Goal: Task Accomplishment & Management: Use online tool/utility

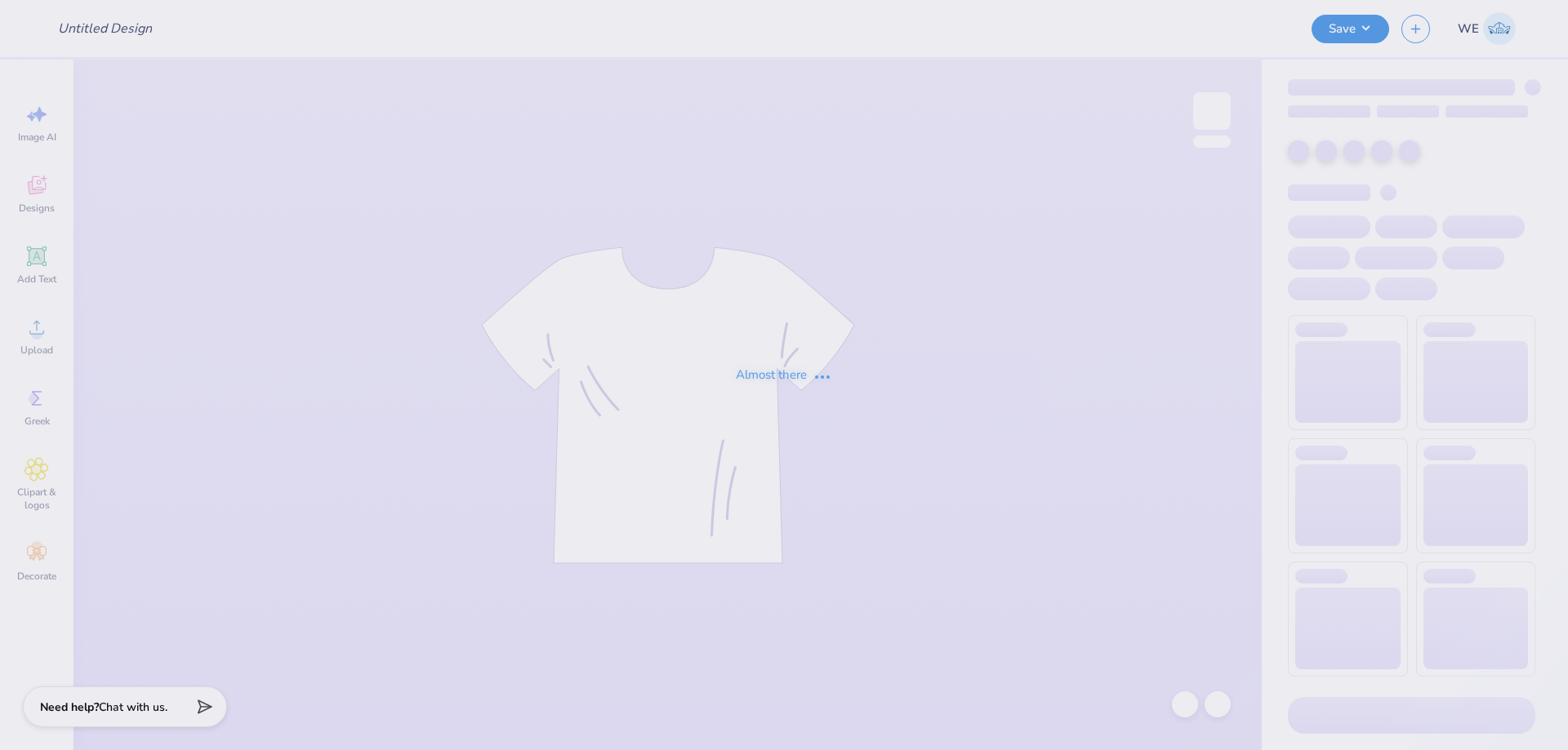
click at [806, 132] on div "Almost there" at bounding box center [784, 375] width 1568 height 750
type input "SDT x DPHI Homecoming"
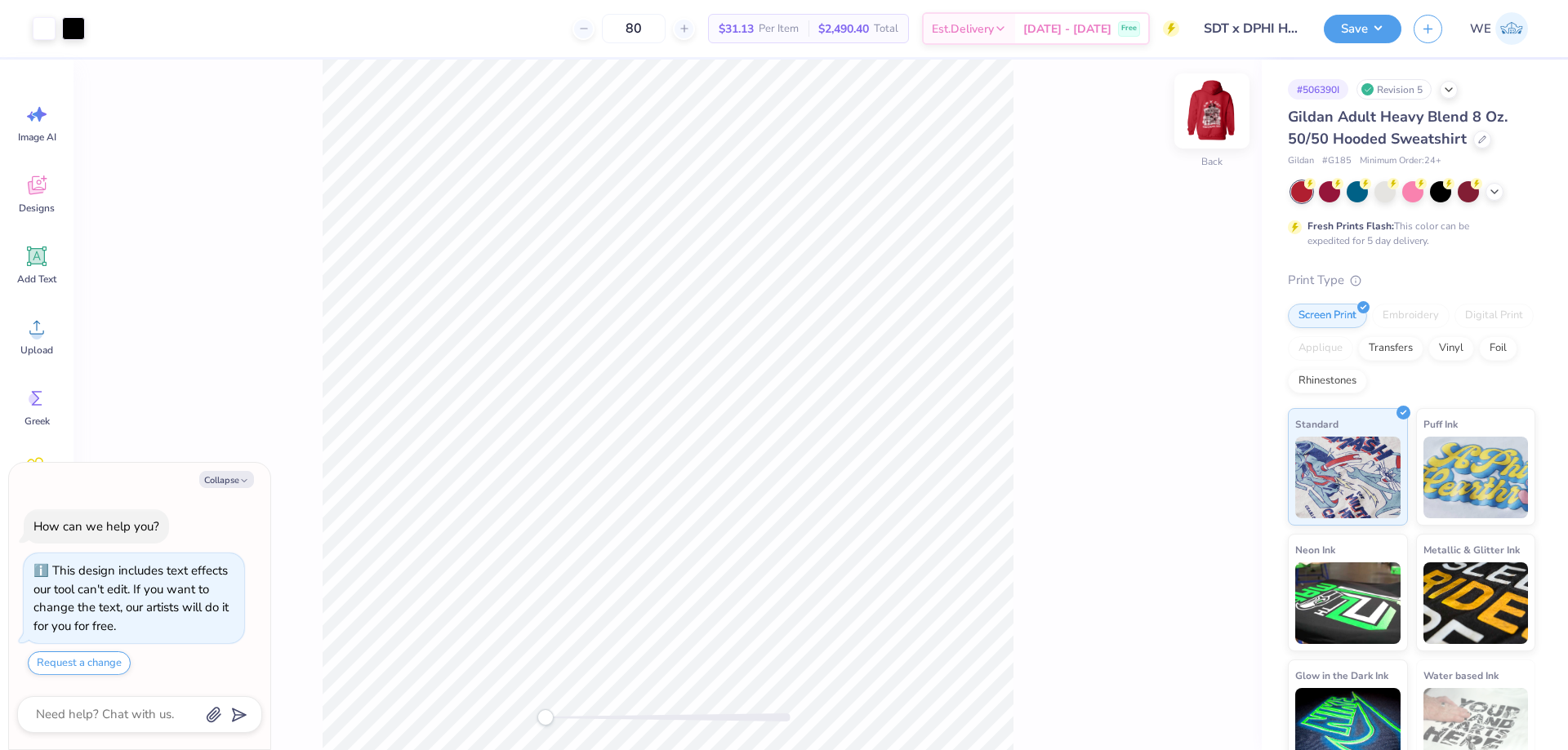
click at [1208, 103] on img at bounding box center [1211, 111] width 65 height 65
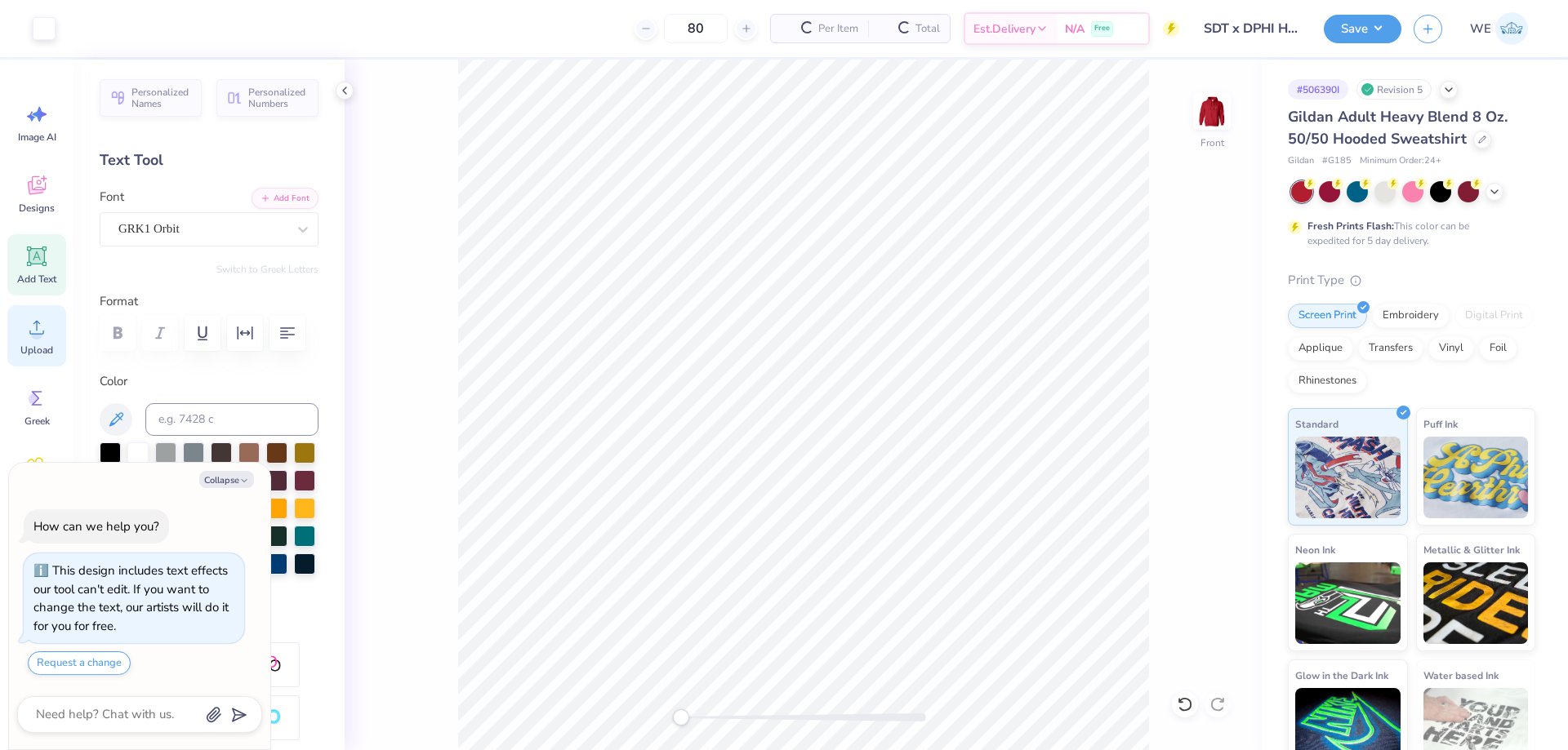
click at [41, 331] on circle at bounding box center [36, 333] width 11 height 11
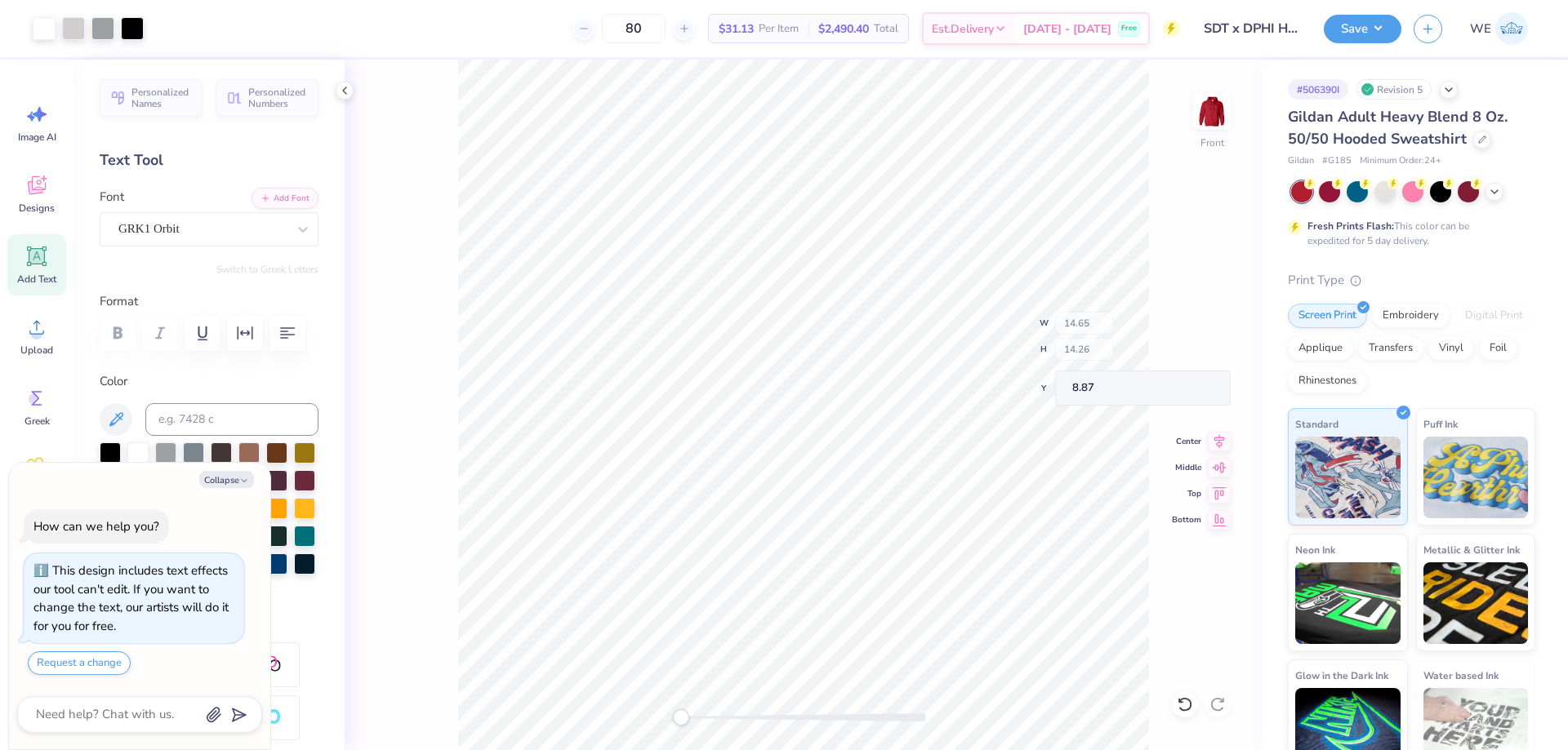
type textarea "x"
type input "11.11"
type input "10.81"
click at [1218, 432] on icon at bounding box center [1219, 433] width 22 height 20
click at [1215, 430] on icon at bounding box center [1219, 432] width 10 height 14
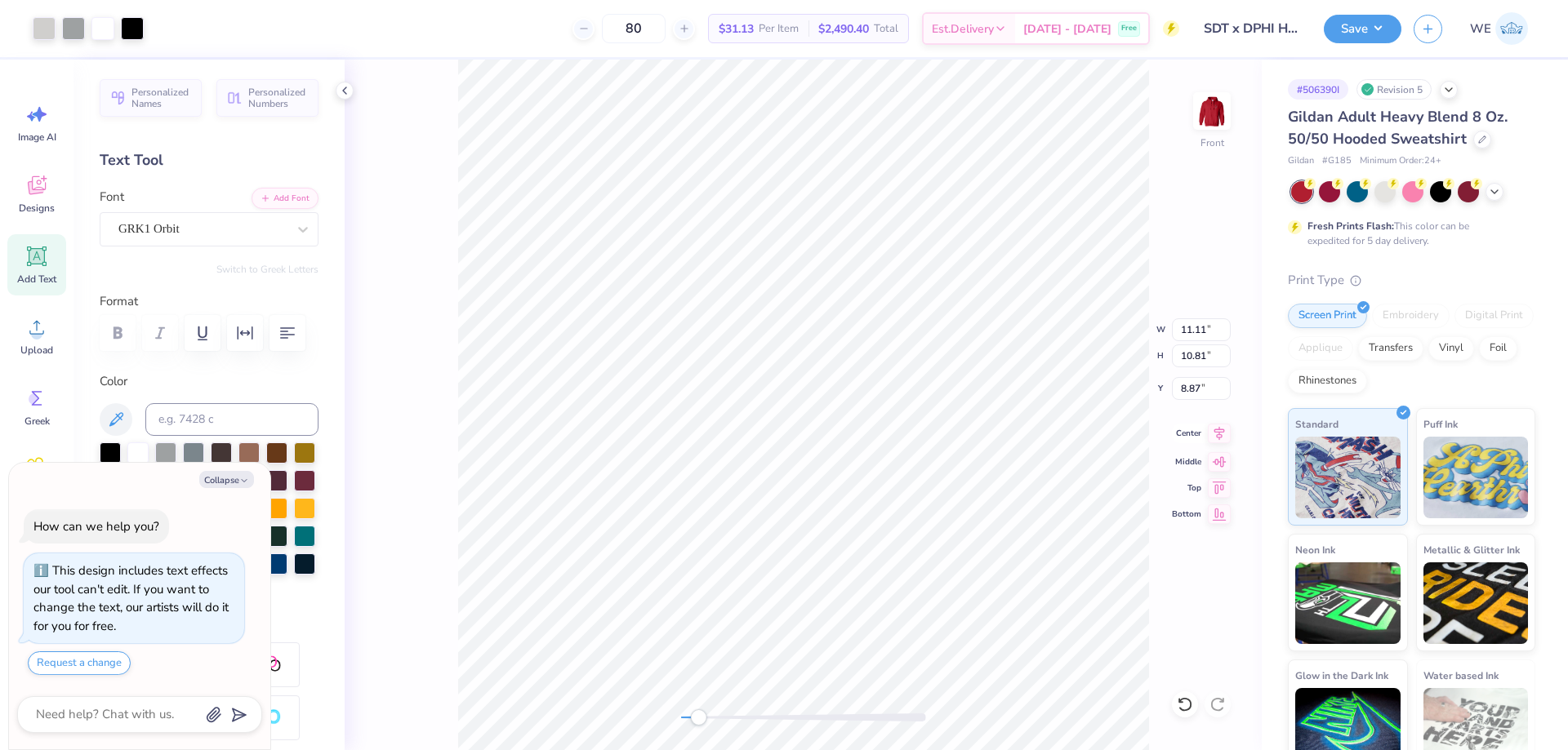
type textarea "x"
type input "12.44"
type input "12.11"
type input "8.47"
click at [1215, 441] on icon at bounding box center [1219, 433] width 22 height 20
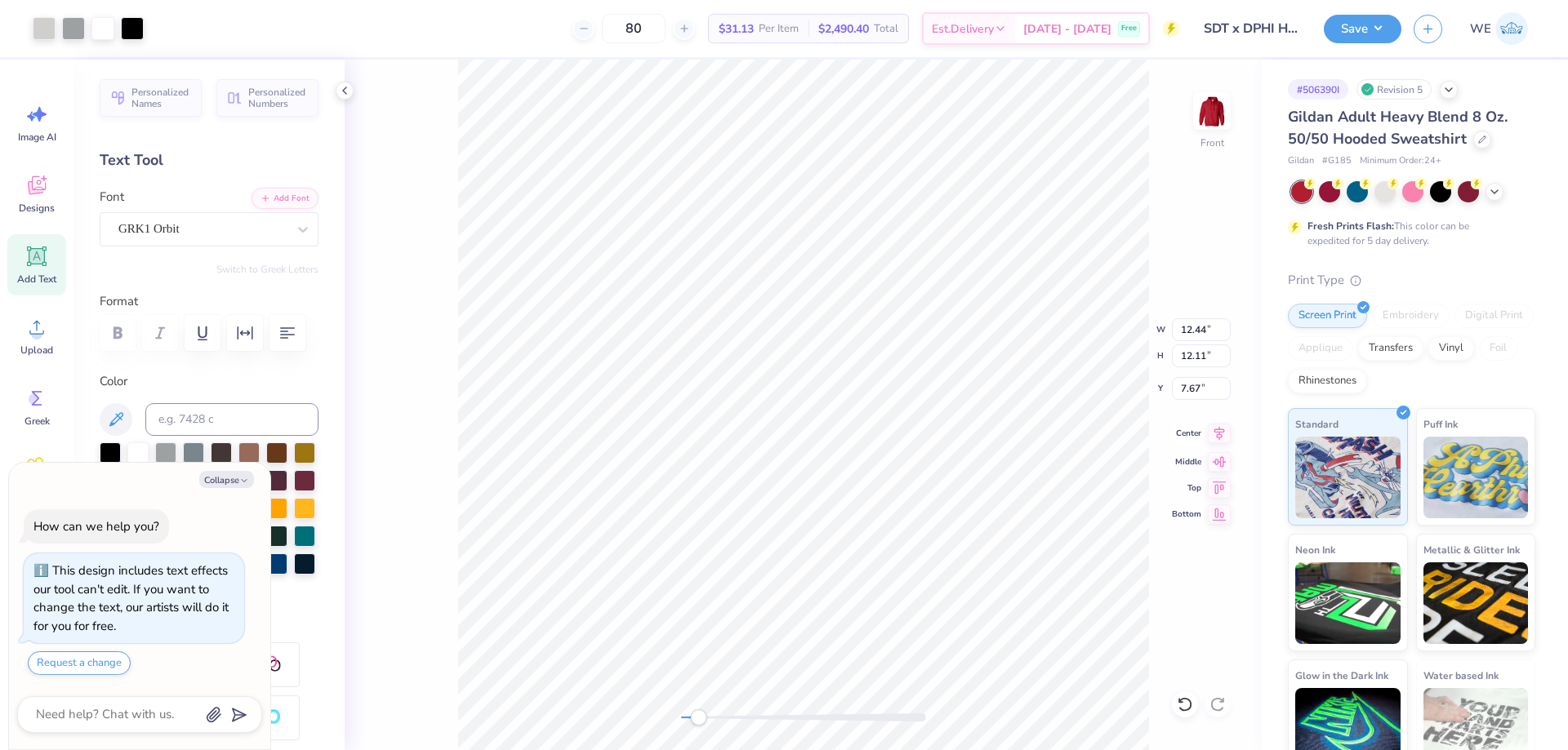
type textarea "x"
type input "13.13"
type input "12.78"
click at [1219, 433] on icon at bounding box center [1219, 432] width 10 height 14
click at [1224, 443] on icon at bounding box center [1219, 433] width 22 height 20
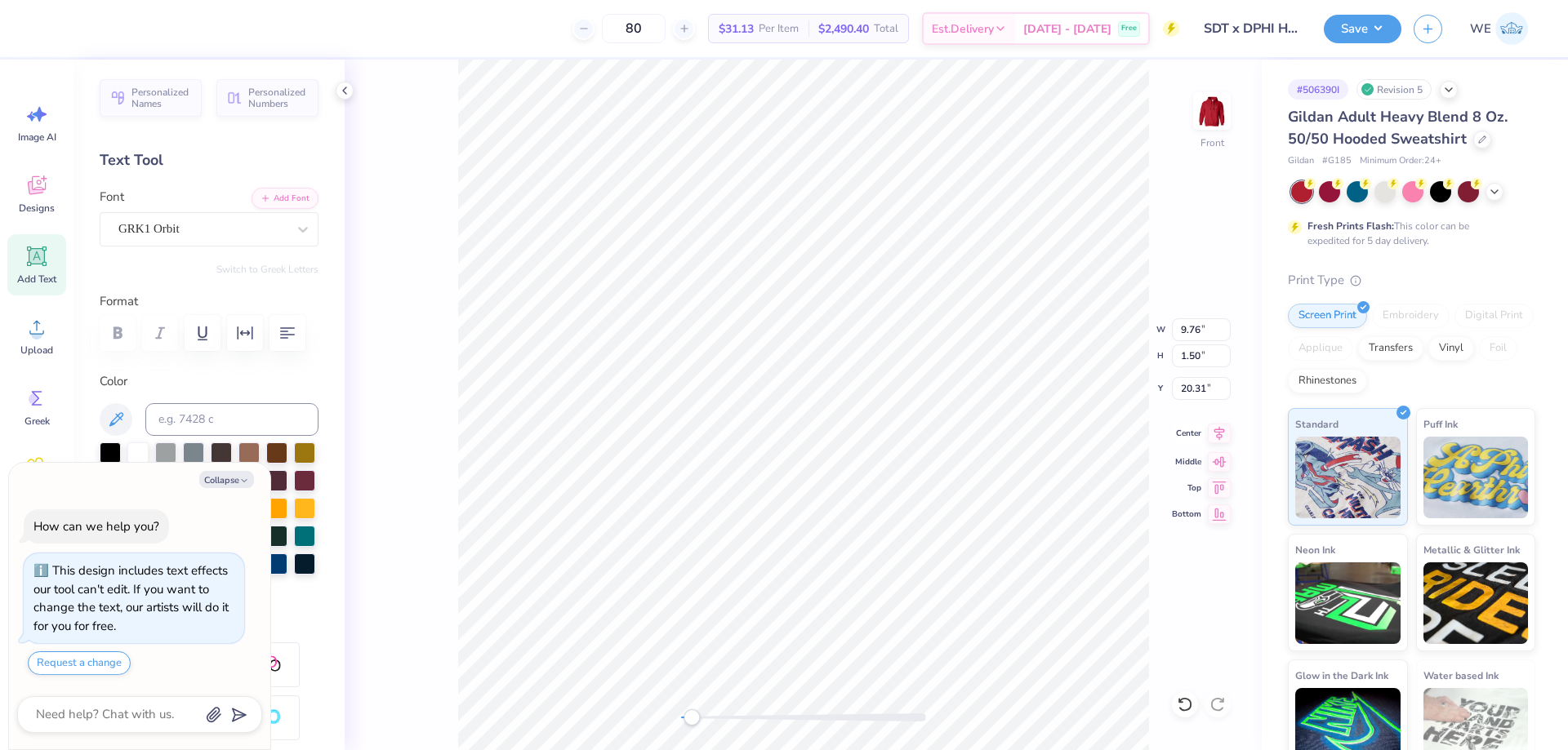
type textarea "x"
type input "8.29"
type input "1.27"
type input "20.54"
type textarea "x"
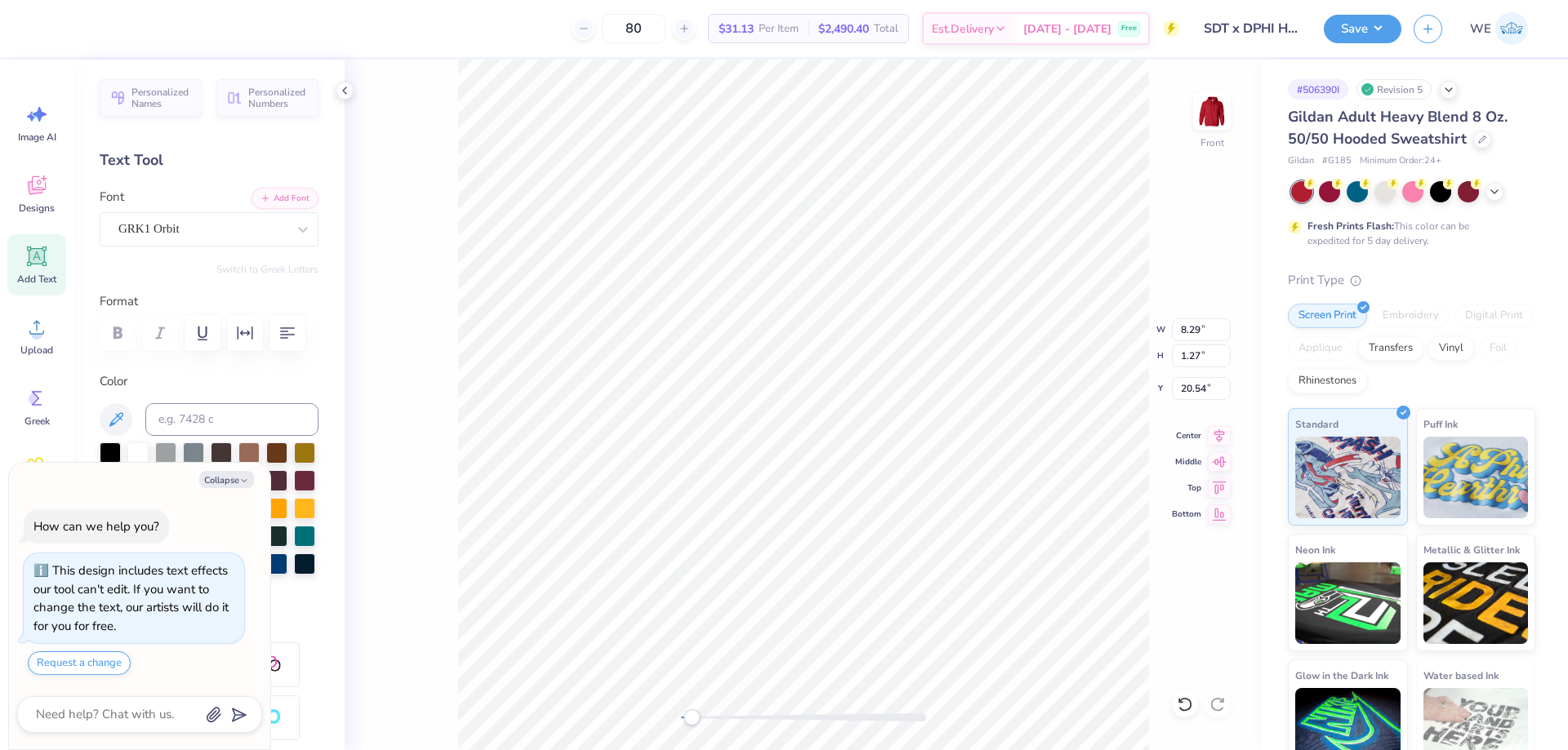
type input "9.31"
type input "3.73"
type input "6.00"
type textarea "x"
type input "8.65"
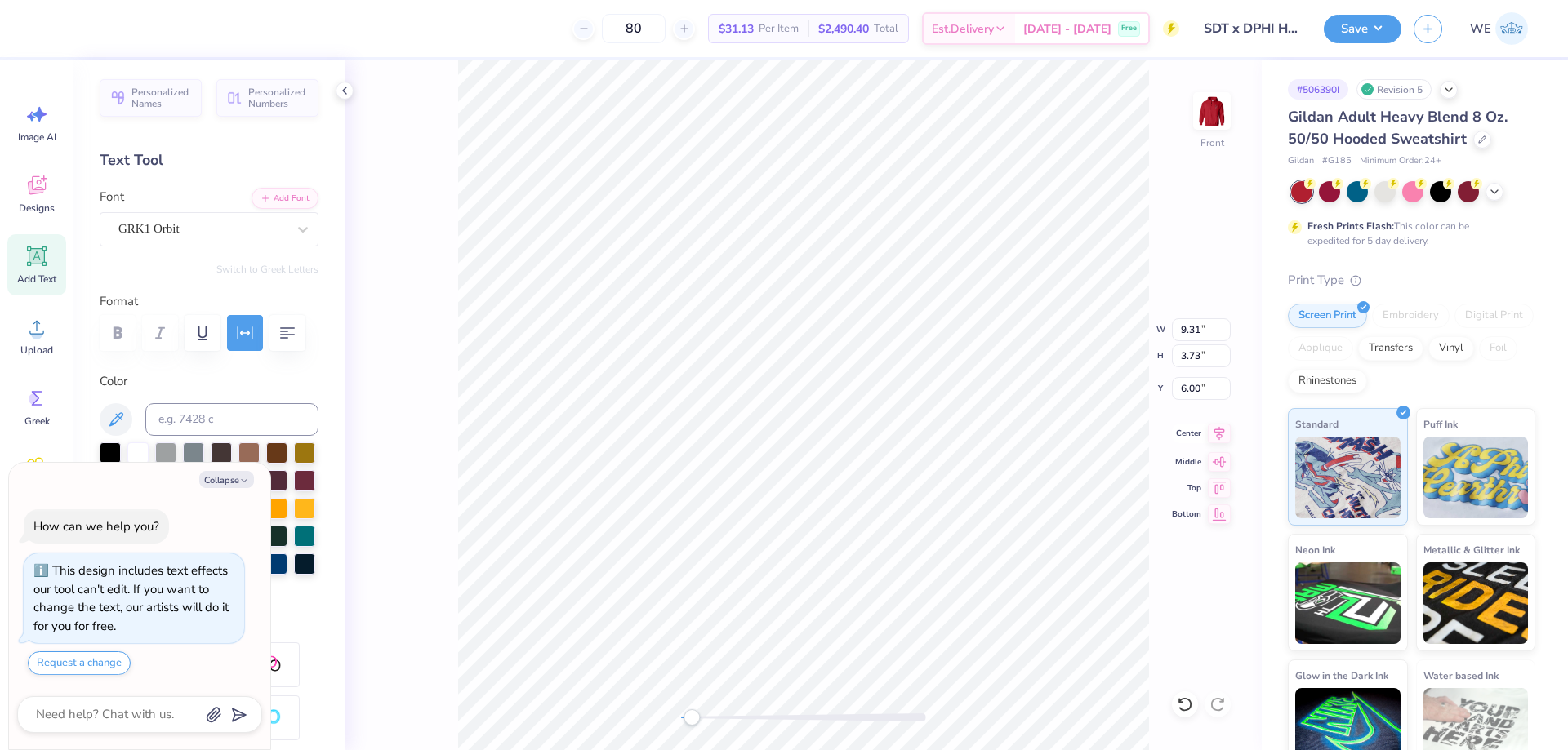
type input "3.47"
click at [1218, 436] on icon at bounding box center [1219, 433] width 22 height 20
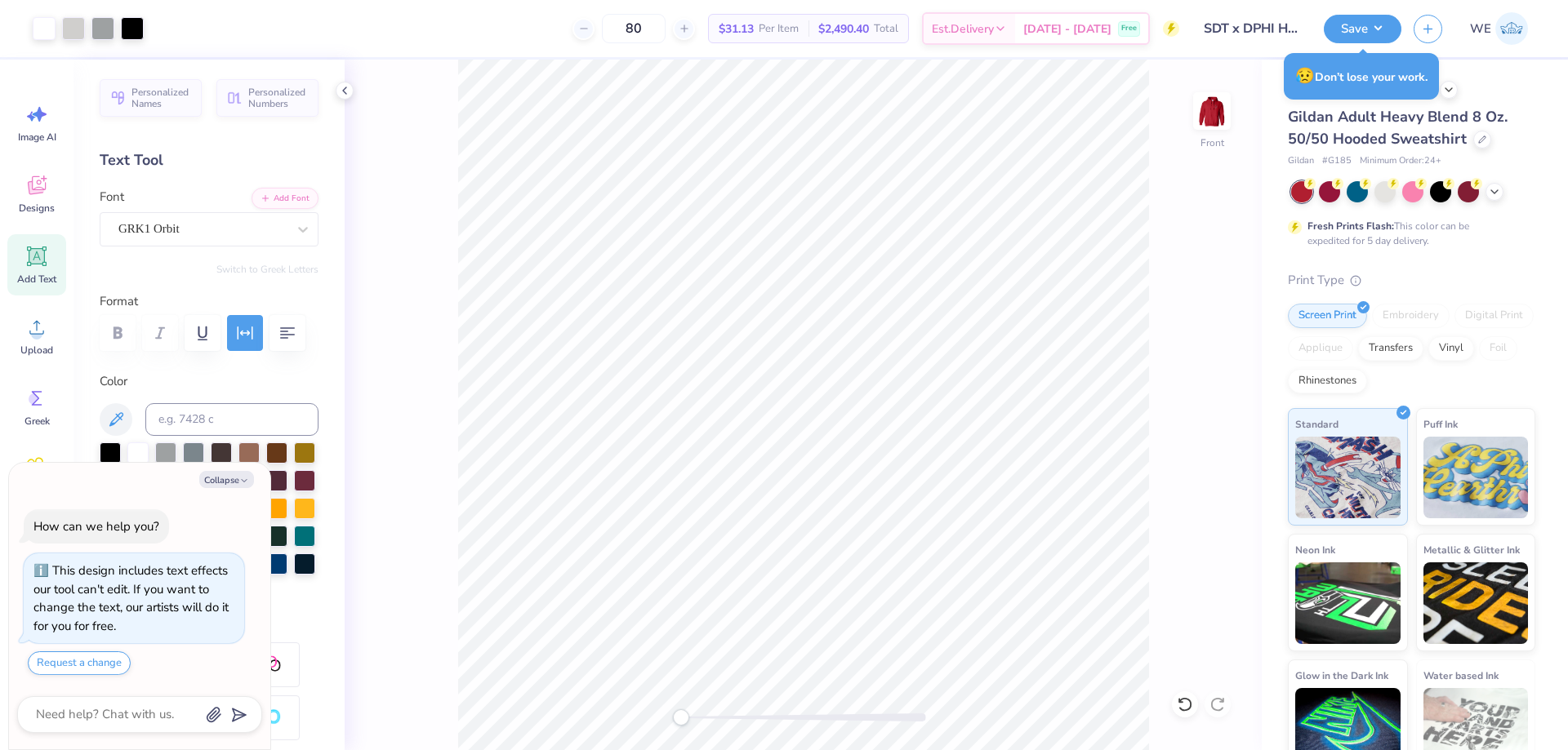
type textarea "x"
click at [1198, 333] on input "13.13" at bounding box center [1201, 330] width 59 height 22
type input "12"
type textarea "x"
type input "12.00"
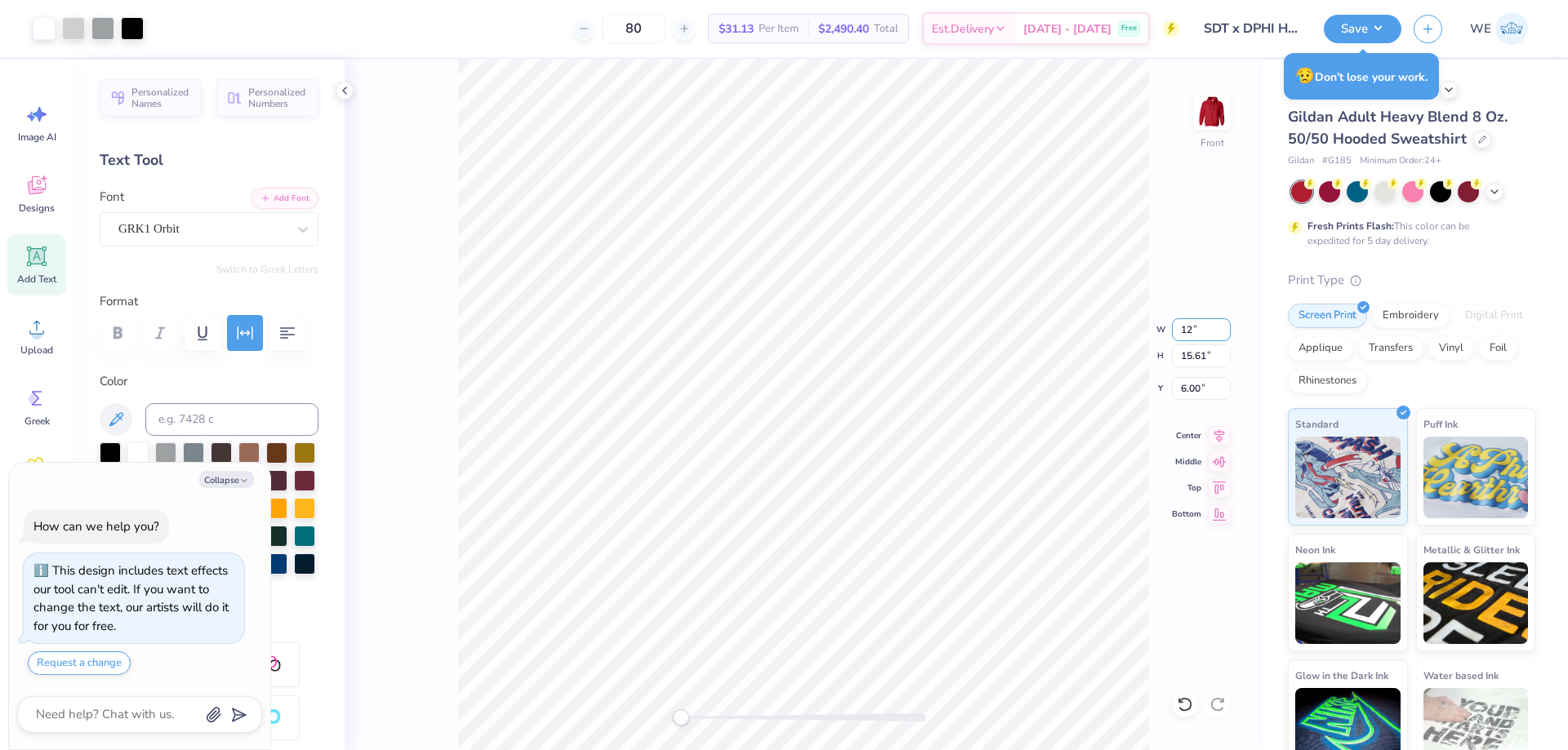
type input "14.26"
type input "6.67"
type textarea "x"
click at [1187, 390] on input "6.67" at bounding box center [1201, 389] width 59 height 22
type input "6"
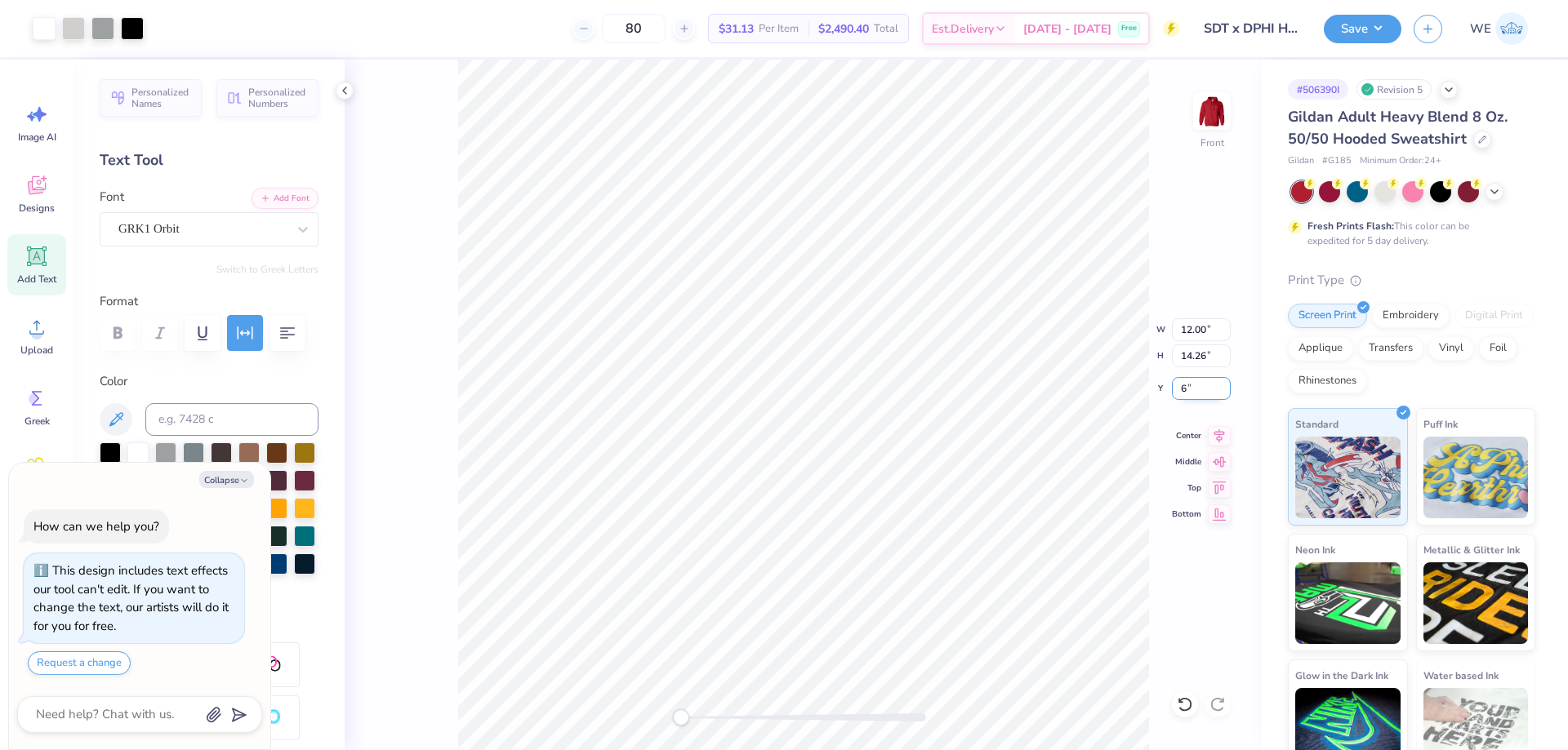
type textarea "x"
type input "6.00"
click at [1360, 36] on button "Save" at bounding box center [1362, 26] width 78 height 29
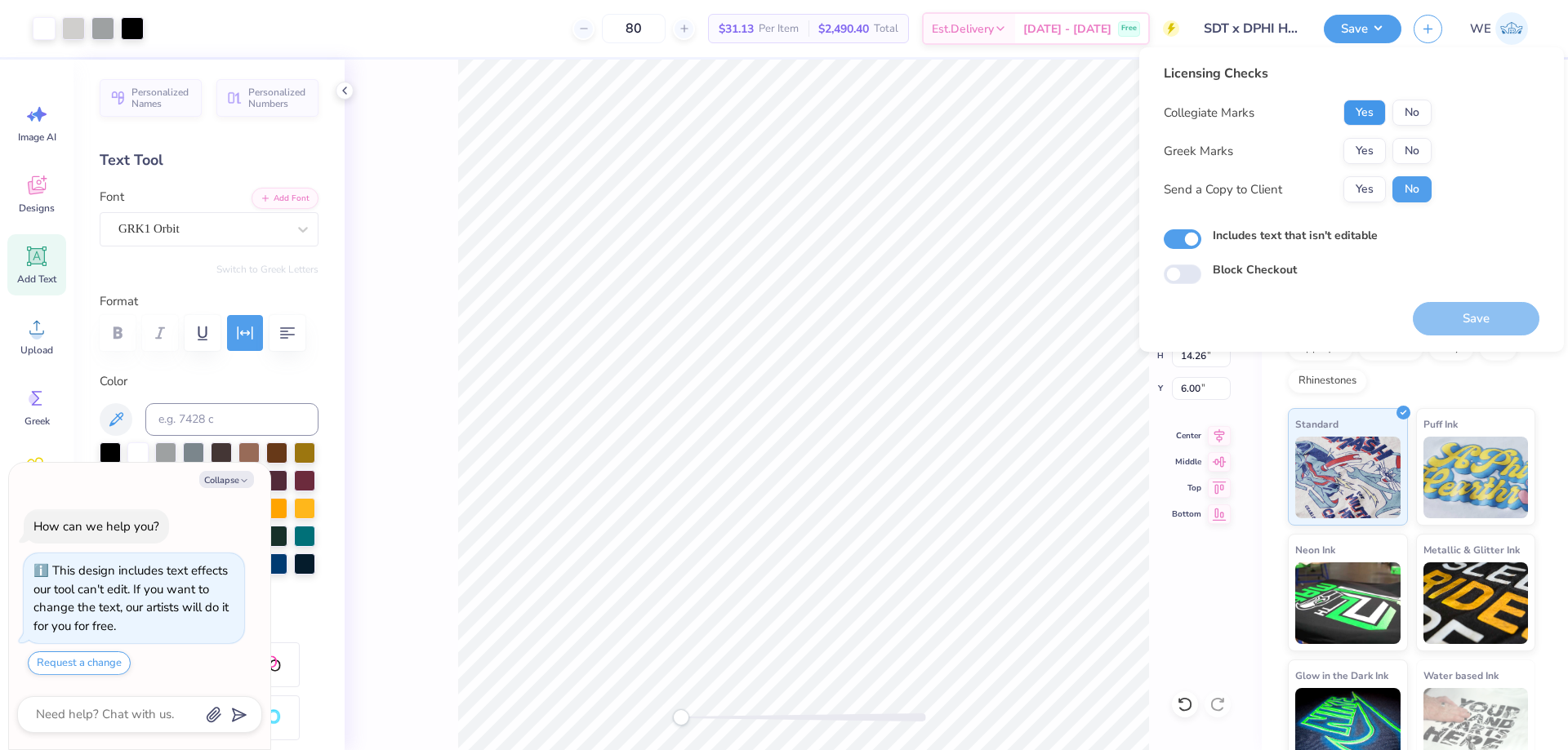
click at [1360, 102] on button "Yes" at bounding box center [1363, 113] width 42 height 26
click at [1363, 139] on button "Yes" at bounding box center [1363, 151] width 42 height 26
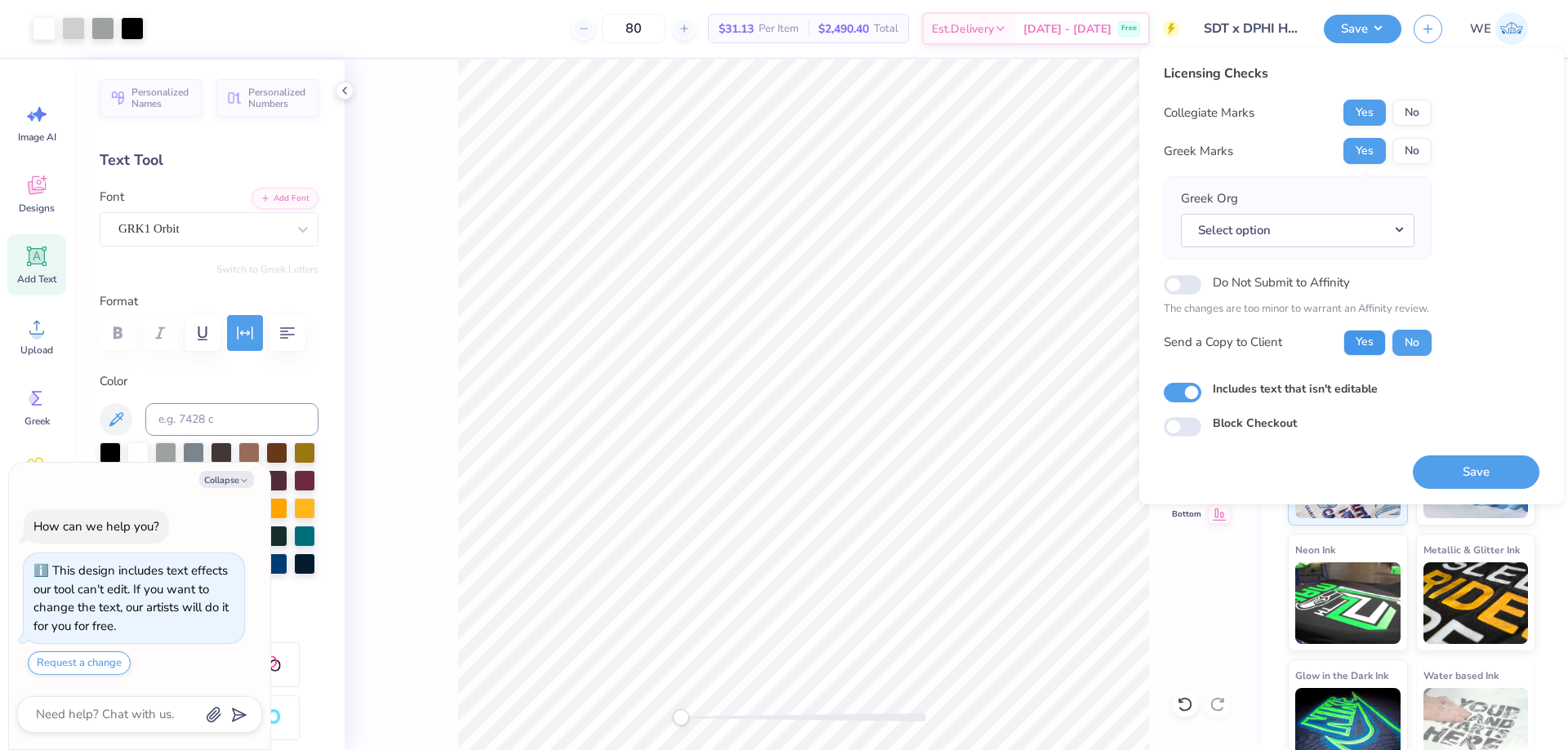
click at [1361, 338] on button "Yes" at bounding box center [1363, 343] width 42 height 26
click at [1194, 223] on button "Select option" at bounding box center [1297, 231] width 233 height 34
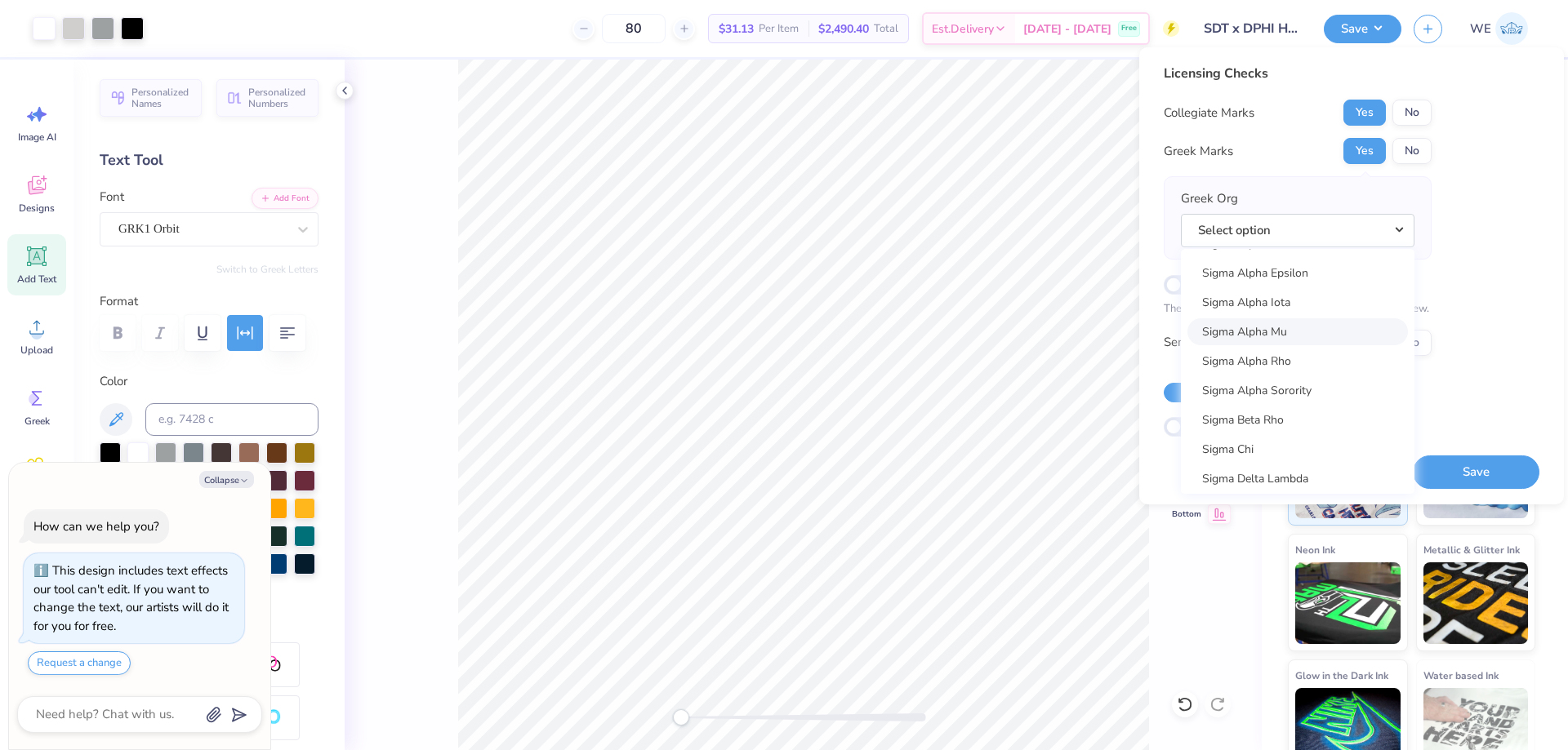
scroll to position [10479, 0]
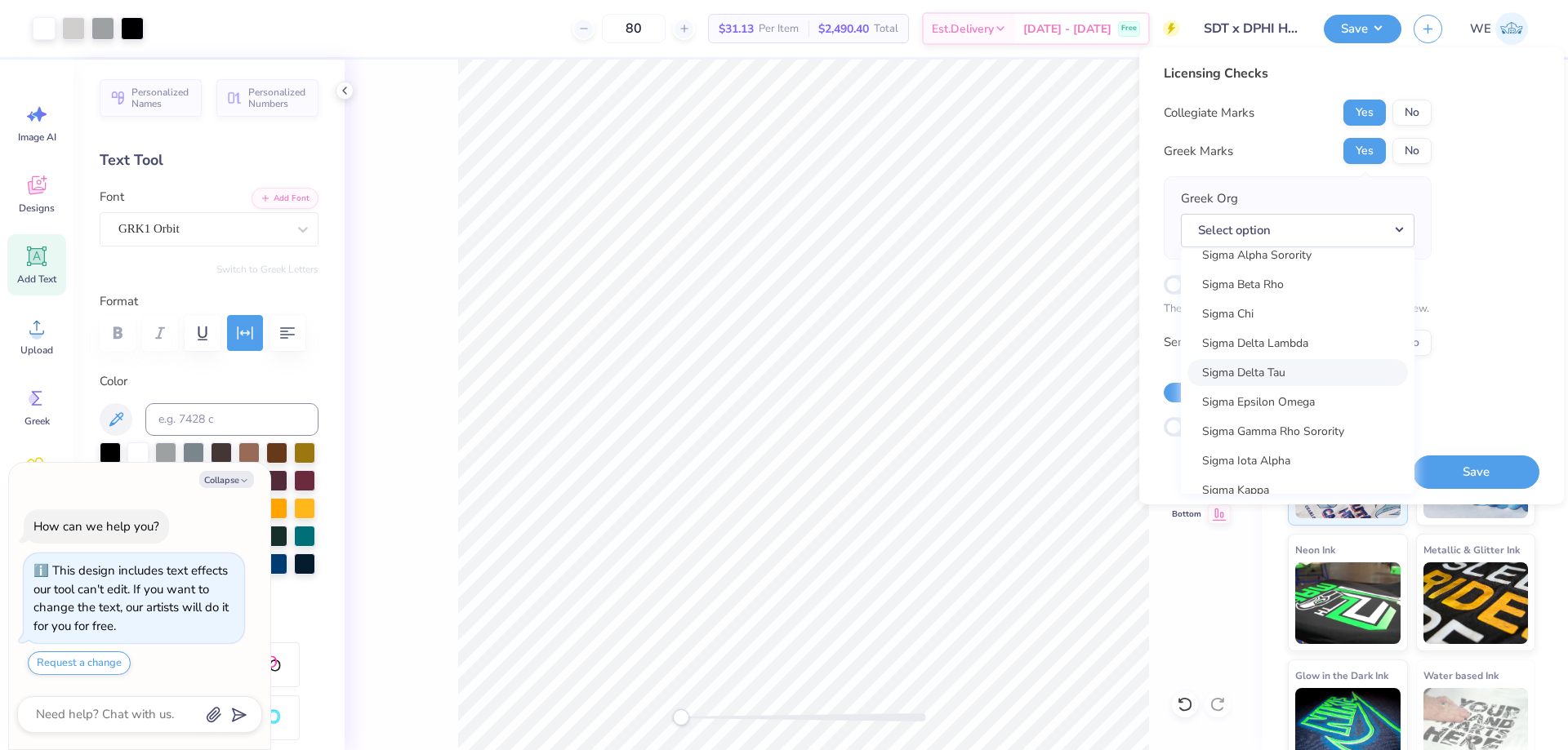
click at [1277, 372] on link "Sigma Delta Tau" at bounding box center [1297, 373] width 220 height 27
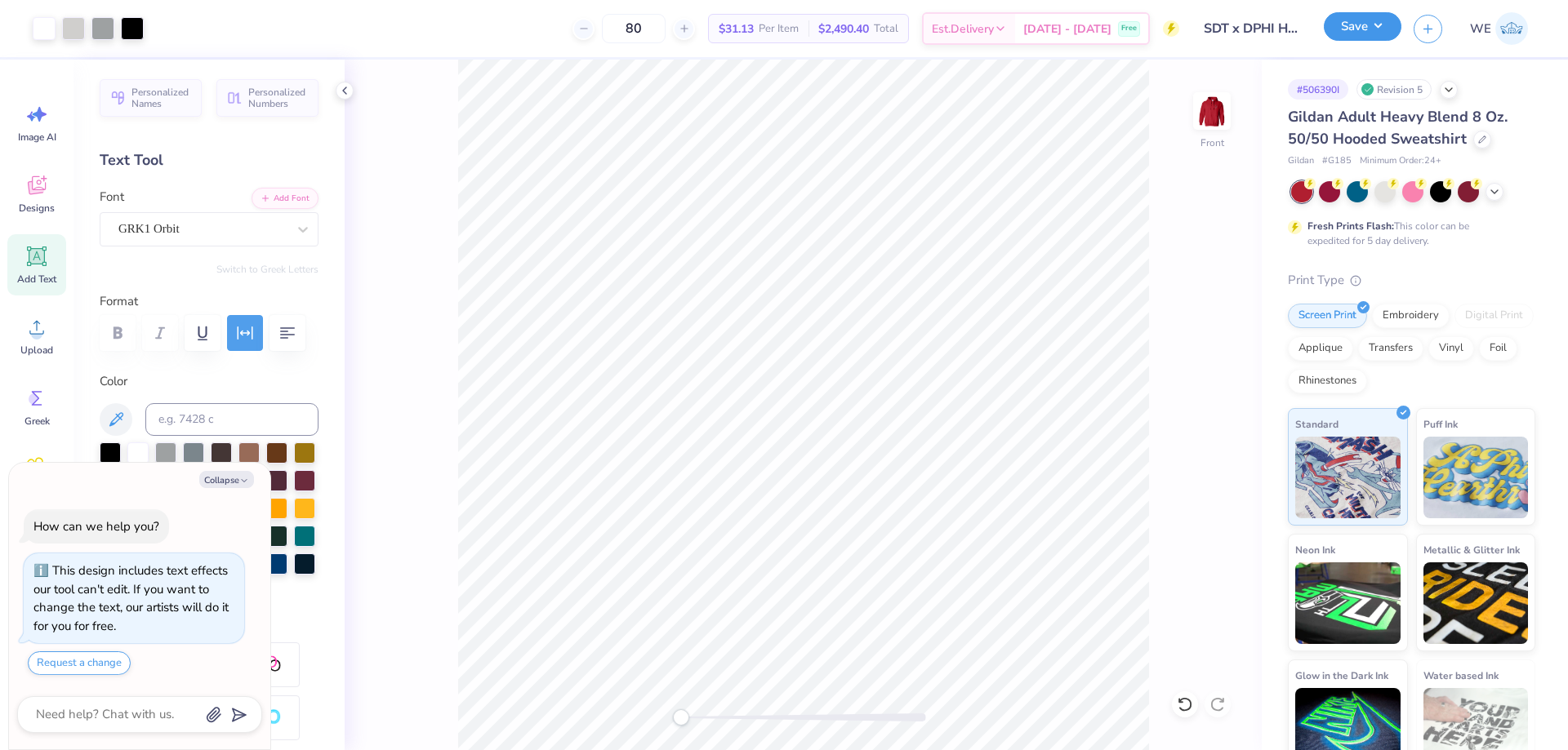
click at [1347, 39] on button "Save" at bounding box center [1362, 26] width 78 height 29
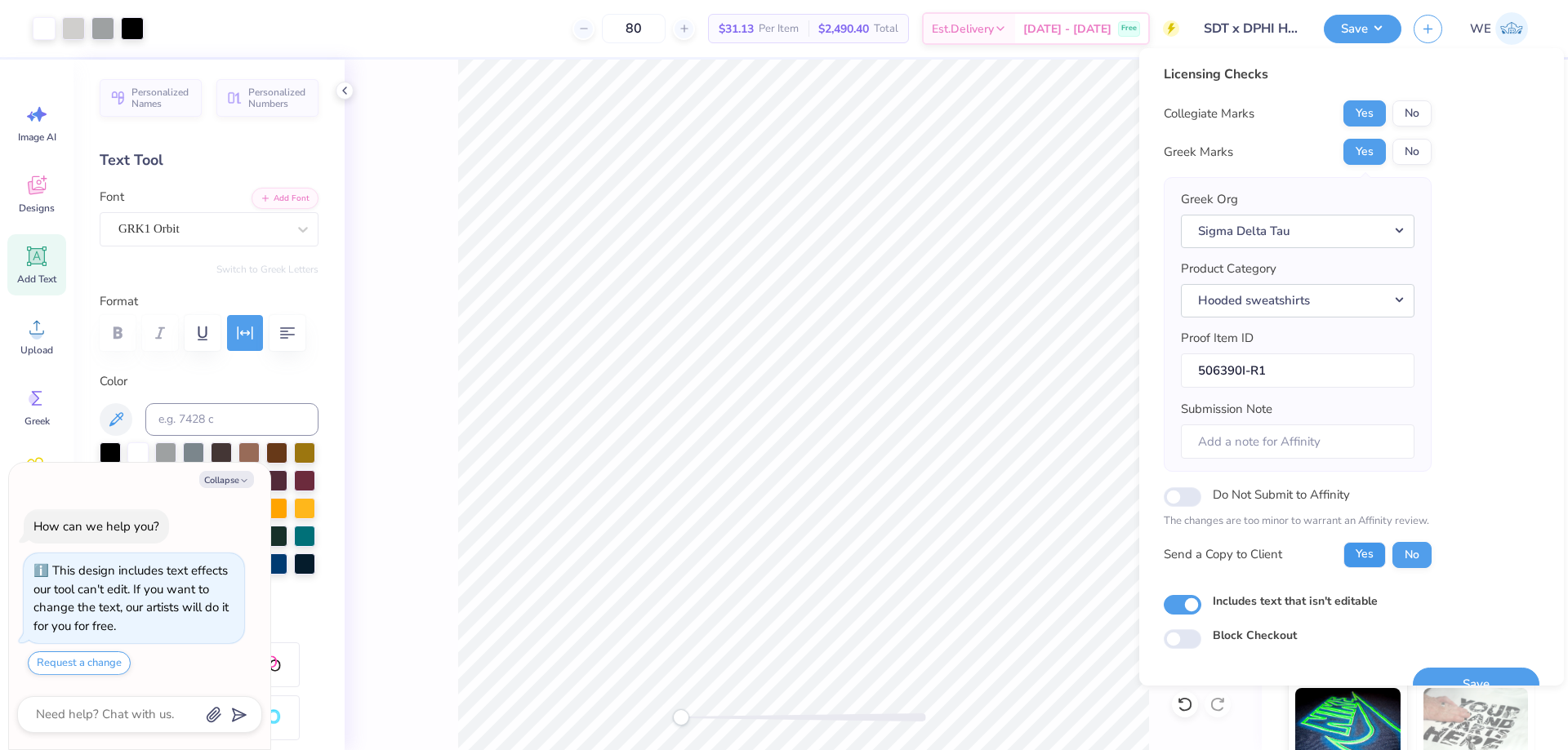
click at [1374, 543] on button "Yes" at bounding box center [1363, 556] width 42 height 26
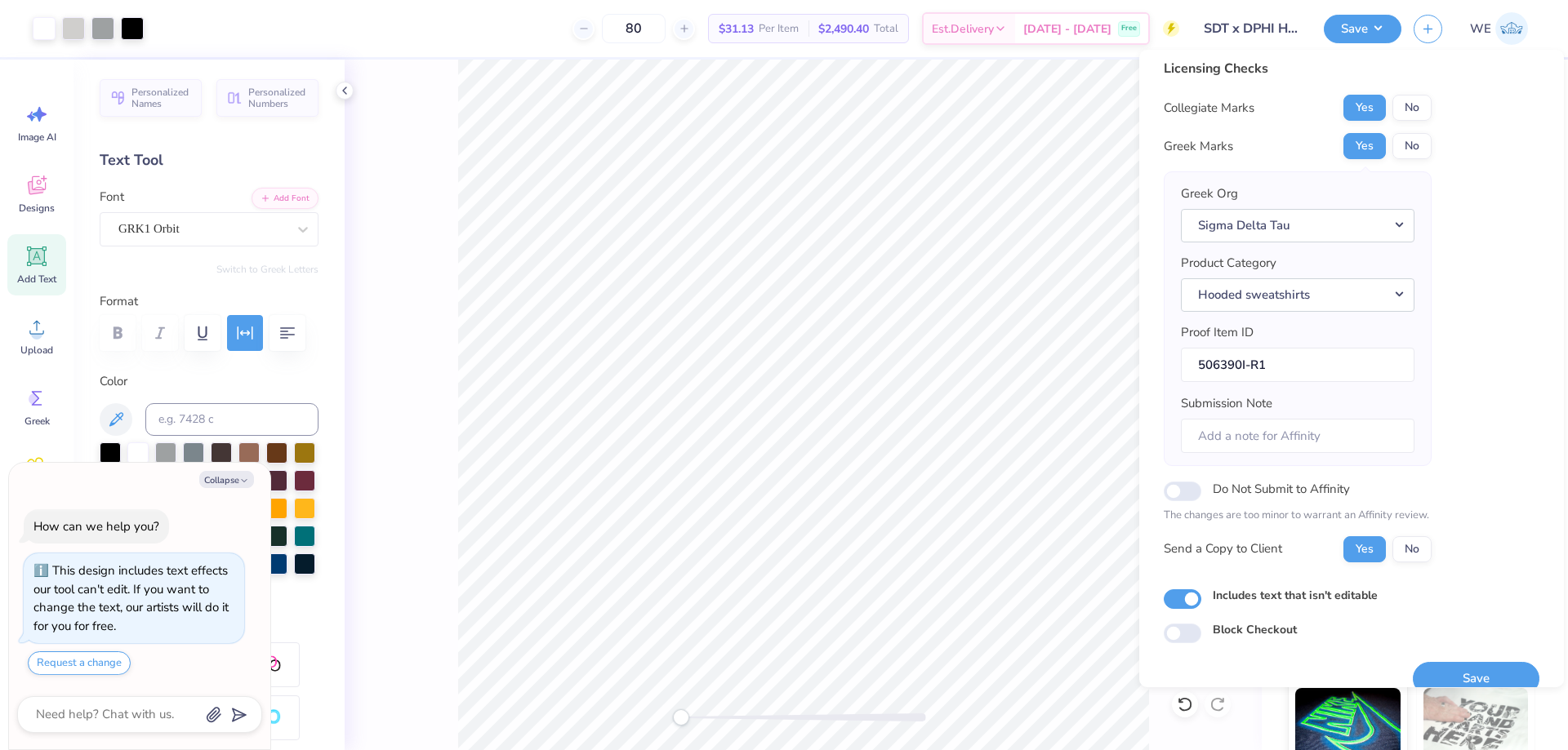
scroll to position [31, 0]
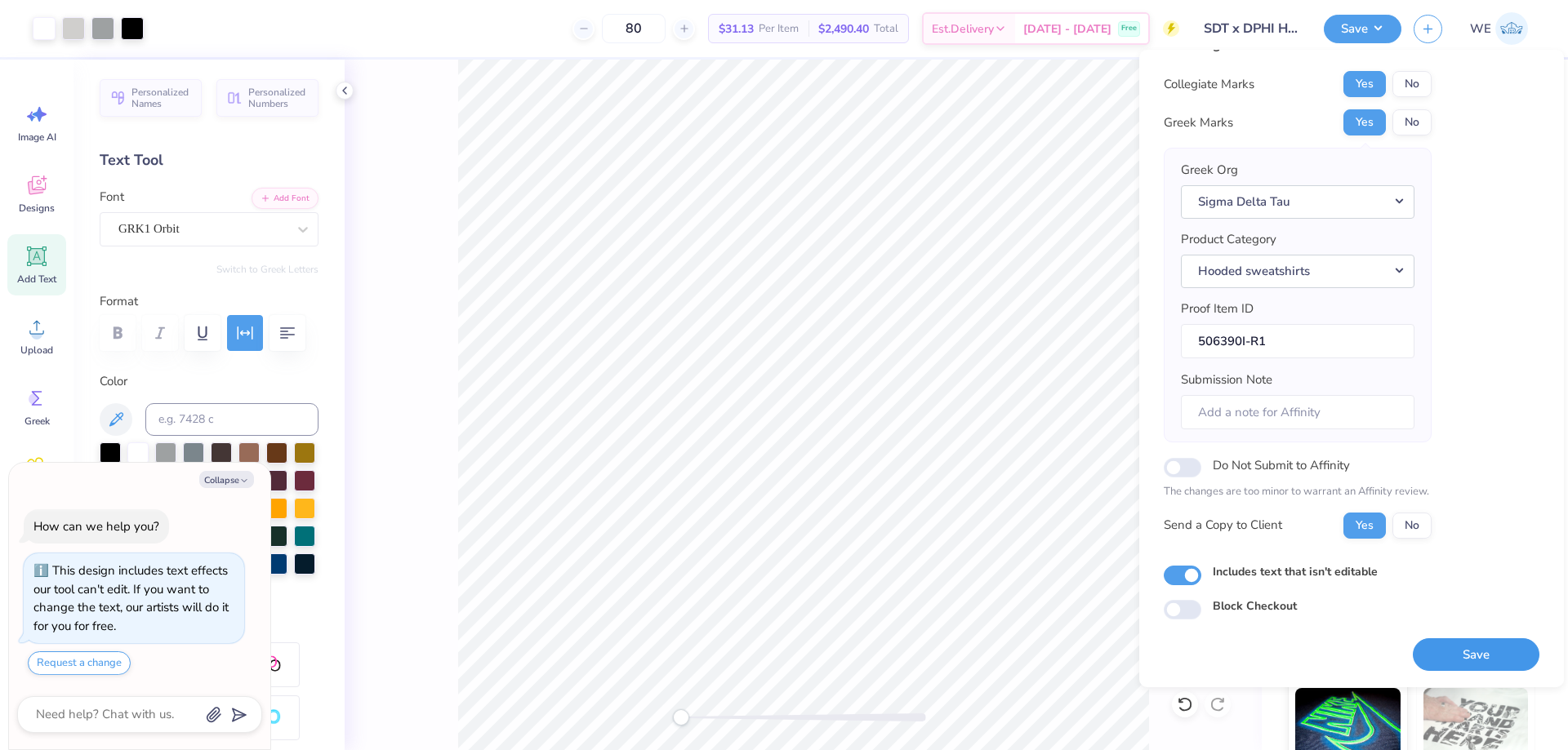
click at [1444, 652] on button "Save" at bounding box center [1476, 656] width 127 height 34
type textarea "x"
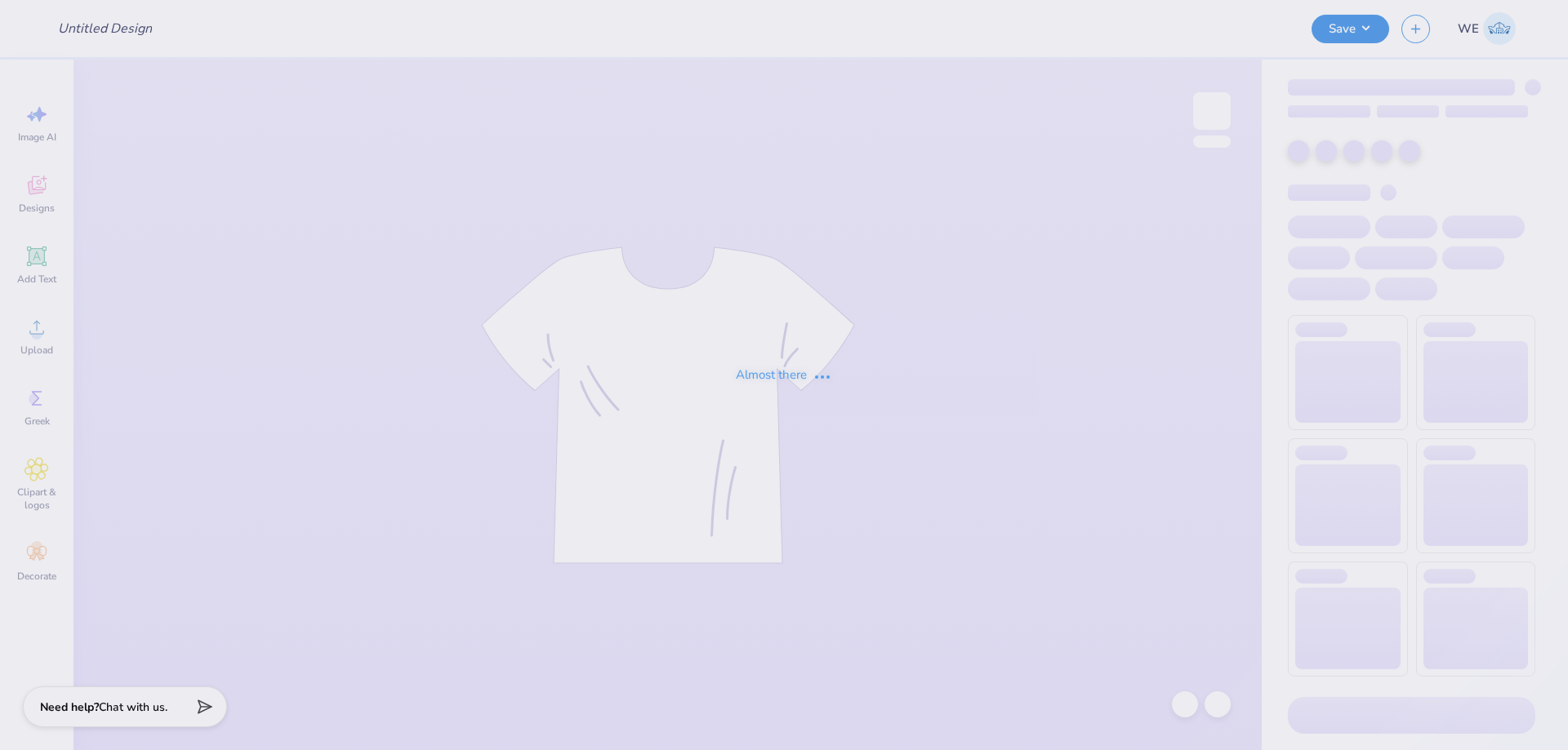
type input "dg tank"
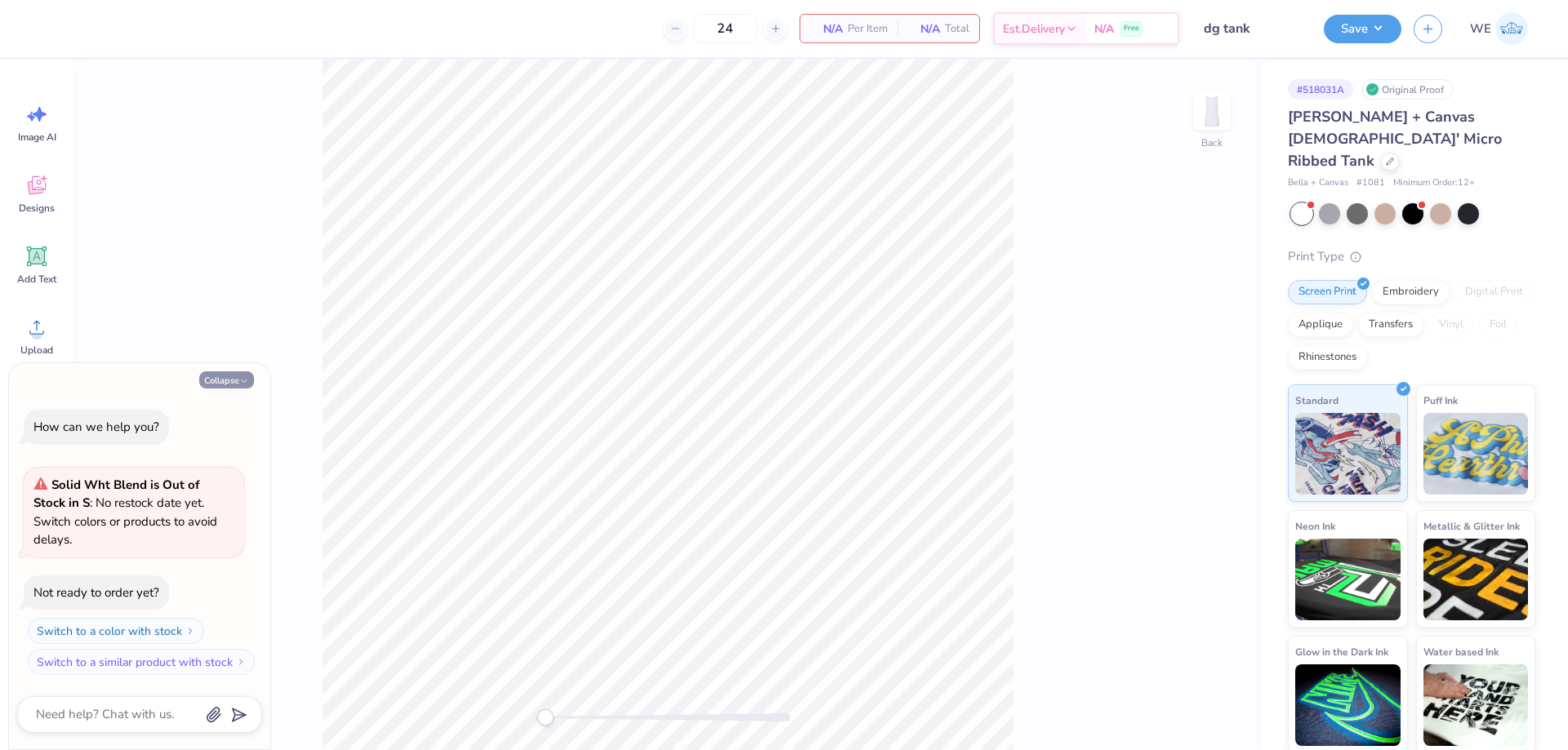
click at [215, 389] on button "Collapse" at bounding box center [226, 380] width 55 height 17
type textarea "x"
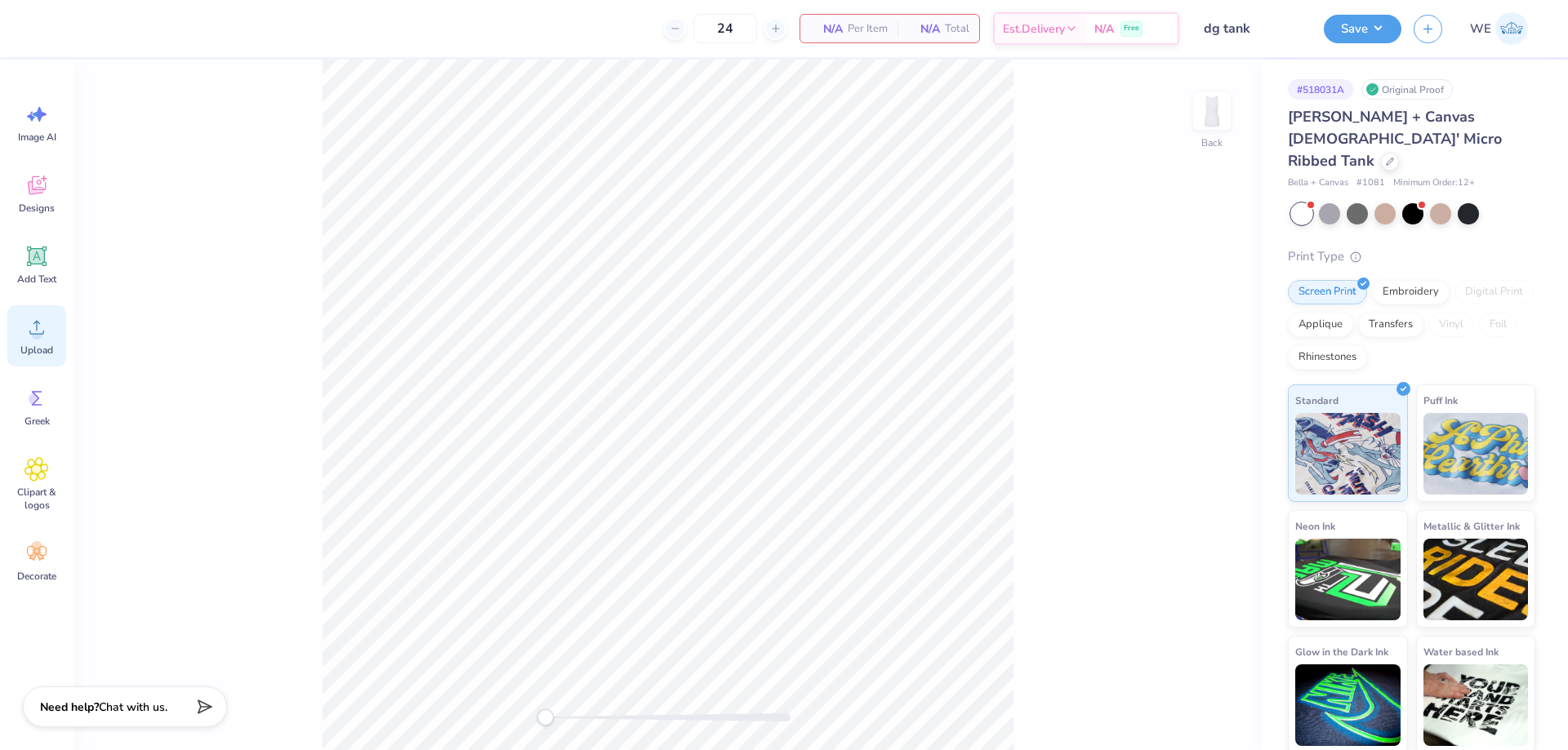
click at [19, 336] on div "Upload" at bounding box center [36, 336] width 59 height 62
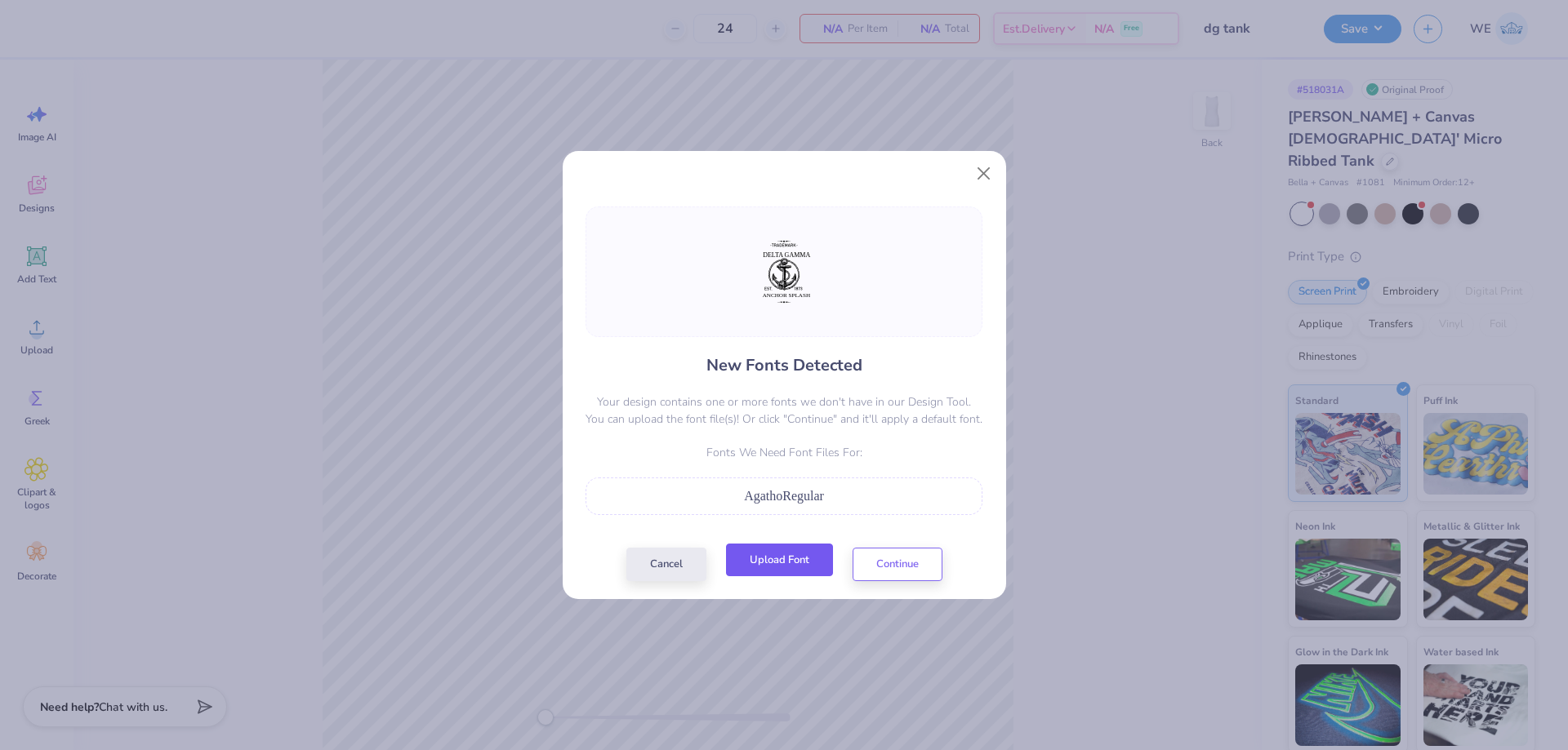
click at [746, 562] on button "Upload Font" at bounding box center [779, 560] width 107 height 34
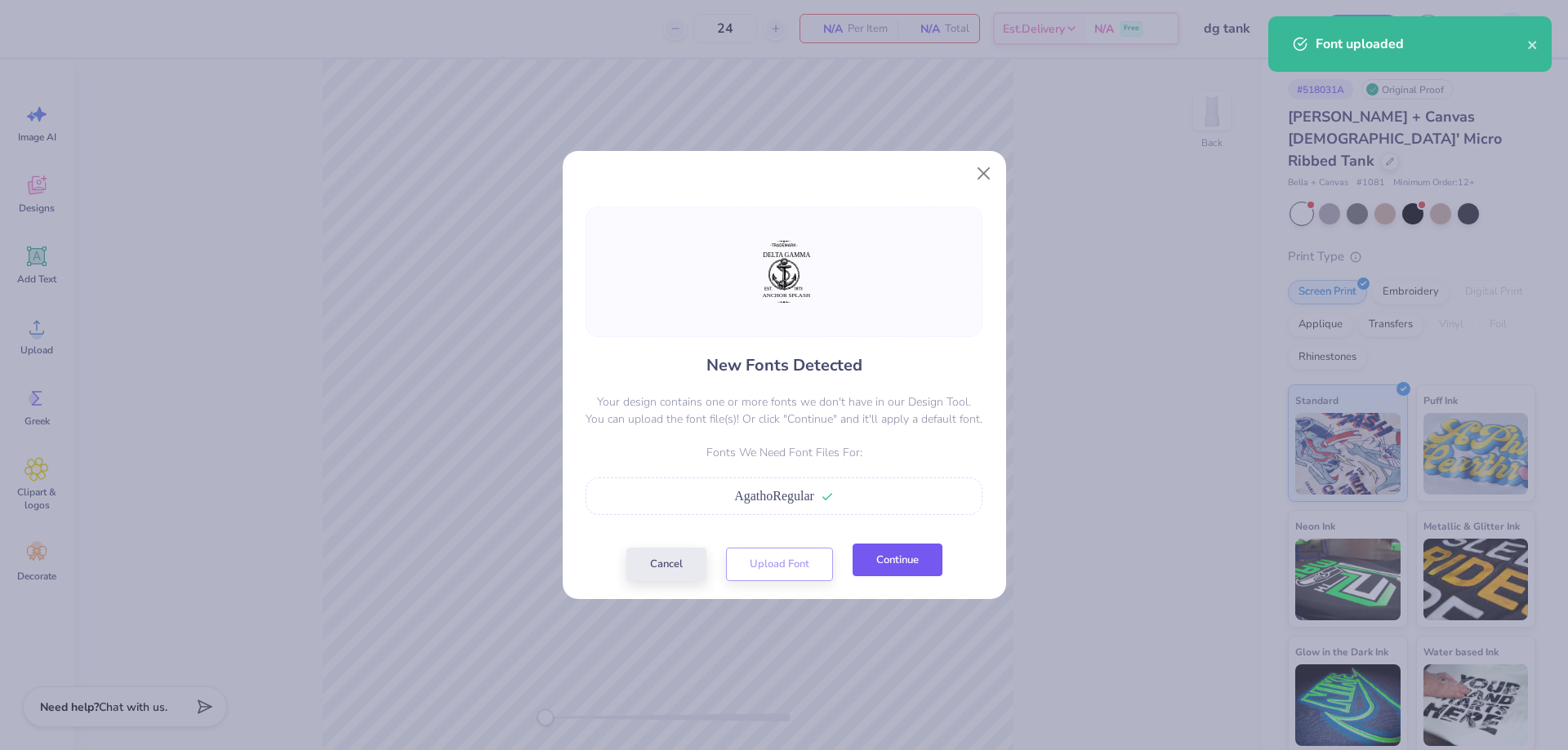
click at [924, 577] on button "Continue" at bounding box center [897, 560] width 90 height 34
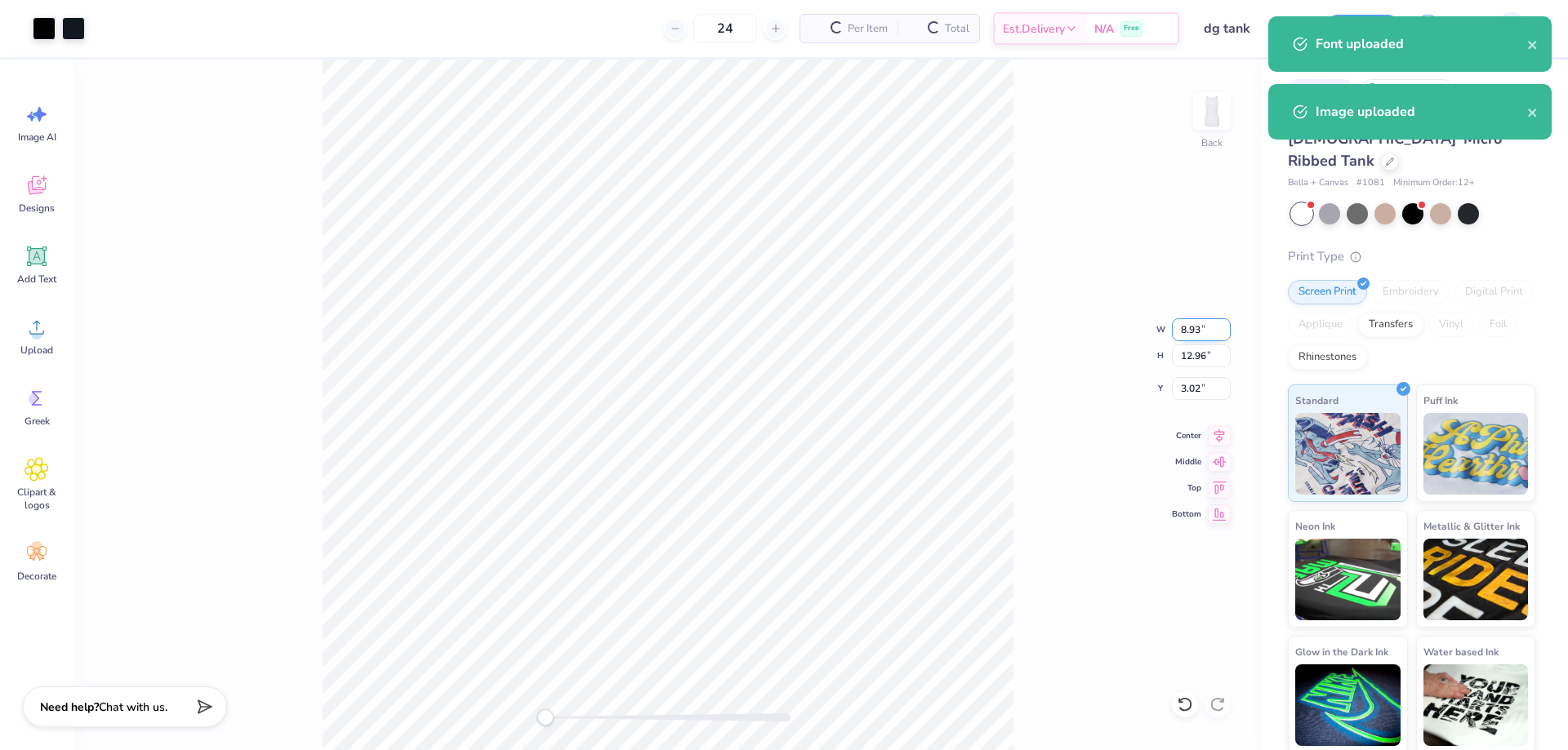
click at [1198, 323] on input "8.93" at bounding box center [1201, 330] width 59 height 22
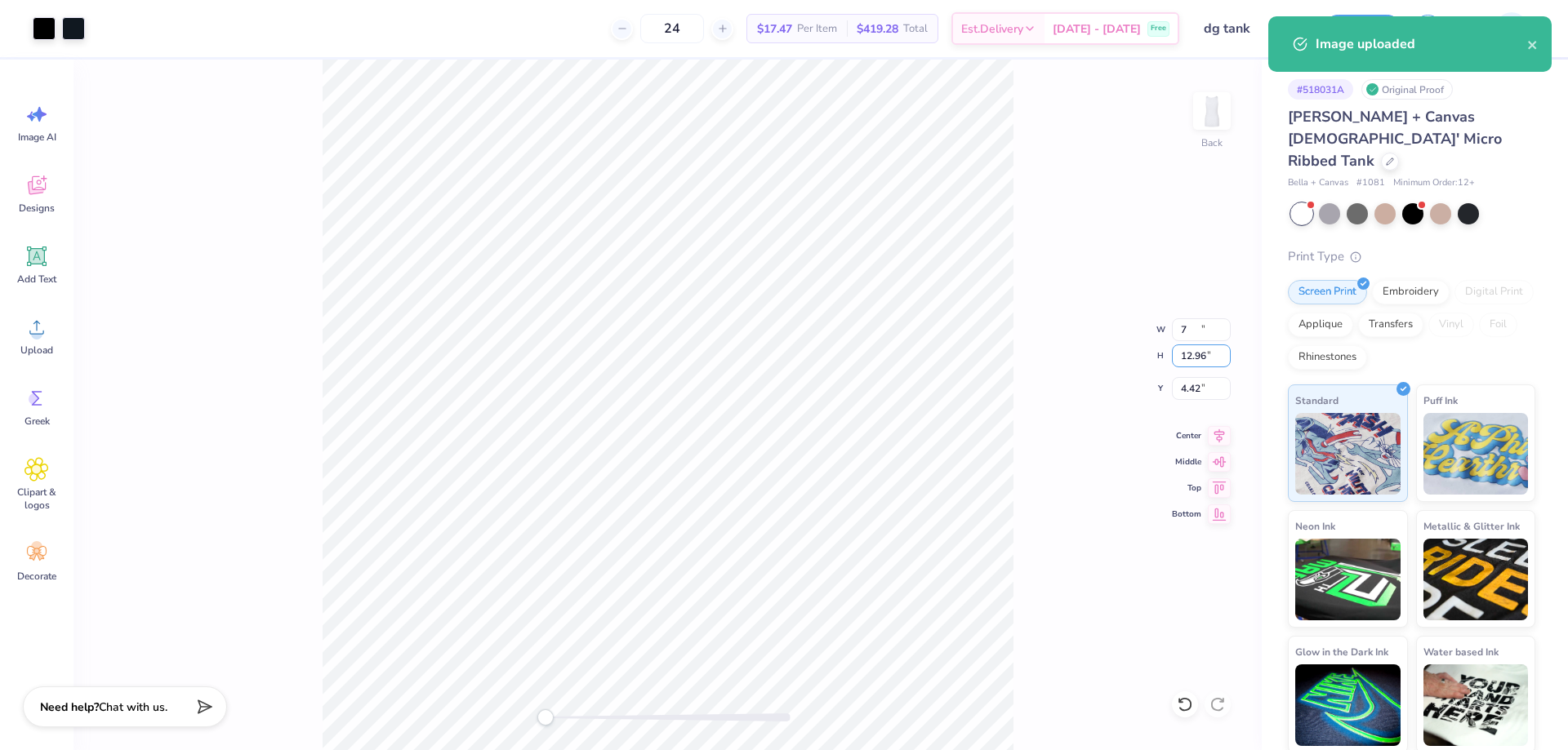
type input "7.00"
type input "10.17"
type input "4.42"
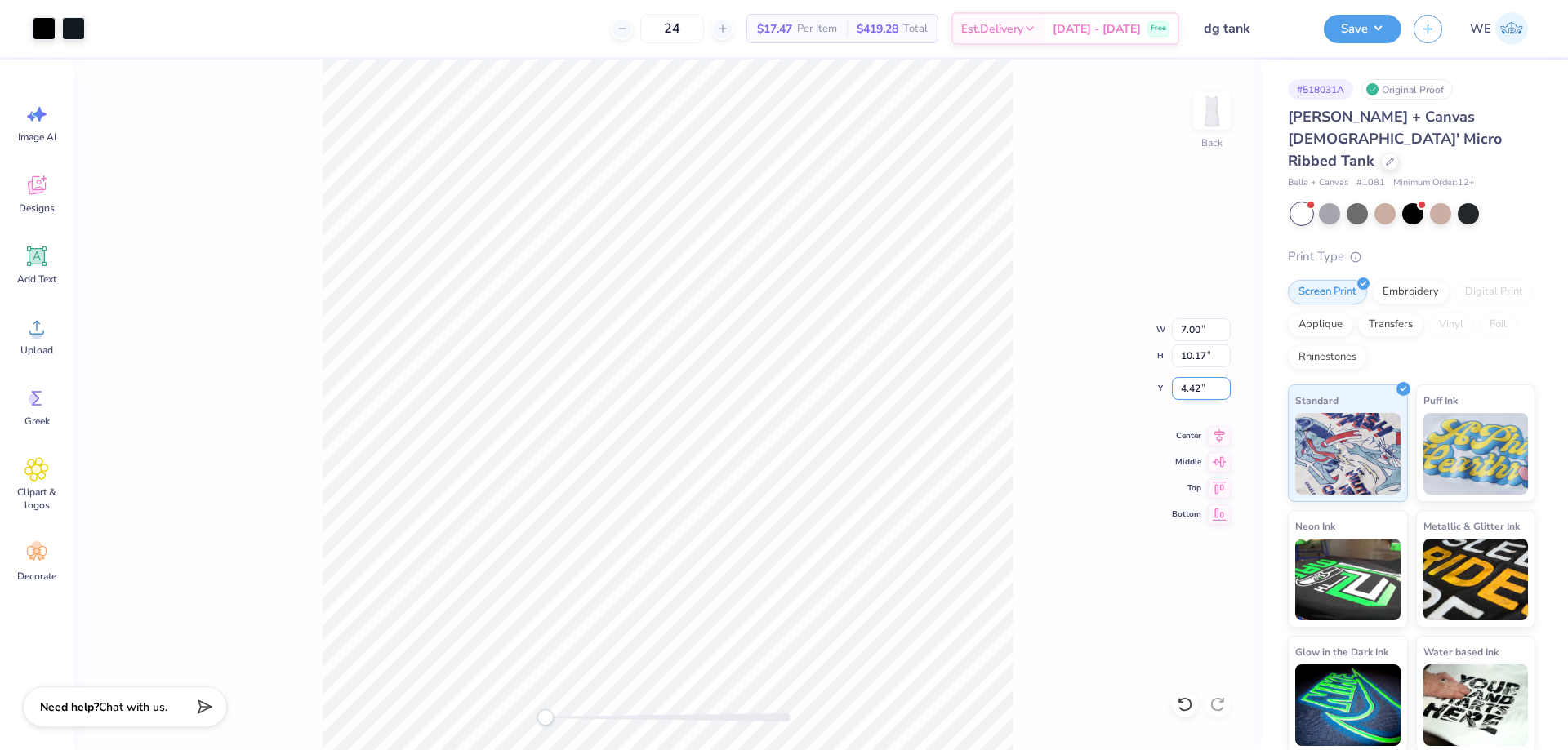
click at [1185, 396] on input "4.42" at bounding box center [1201, 389] width 59 height 22
type input "2.00"
click at [1187, 333] on input "7.00" at bounding box center [1201, 330] width 59 height 22
type input "5.00"
type input "7.26"
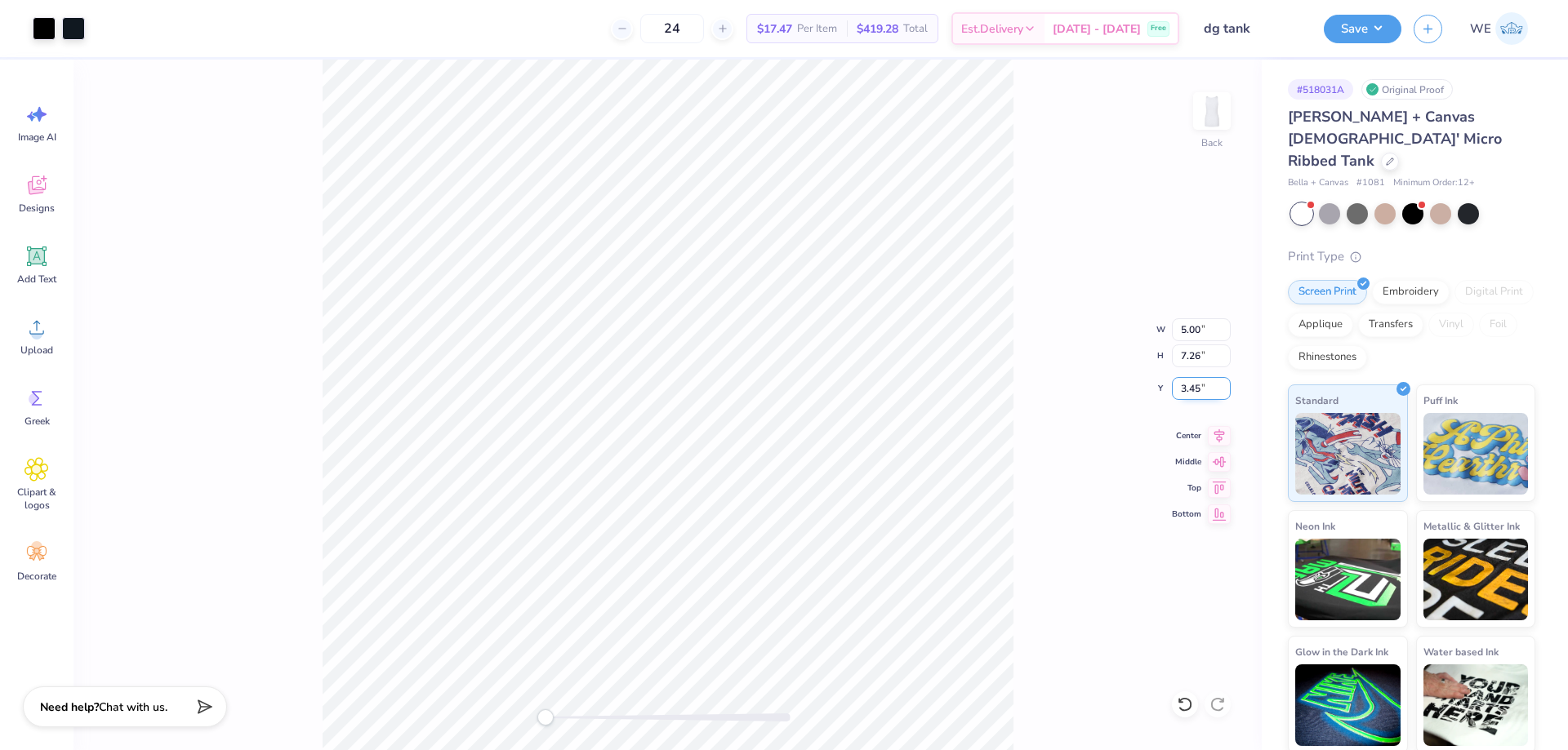
click at [1205, 390] on input "3.45" at bounding box center [1201, 389] width 59 height 22
type input "3.00"
click at [1205, 391] on input "3.00" at bounding box center [1201, 389] width 59 height 22
type input "2.00"
type input "4.88"
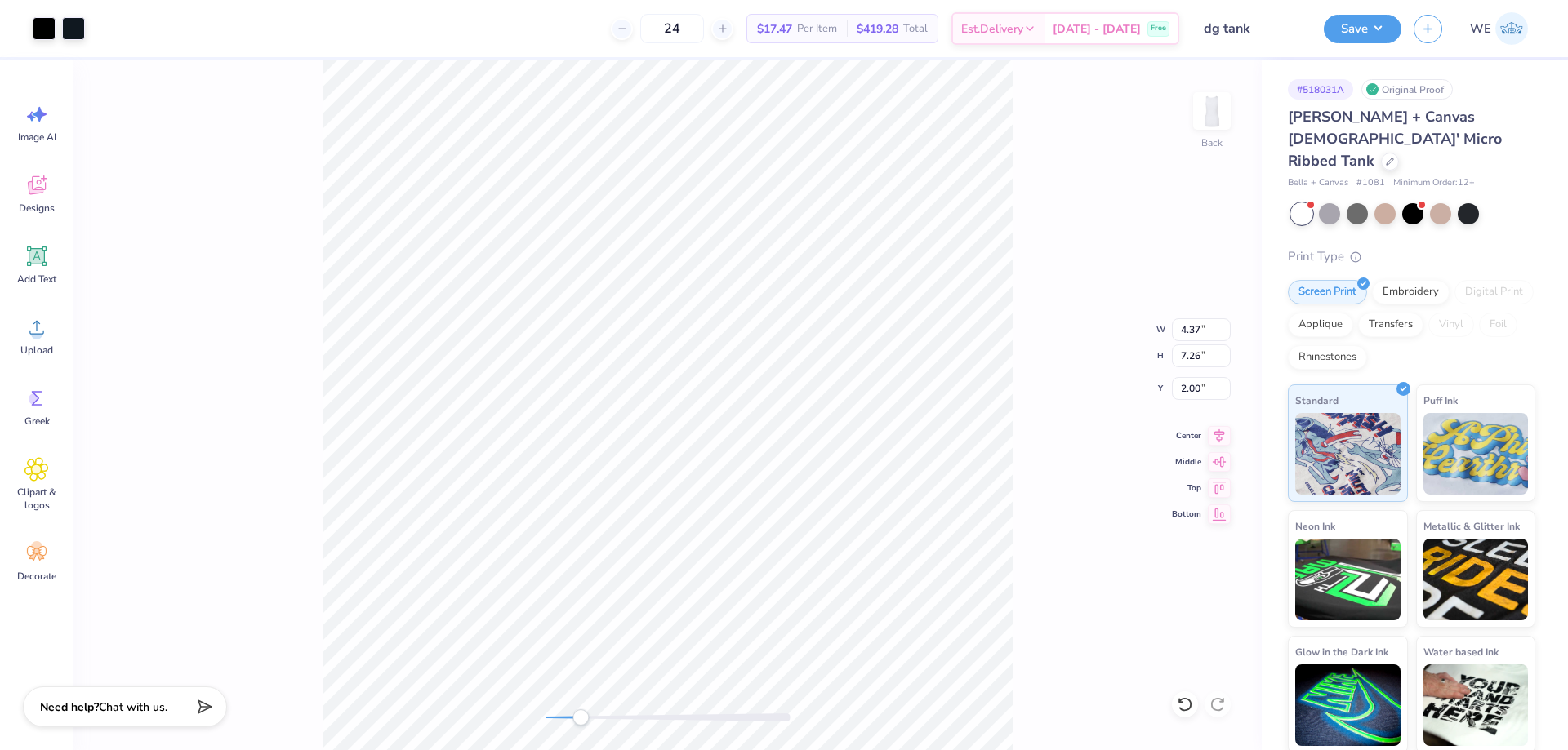
type input "0.51"
type input "3.44"
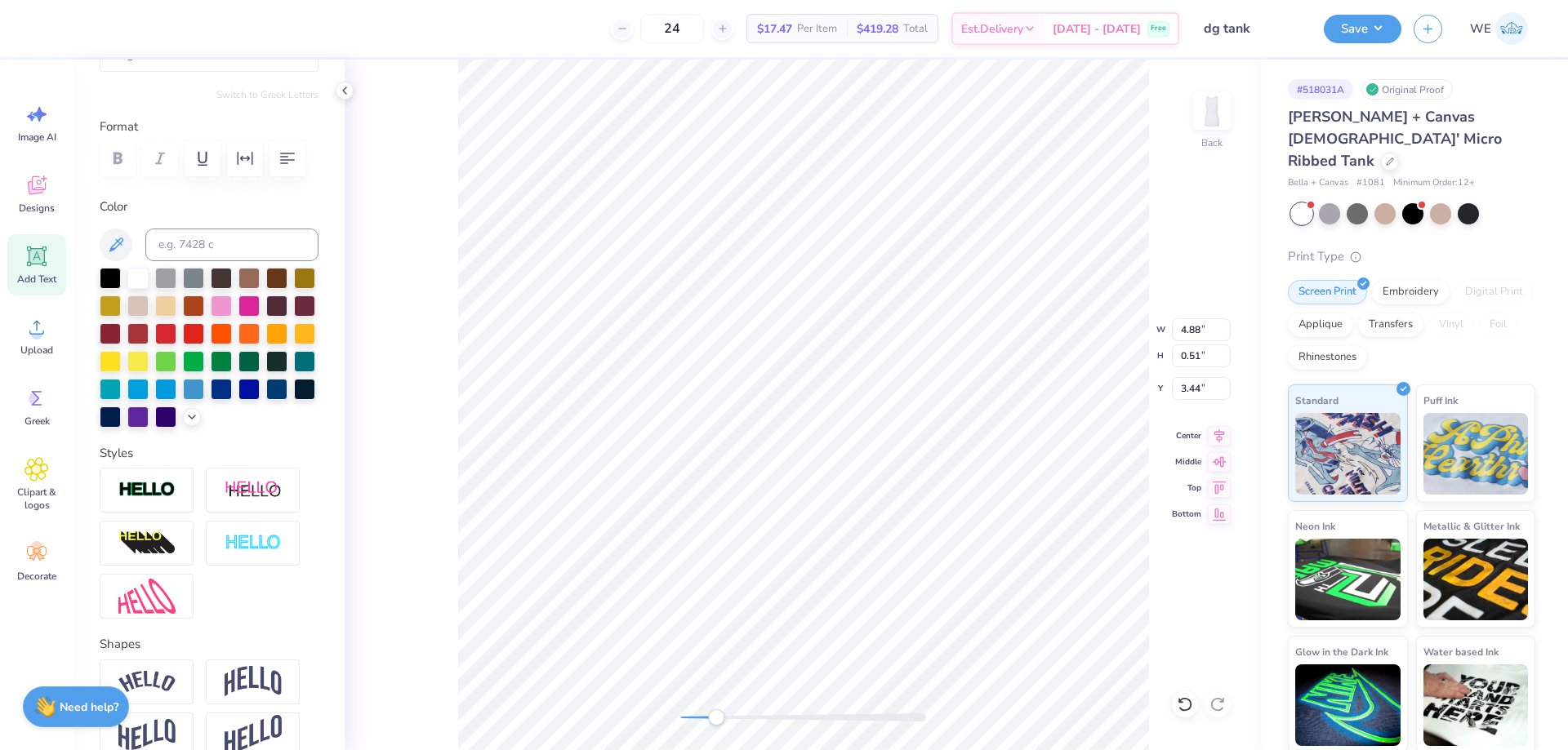
scroll to position [291, 0]
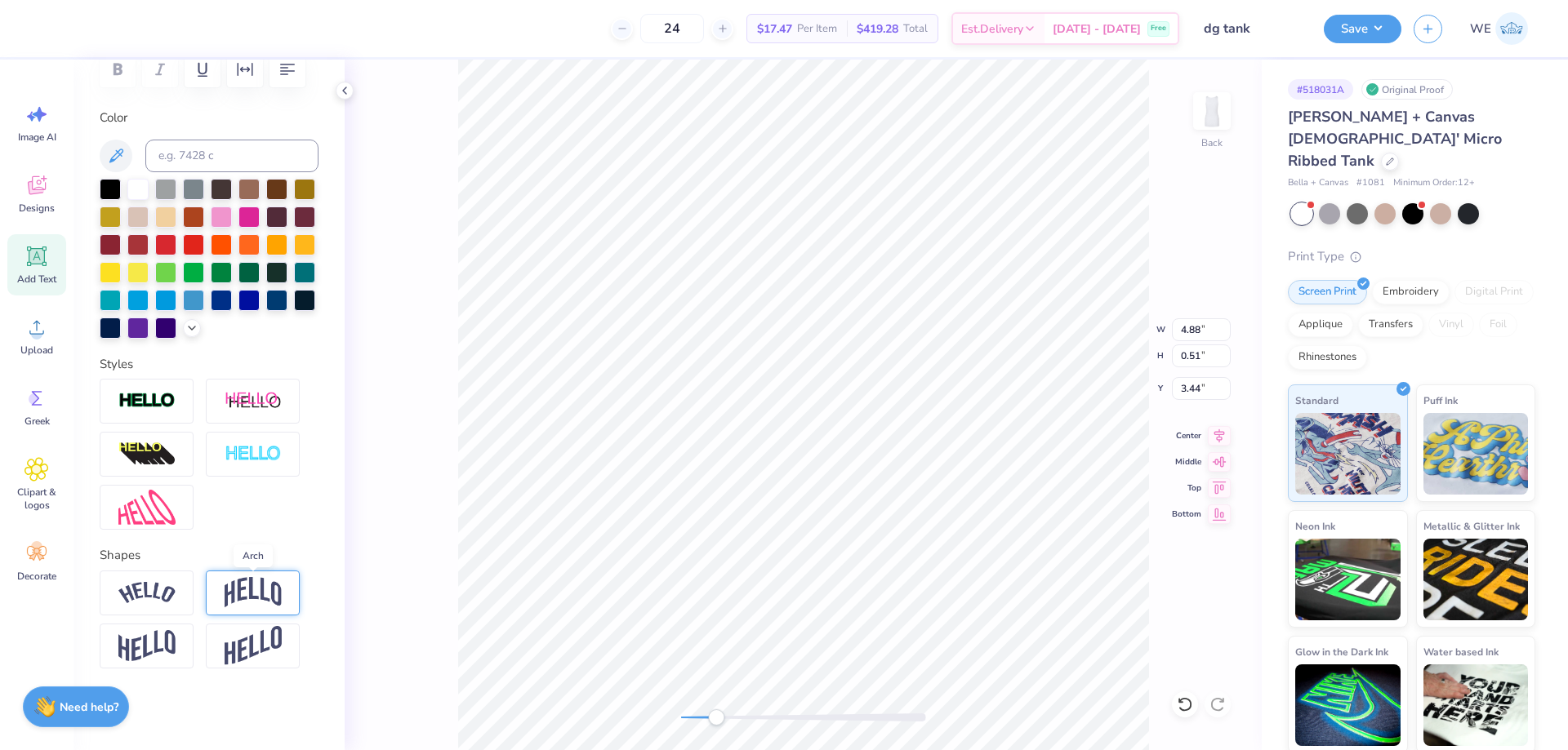
click at [230, 585] on img at bounding box center [252, 592] width 57 height 31
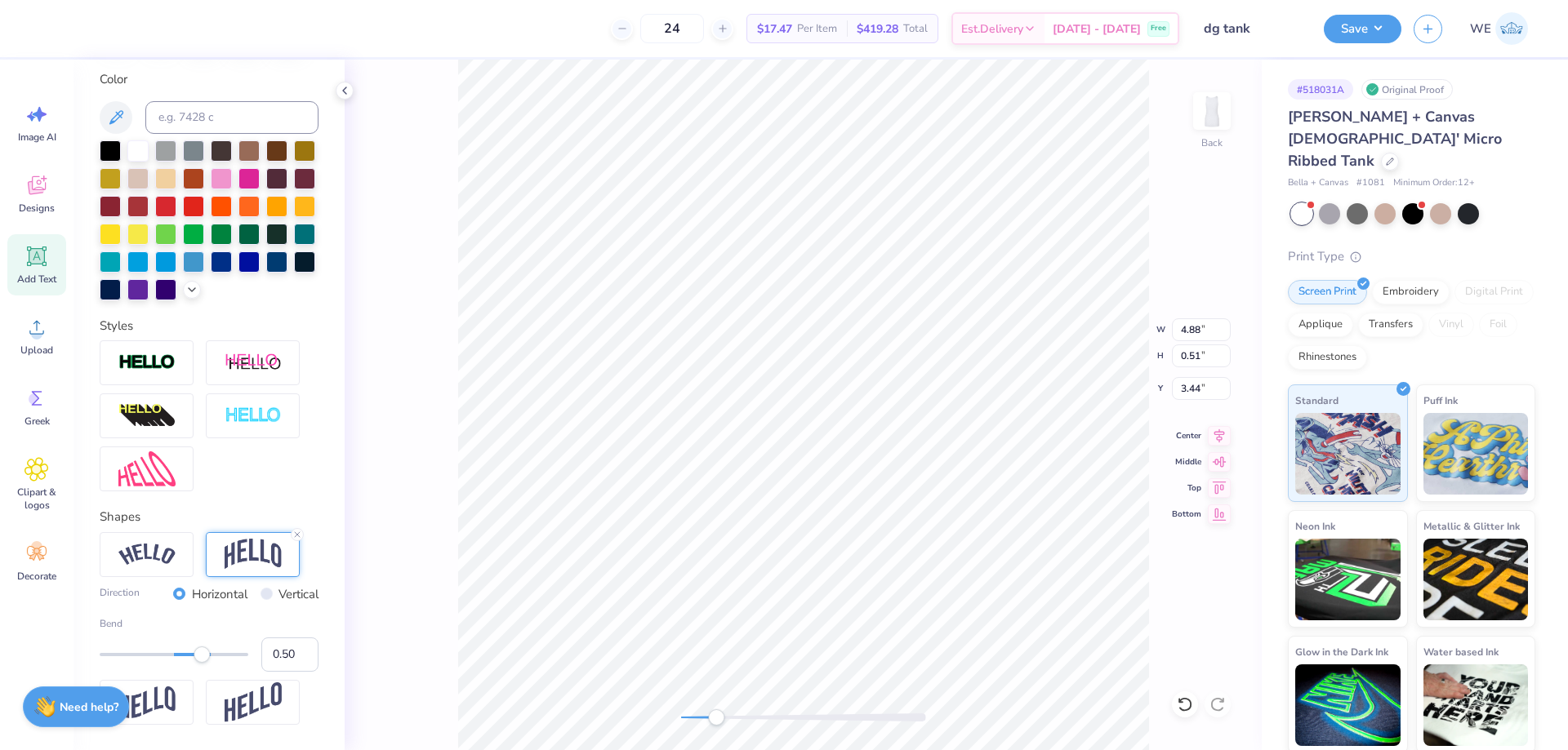
scroll to position [304, 0]
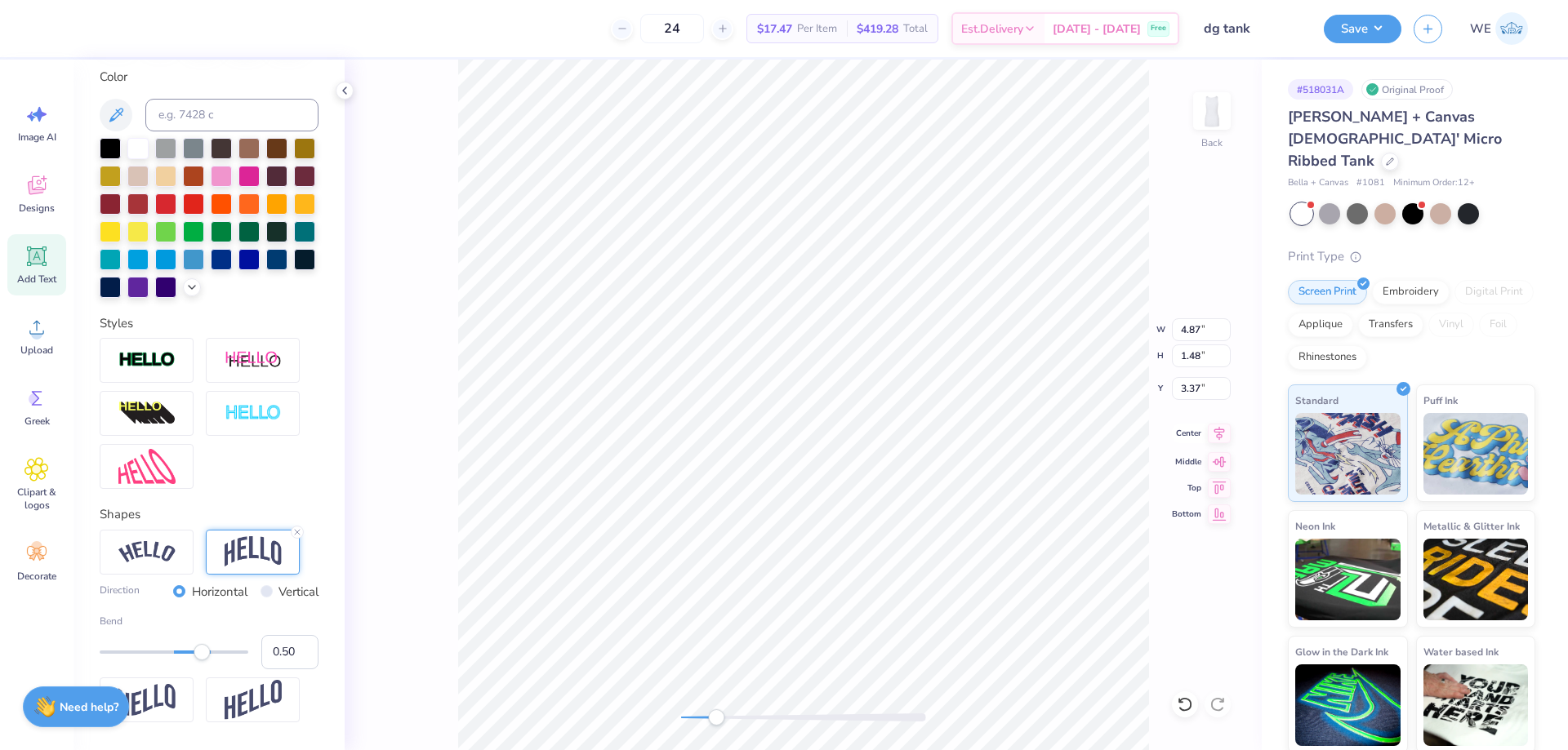
click at [1219, 433] on icon at bounding box center [1219, 432] width 10 height 14
click at [1222, 437] on icon at bounding box center [1219, 433] width 22 height 20
click at [1196, 392] on input "2.30" at bounding box center [1201, 389] width 59 height 22
type input "2.00"
click at [1339, 48] on div "Save WE" at bounding box center [1445, 28] width 244 height 57
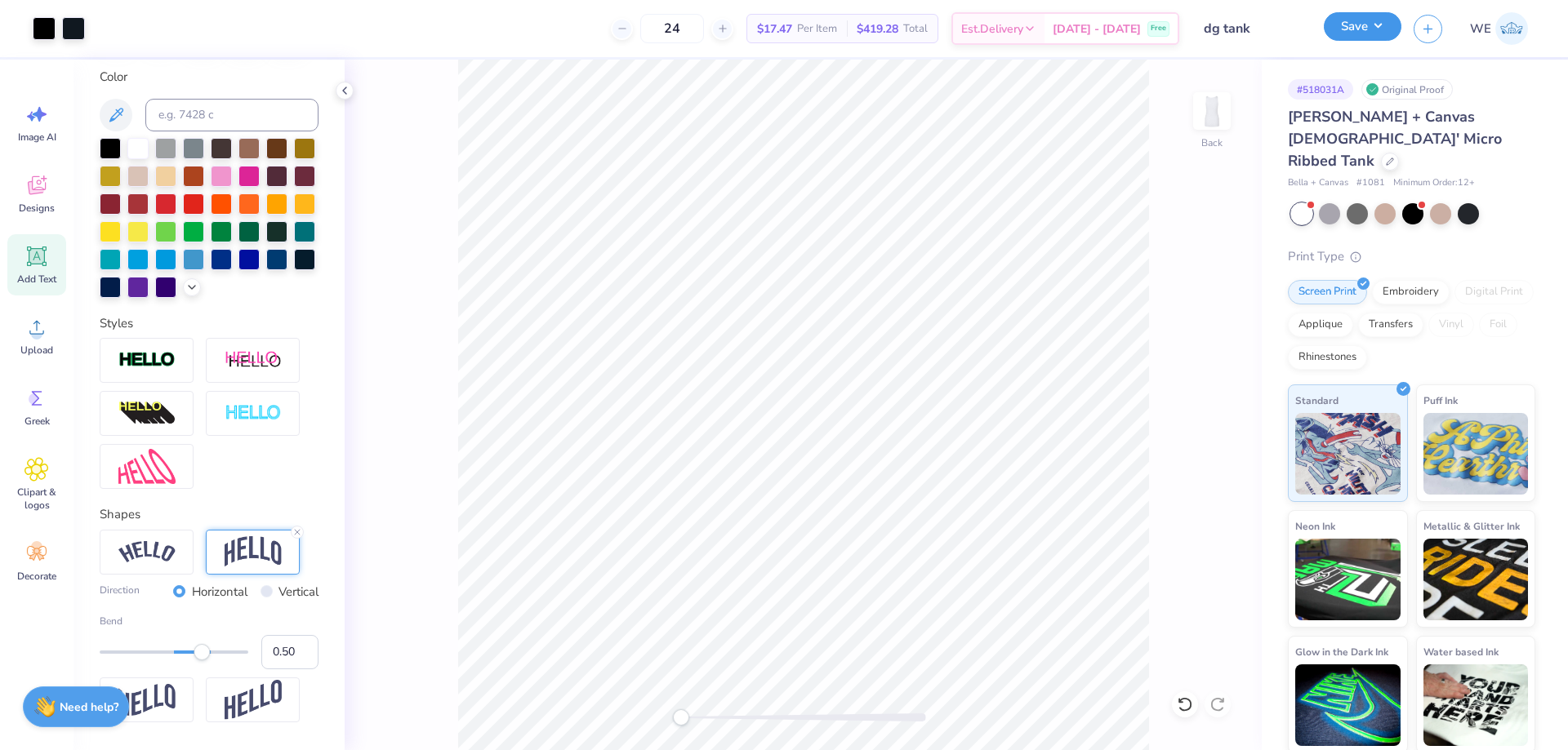
click at [1342, 39] on button "Save" at bounding box center [1362, 26] width 78 height 29
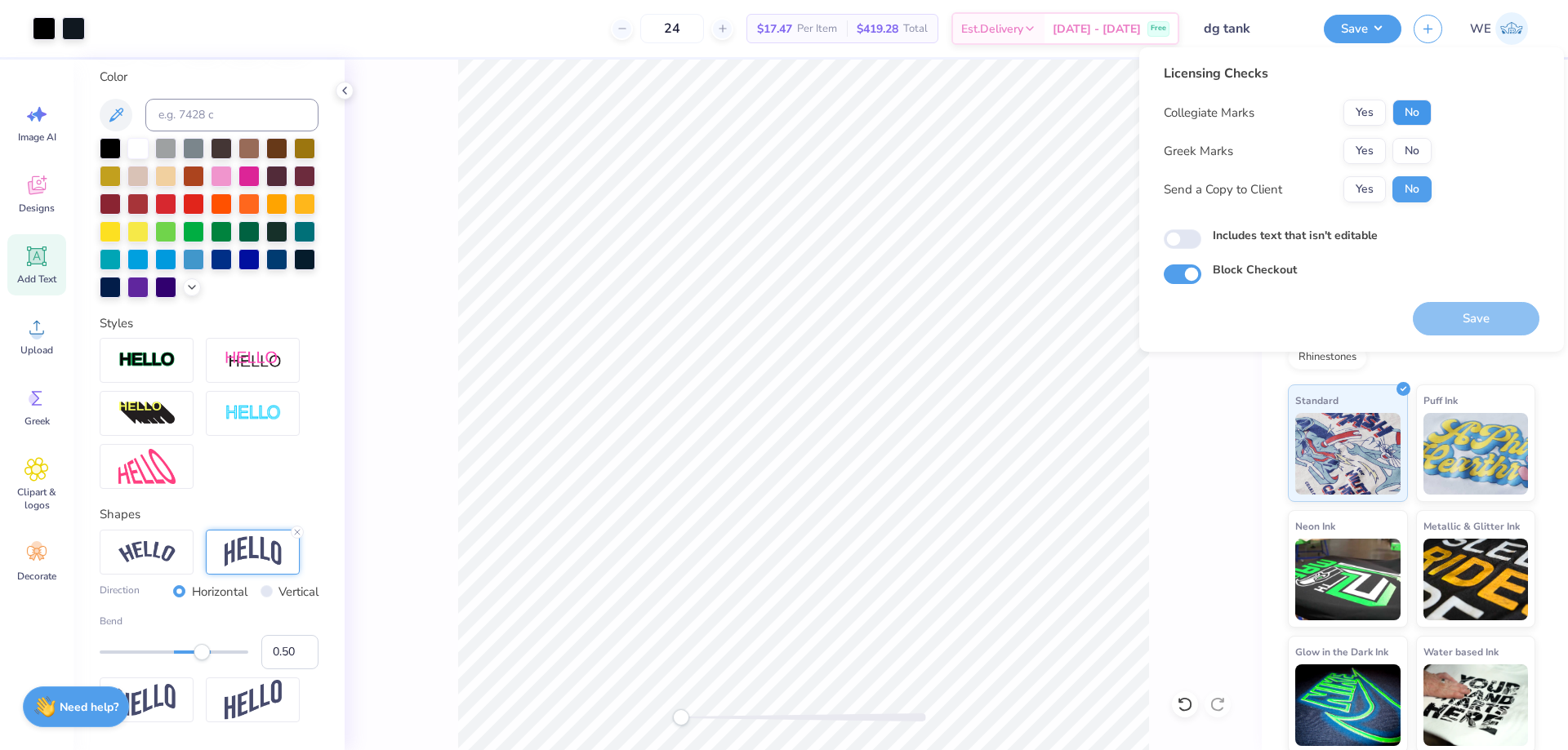
click at [1402, 120] on button "No" at bounding box center [1412, 113] width 39 height 26
drag, startPoint x: 1397, startPoint y: 130, endPoint x: 1374, endPoint y: 166, distance: 42.7
click at [1377, 159] on button "Yes" at bounding box center [1363, 151] width 42 height 26
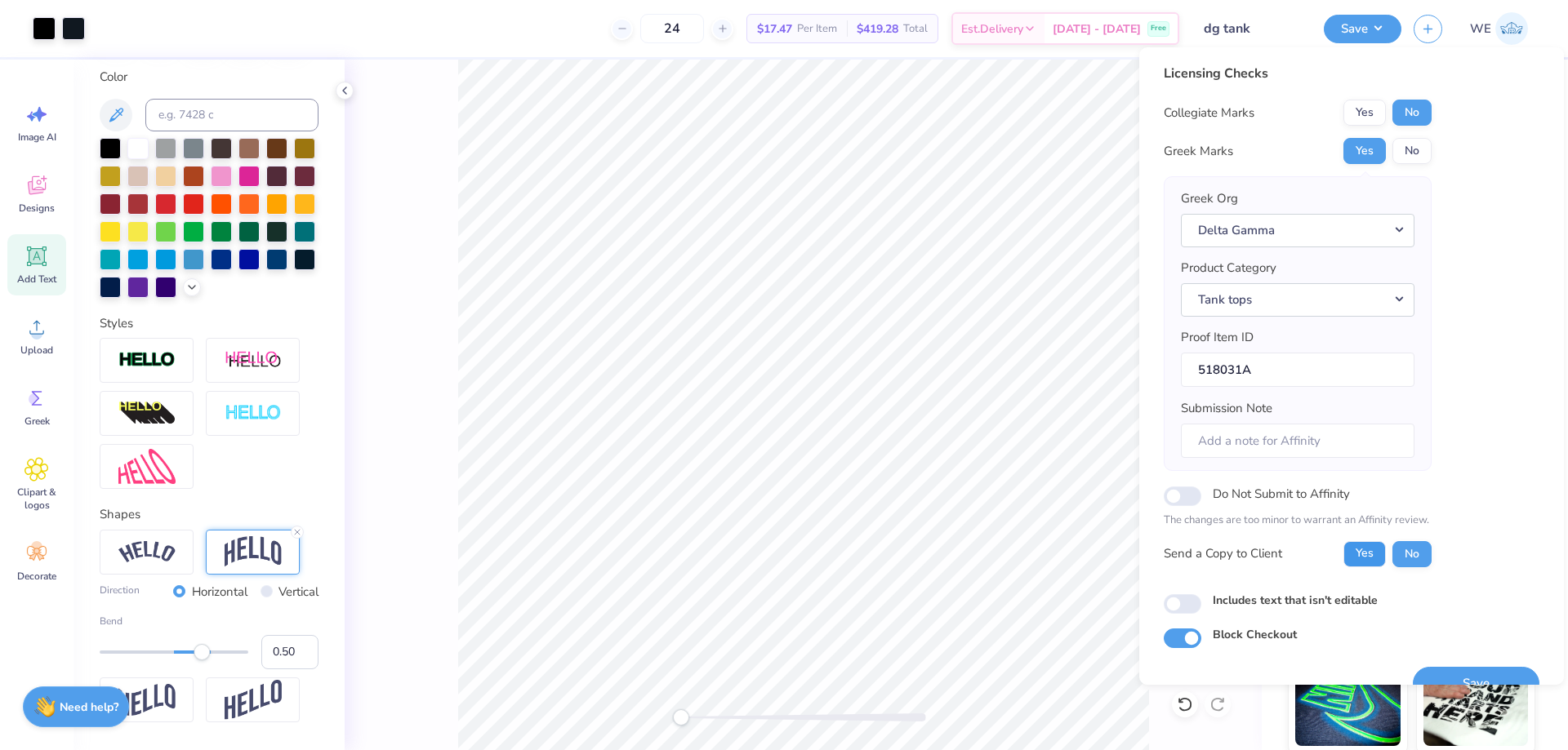
click at [1375, 558] on button "Yes" at bounding box center [1363, 555] width 42 height 26
click at [1177, 599] on input "Includes text that isn't editable" at bounding box center [1182, 603] width 37 height 20
checkbox input "true"
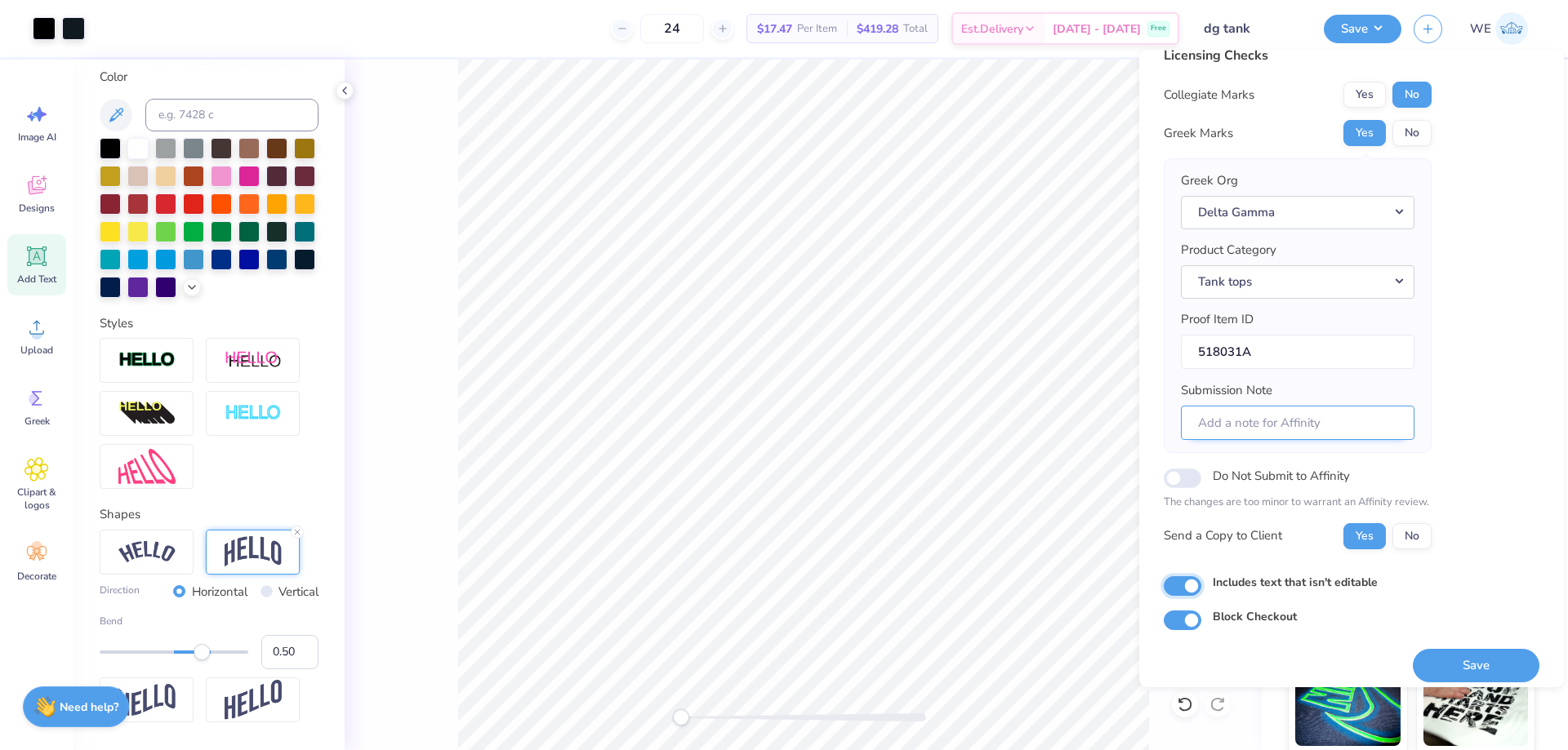
scroll to position [31, 0]
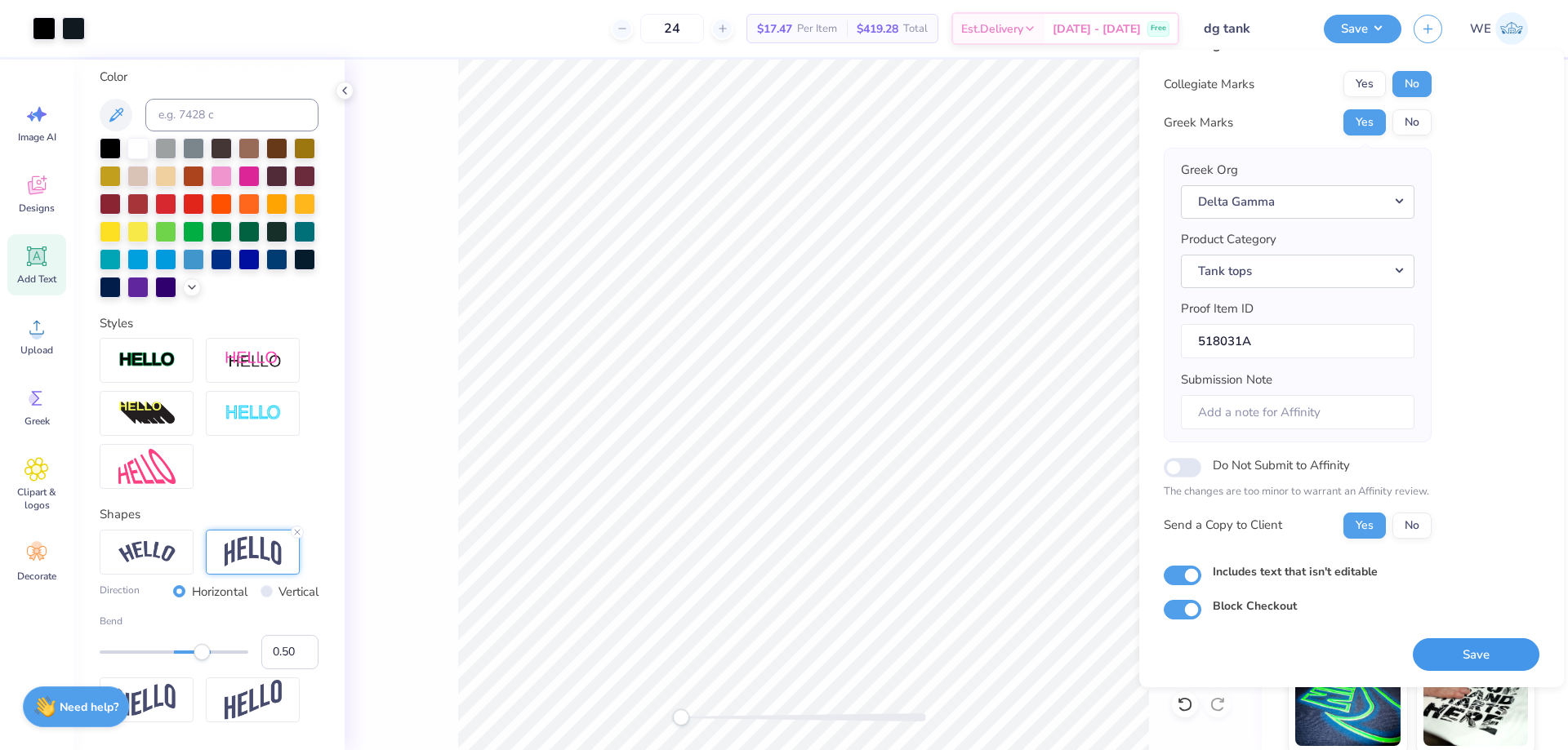
click at [1465, 649] on button "Save" at bounding box center [1476, 656] width 127 height 34
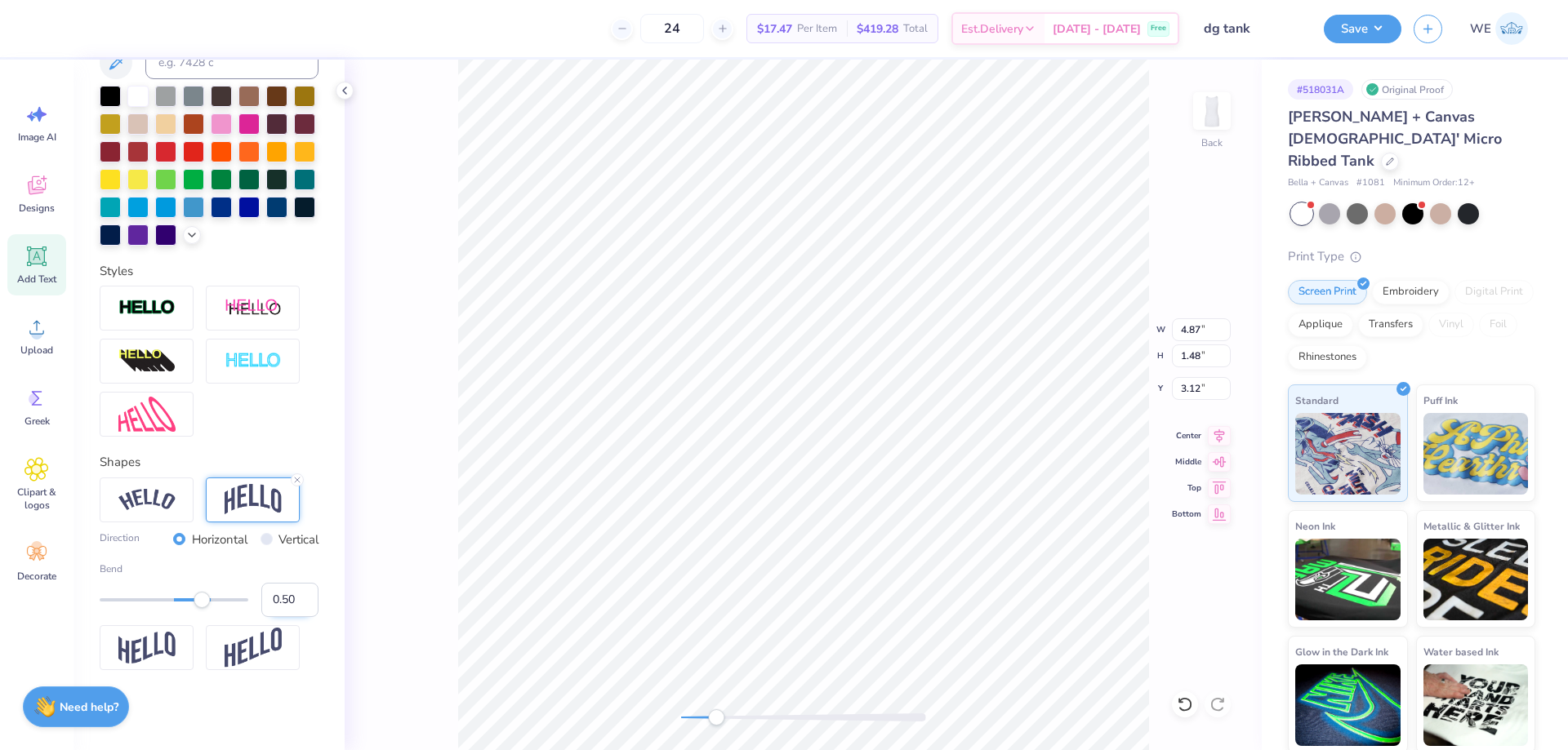
scroll to position [387, 0]
click at [273, 598] on input "0.50" at bounding box center [290, 598] width 57 height 35
type input "0.30"
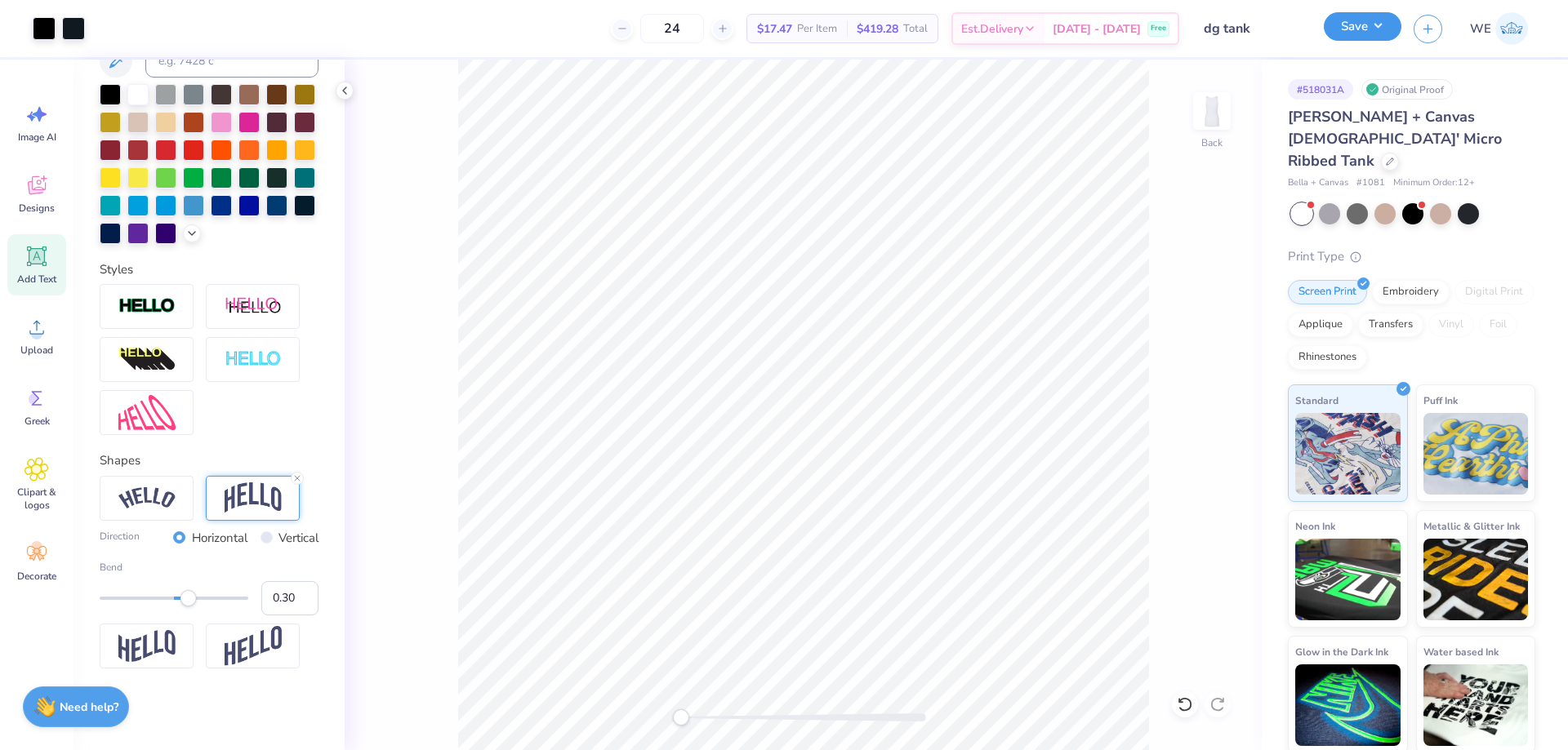
click at [1354, 31] on button "Save" at bounding box center [1362, 26] width 78 height 29
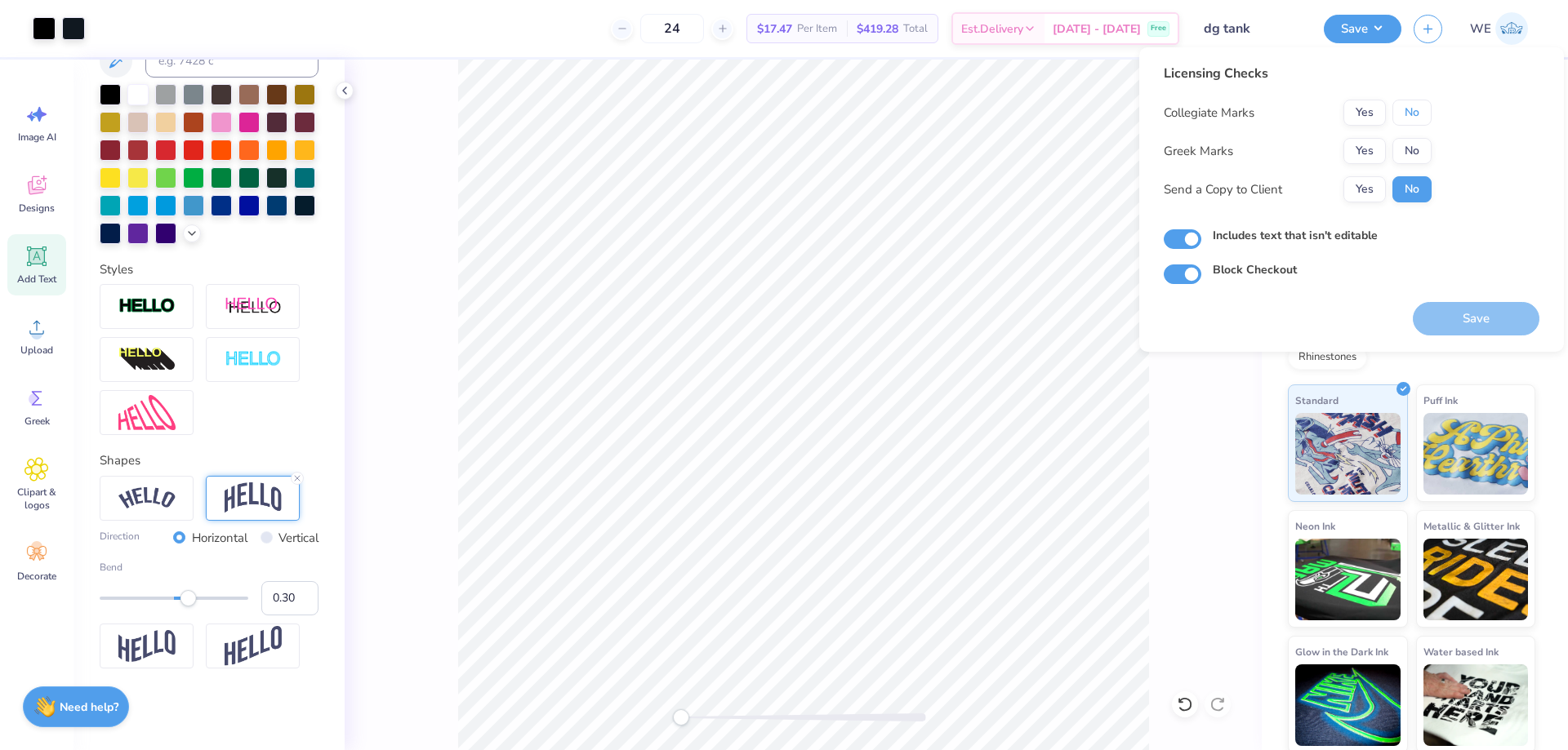
drag, startPoint x: 1415, startPoint y: 117, endPoint x: 1398, endPoint y: 134, distance: 24.0
click at [1415, 116] on button "No" at bounding box center [1412, 113] width 39 height 26
click at [1382, 145] on button "Yes" at bounding box center [1363, 151] width 42 height 26
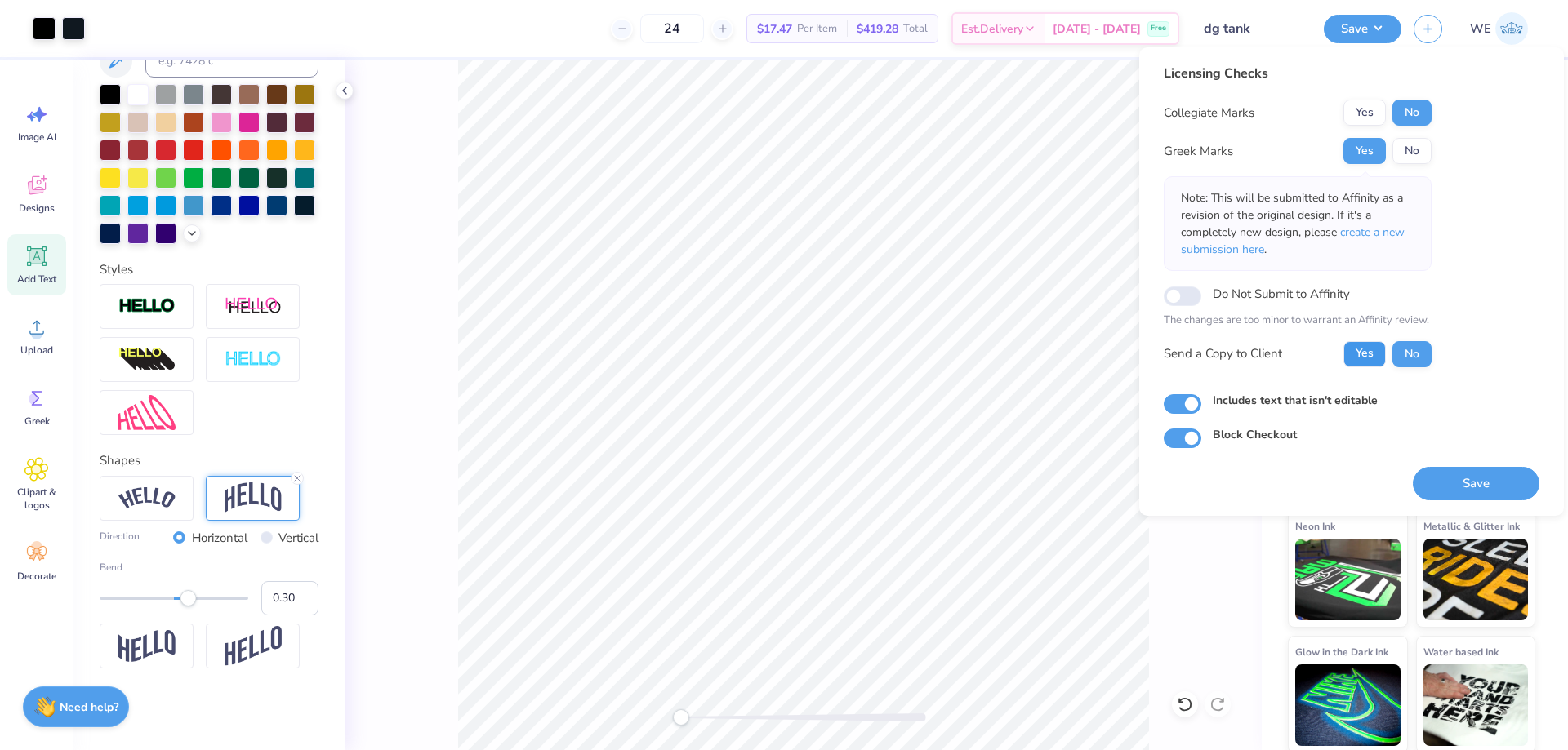
click at [1374, 361] on button "Yes" at bounding box center [1363, 354] width 42 height 26
click at [1452, 482] on button "Save" at bounding box center [1476, 484] width 127 height 34
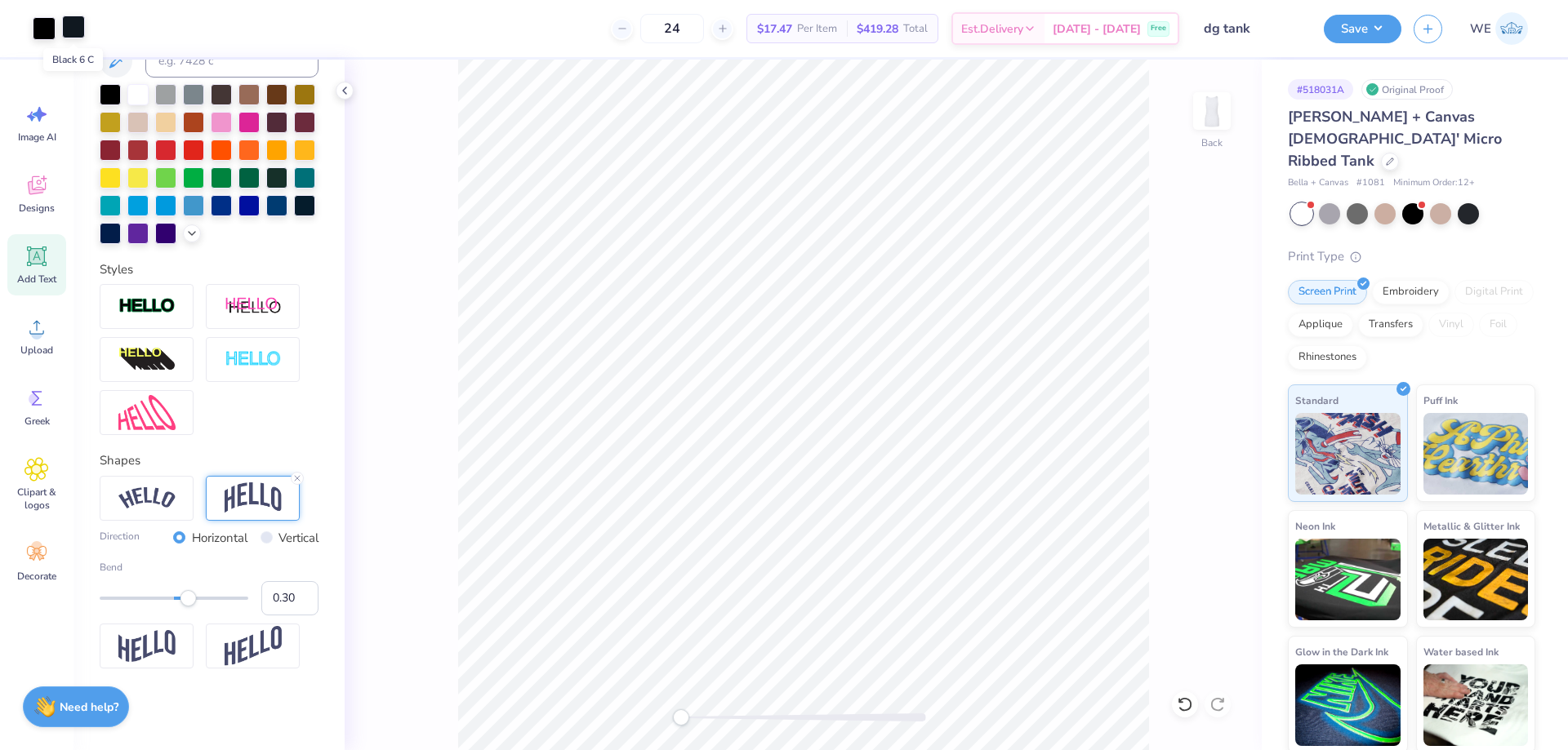
click at [62, 25] on div at bounding box center [73, 27] width 22 height 22
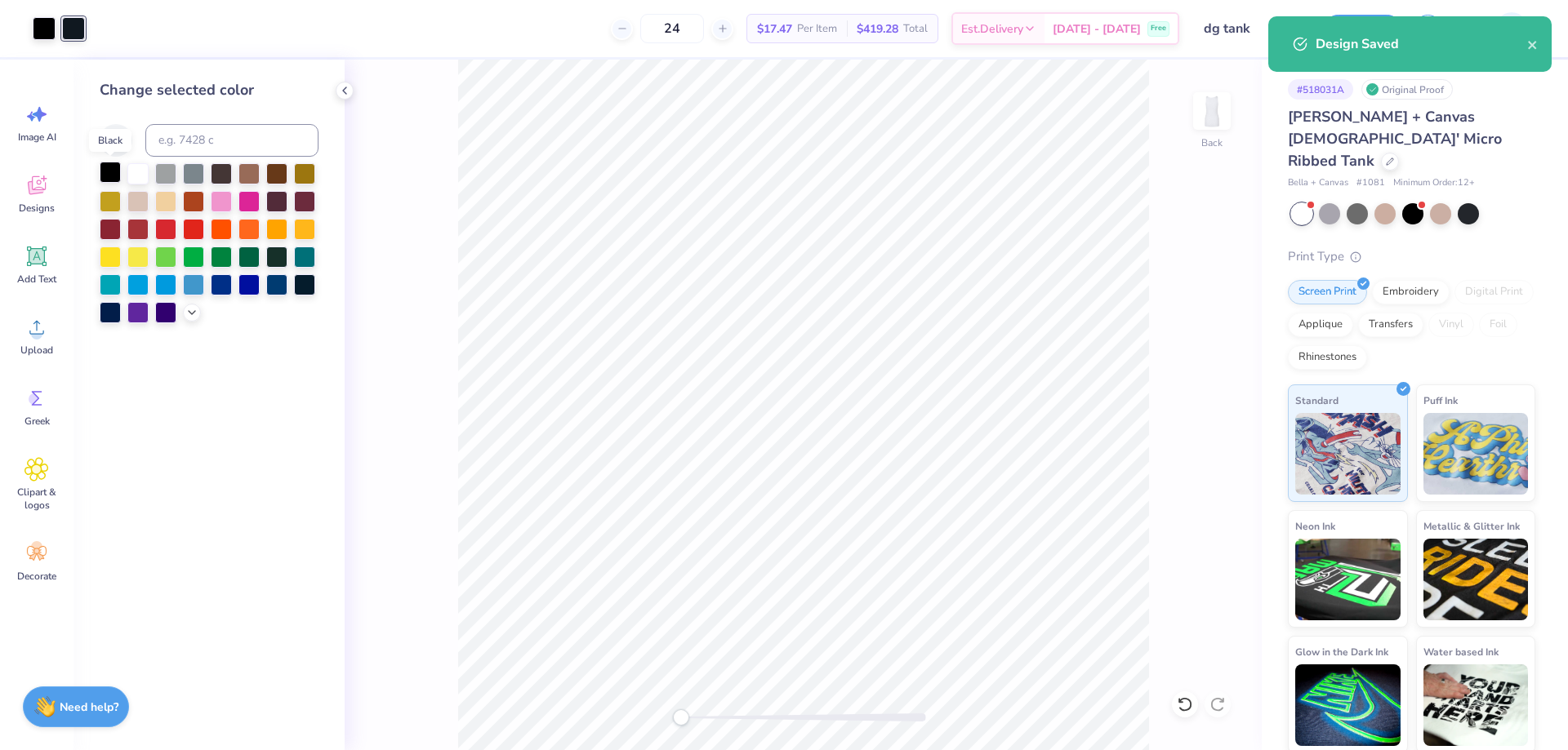
click at [111, 172] on div at bounding box center [110, 172] width 21 height 21
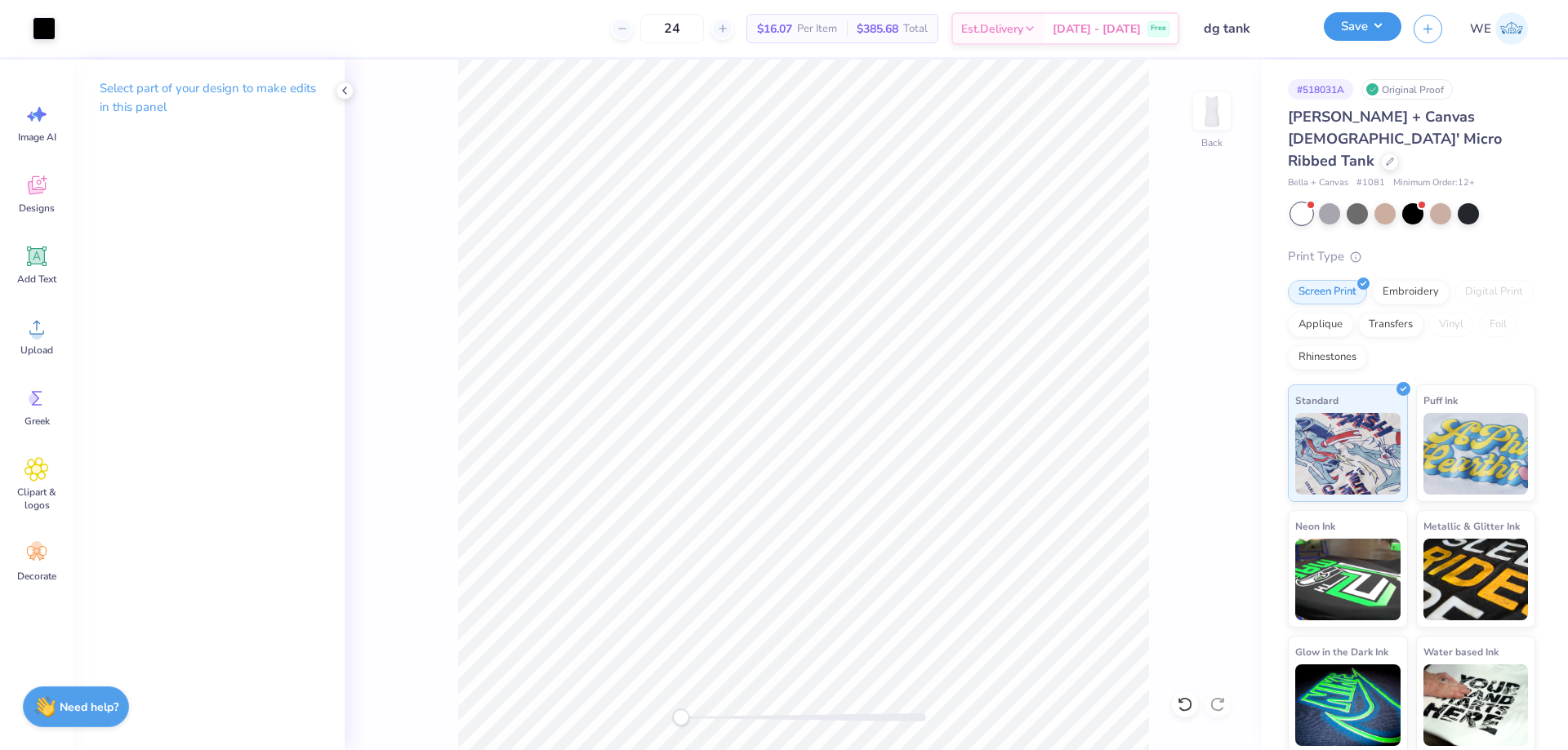
click at [1361, 22] on button "Save" at bounding box center [1362, 26] width 78 height 29
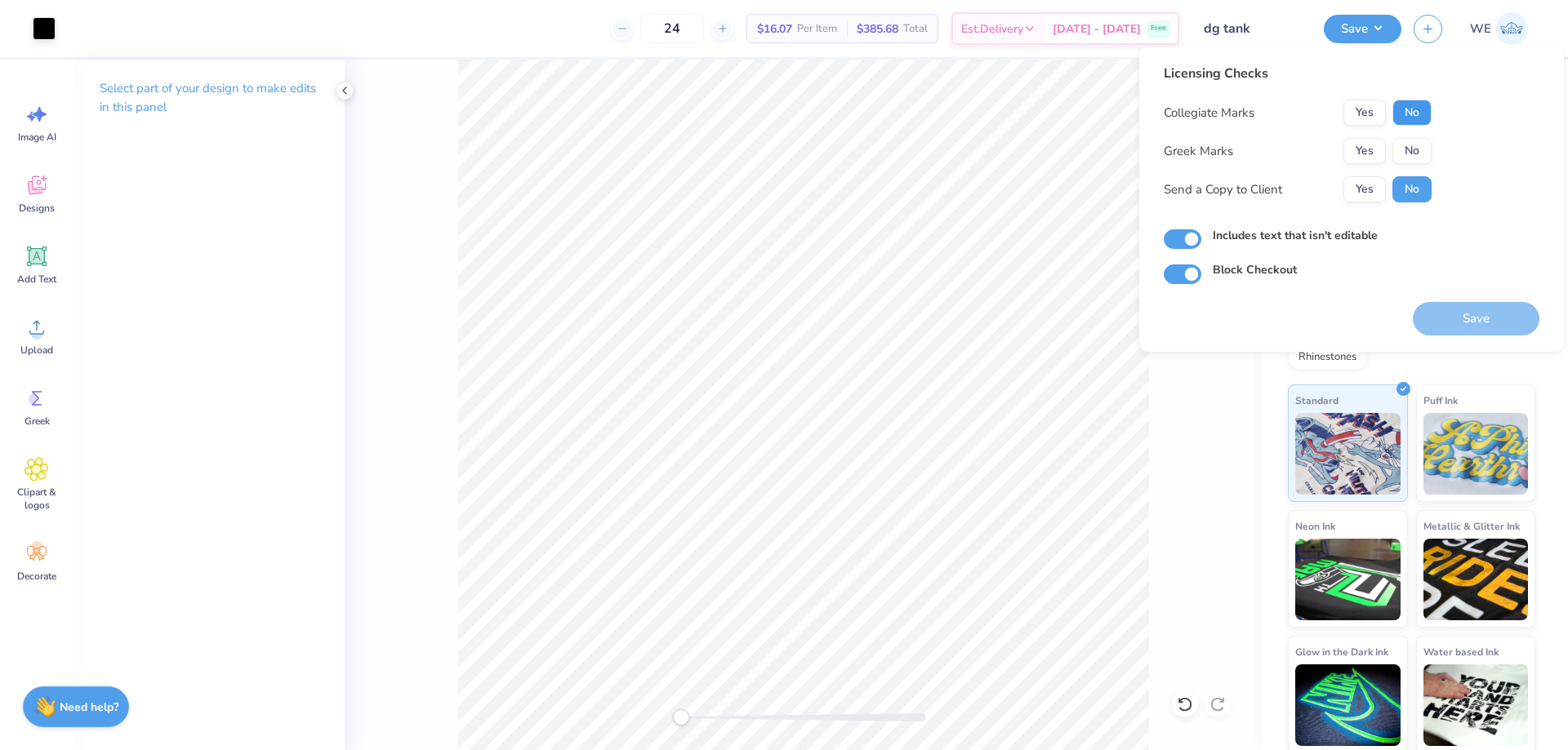
click at [1403, 106] on button "No" at bounding box center [1412, 113] width 39 height 26
click at [1366, 149] on button "Yes" at bounding box center [1363, 151] width 42 height 26
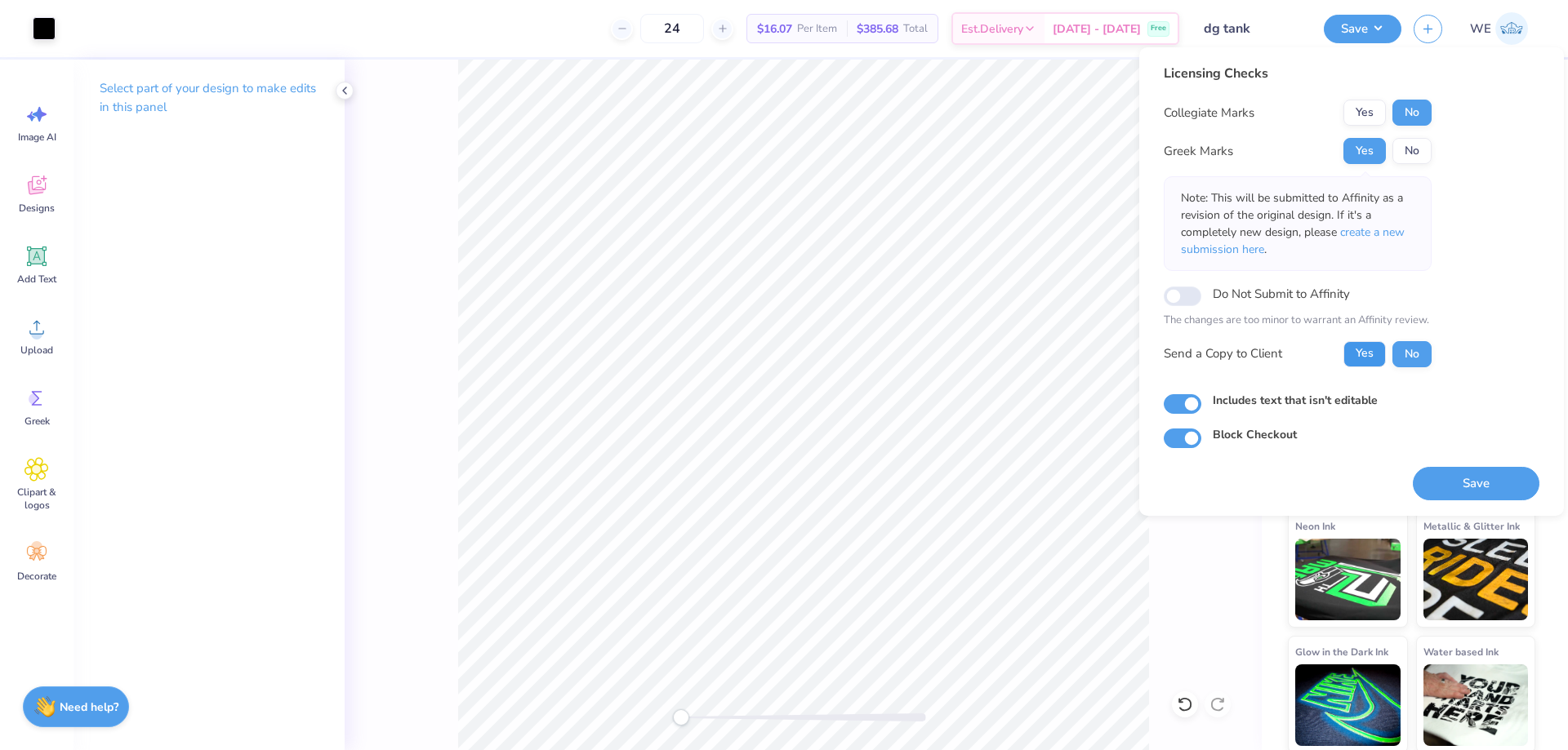
drag, startPoint x: 1373, startPoint y: 347, endPoint x: 1367, endPoint y: 375, distance: 28.6
click at [1373, 347] on button "Yes" at bounding box center [1363, 354] width 42 height 26
click at [1476, 484] on button "Save" at bounding box center [1476, 484] width 127 height 34
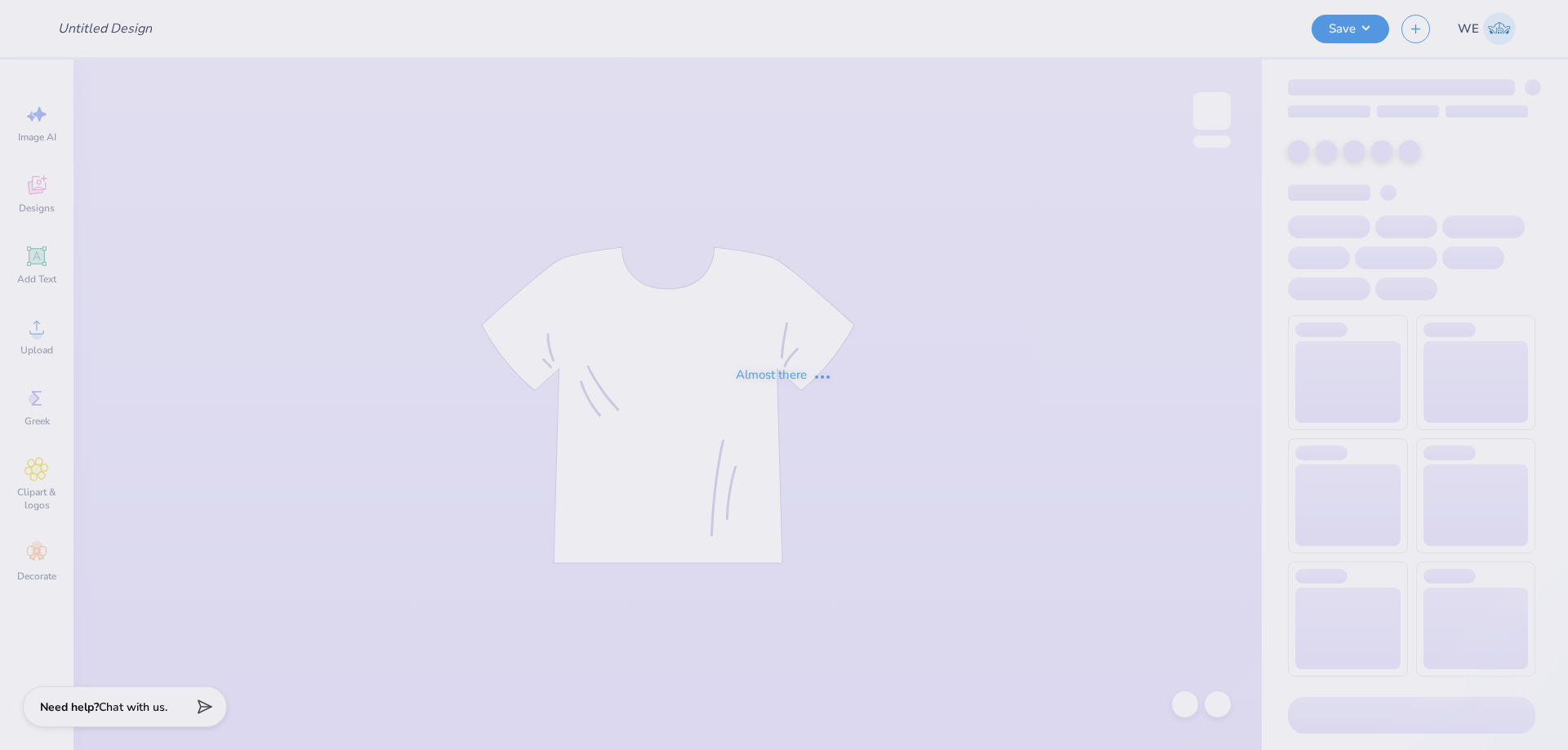
type input "Shirts for AGI"
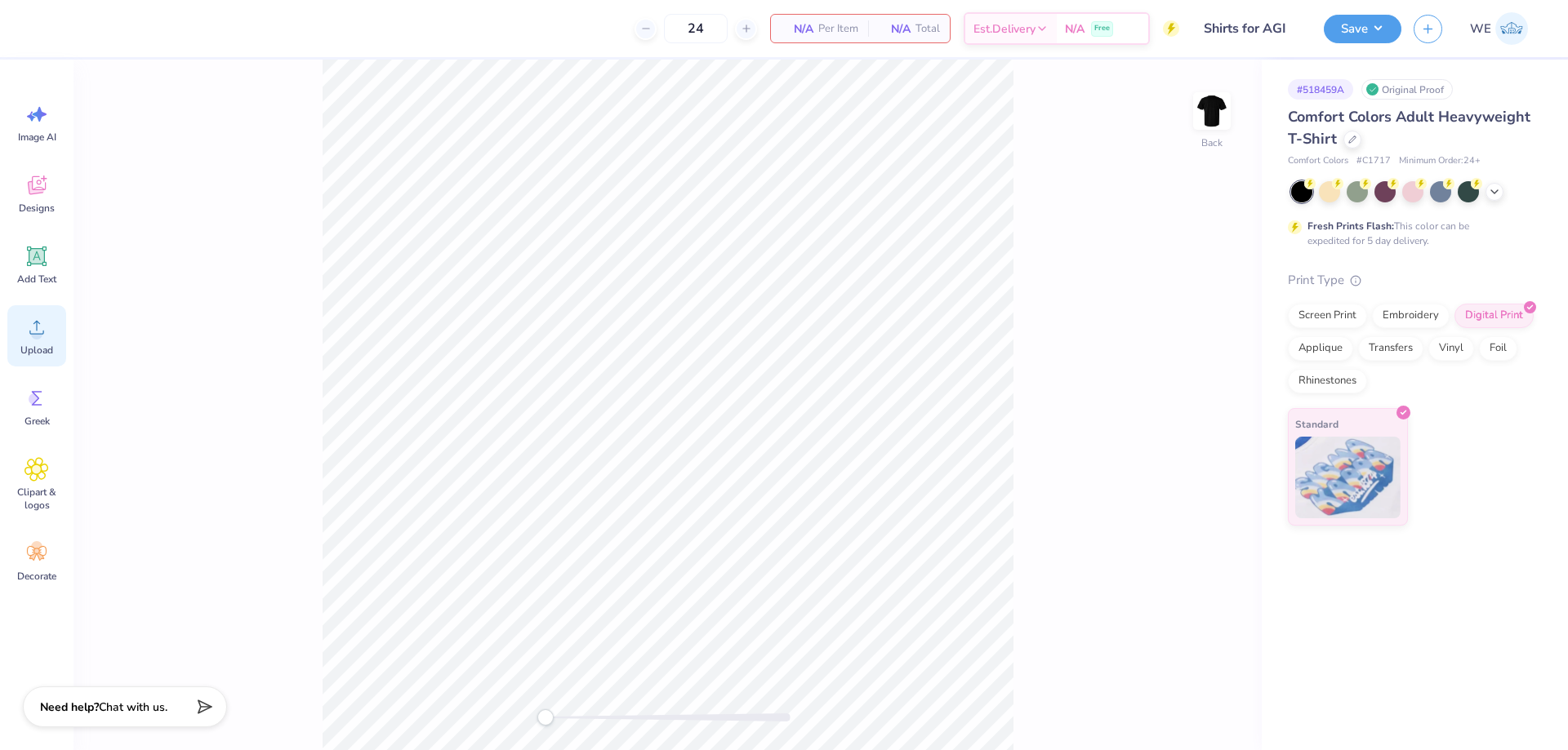
click at [44, 328] on icon at bounding box center [36, 327] width 24 height 24
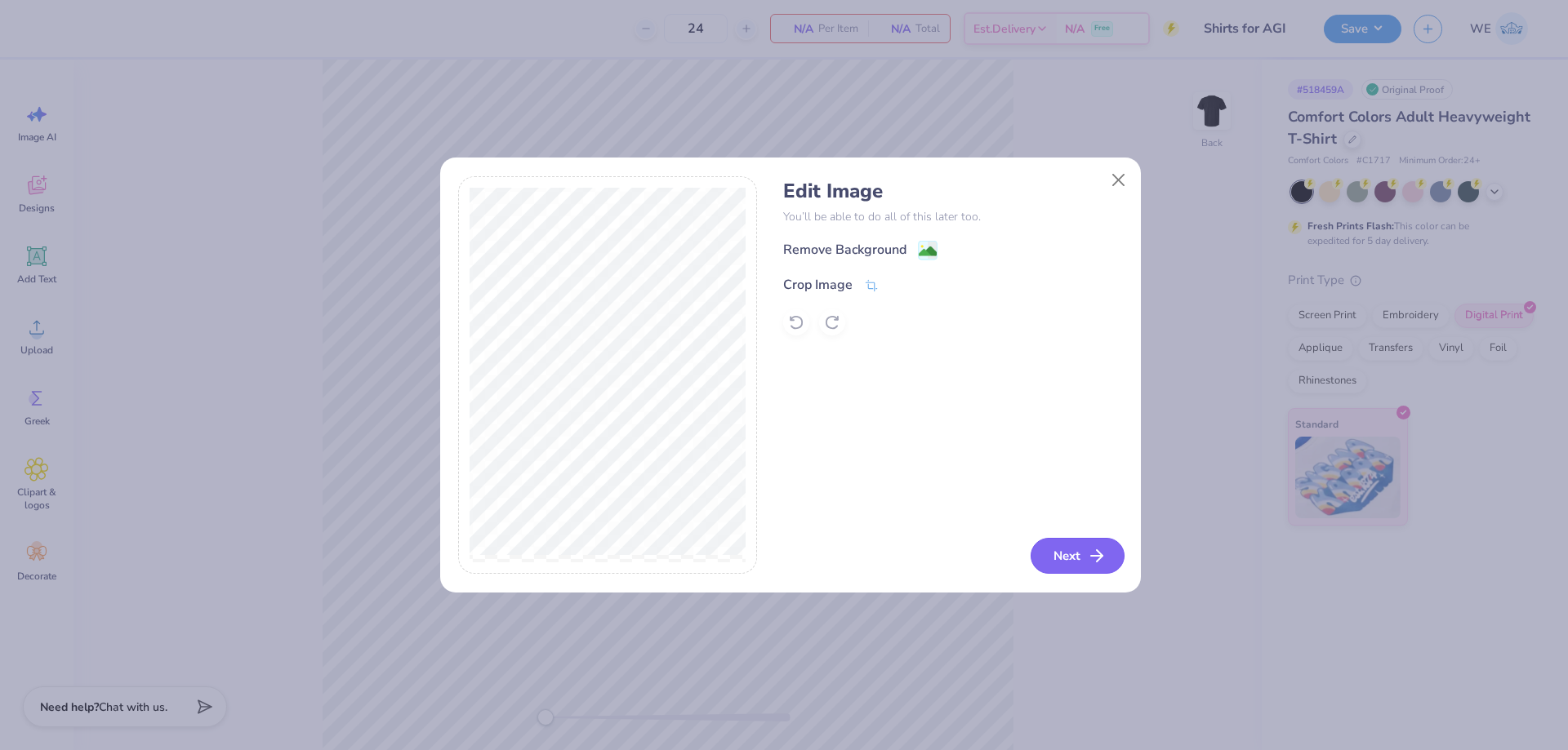
click at [1089, 558] on icon "button" at bounding box center [1096, 556] width 20 height 20
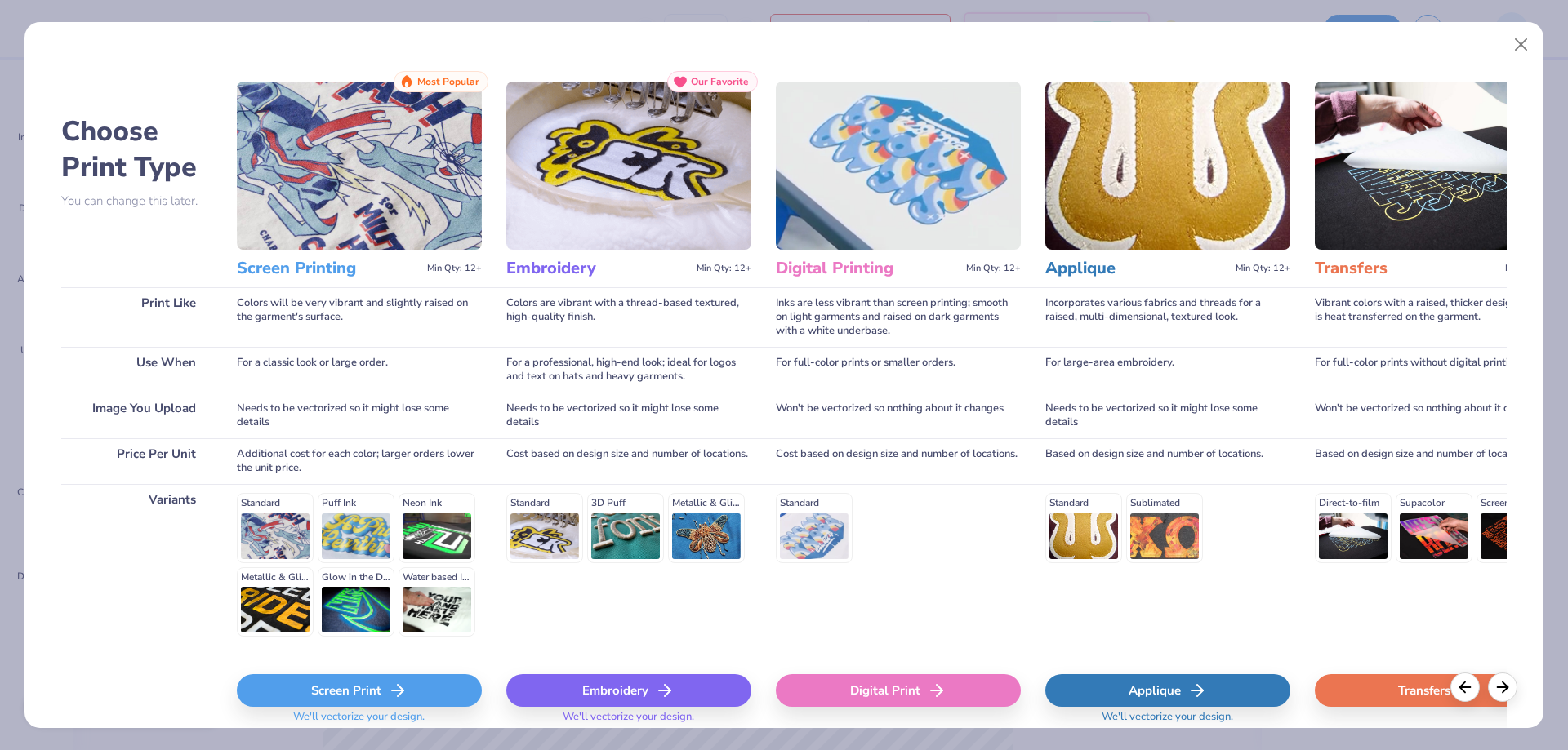
click at [854, 668] on div "Digital Print" at bounding box center [898, 695] width 245 height 97
click at [855, 682] on div "Digital Print" at bounding box center [898, 690] width 245 height 33
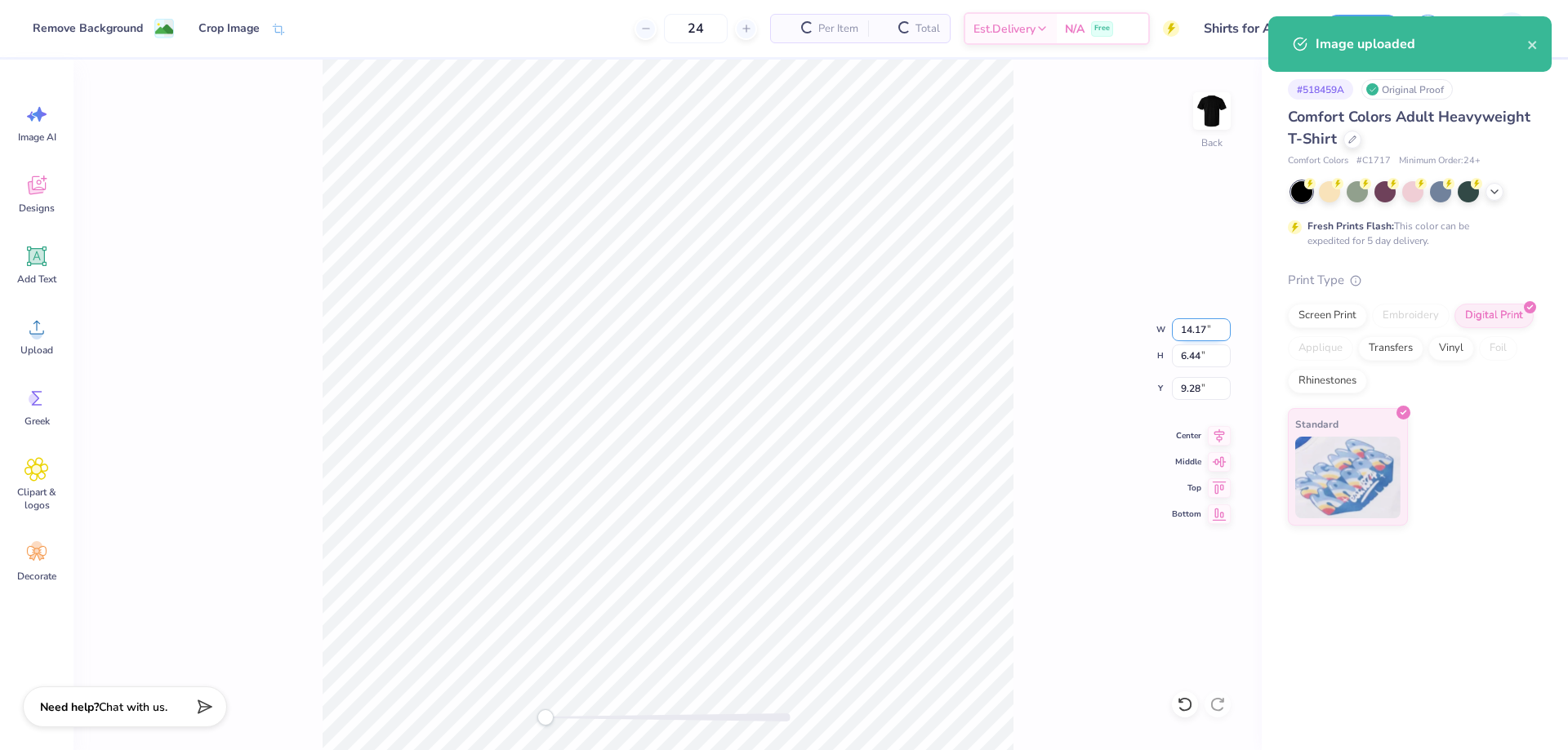
click at [1194, 339] on input "14.17" at bounding box center [1201, 330] width 59 height 22
type input "4.00"
type input "1.82"
type input "3"
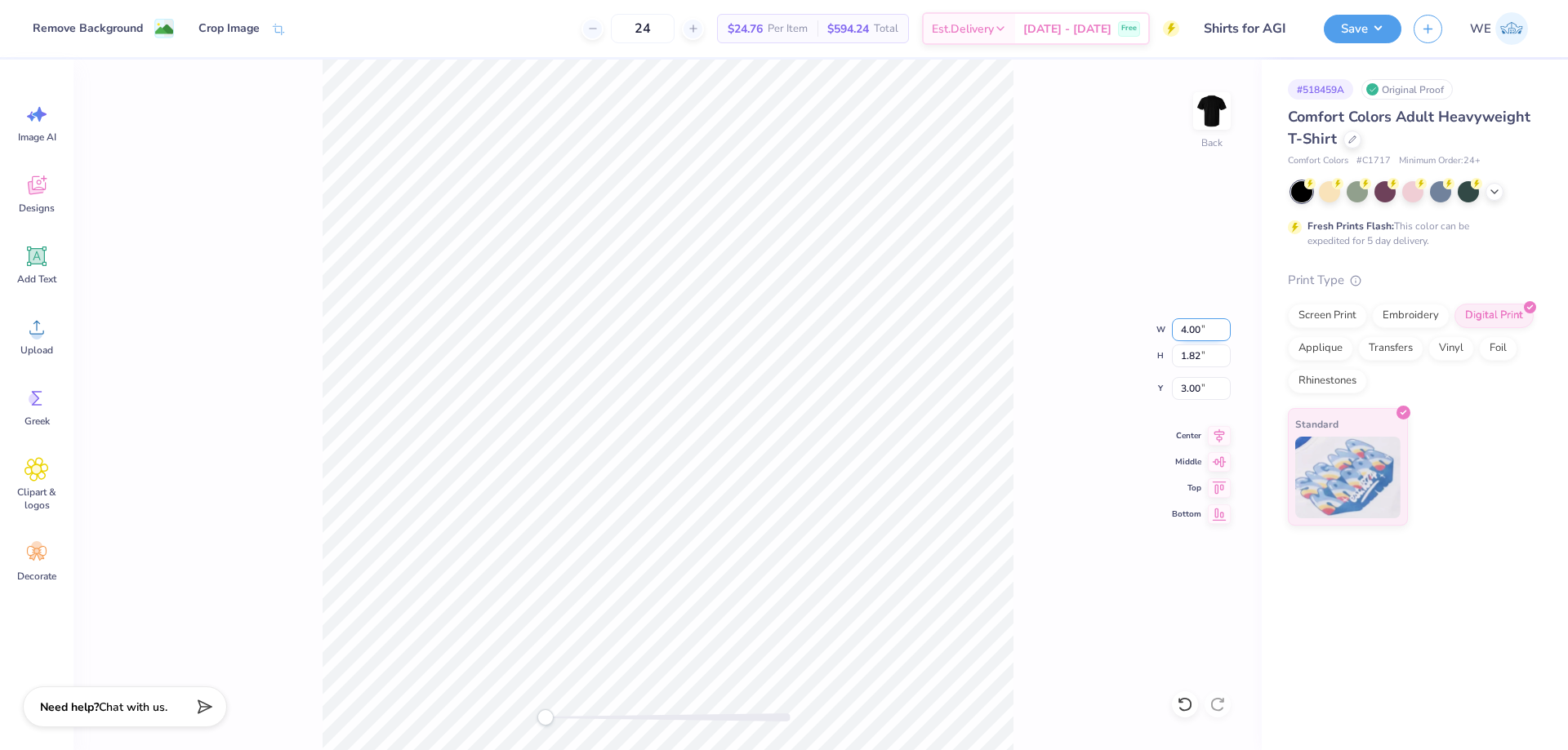
click at [1206, 333] on input "4.00" at bounding box center [1201, 330] width 59 height 22
type input "5.00"
type input "2.27"
click at [1195, 398] on input "2.77" at bounding box center [1201, 389] width 59 height 22
type input "2"
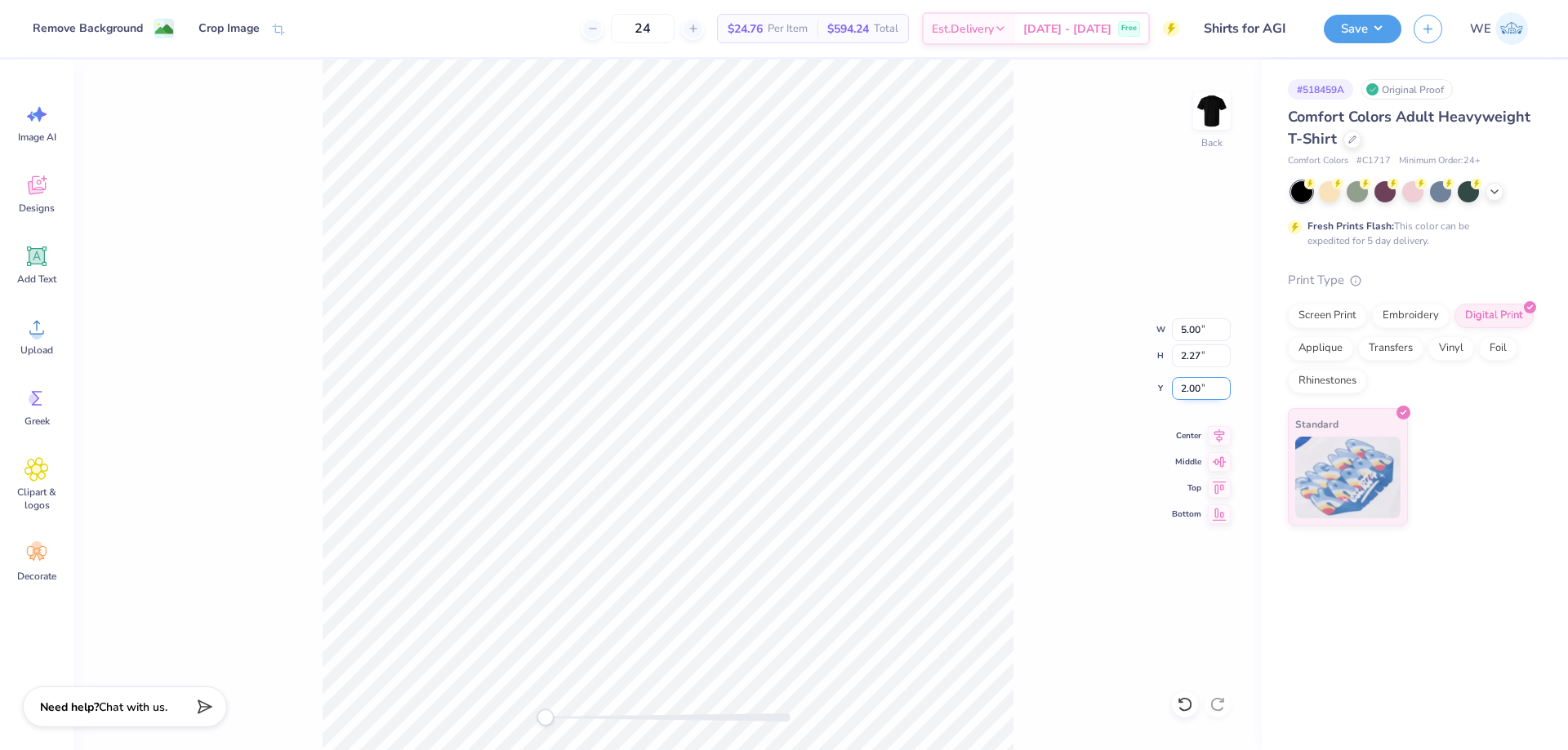
click at [1197, 393] on input "2.00" at bounding box center [1201, 389] width 59 height 22
type input "1"
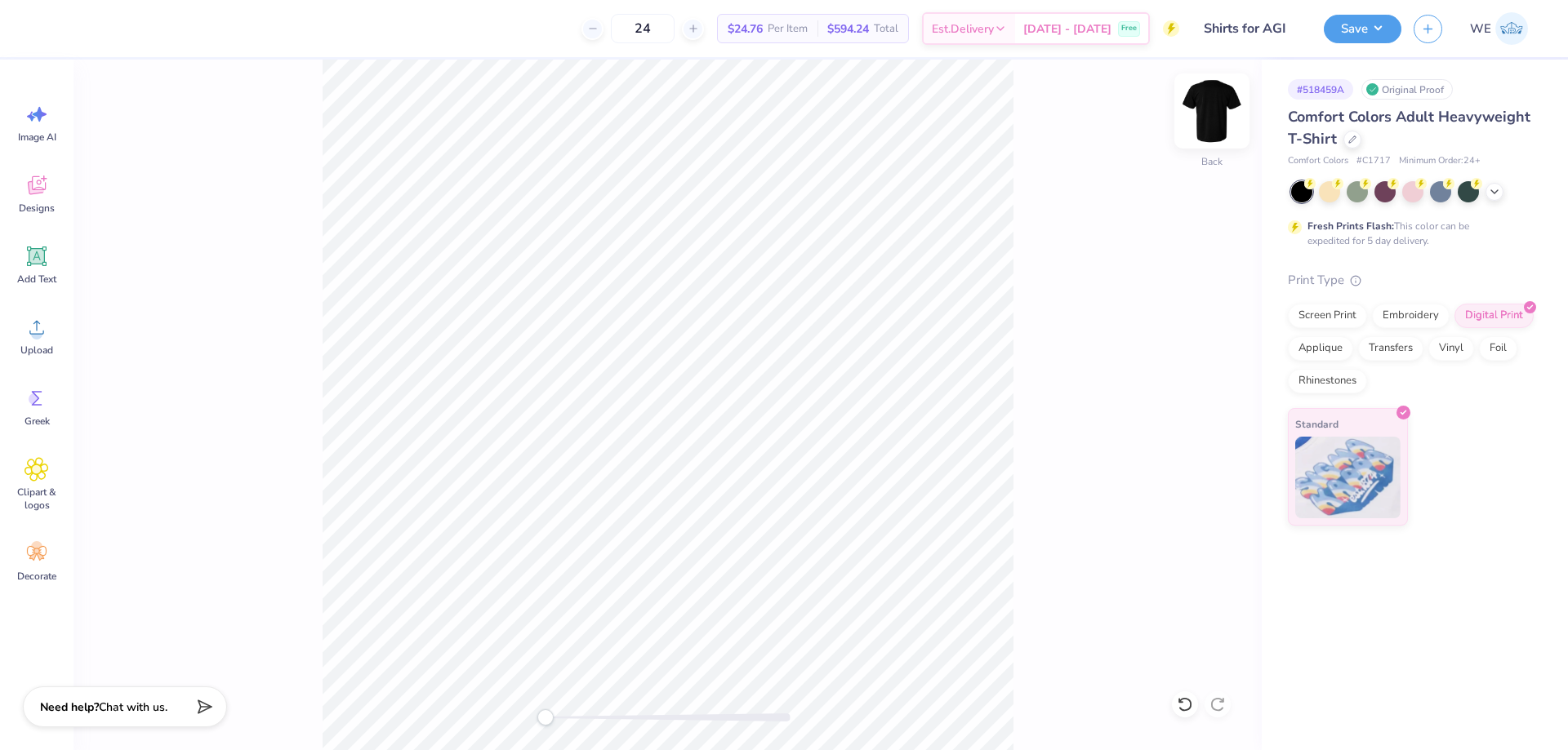
click at [1218, 101] on img at bounding box center [1211, 111] width 65 height 65
click at [45, 325] on icon at bounding box center [36, 327] width 24 height 24
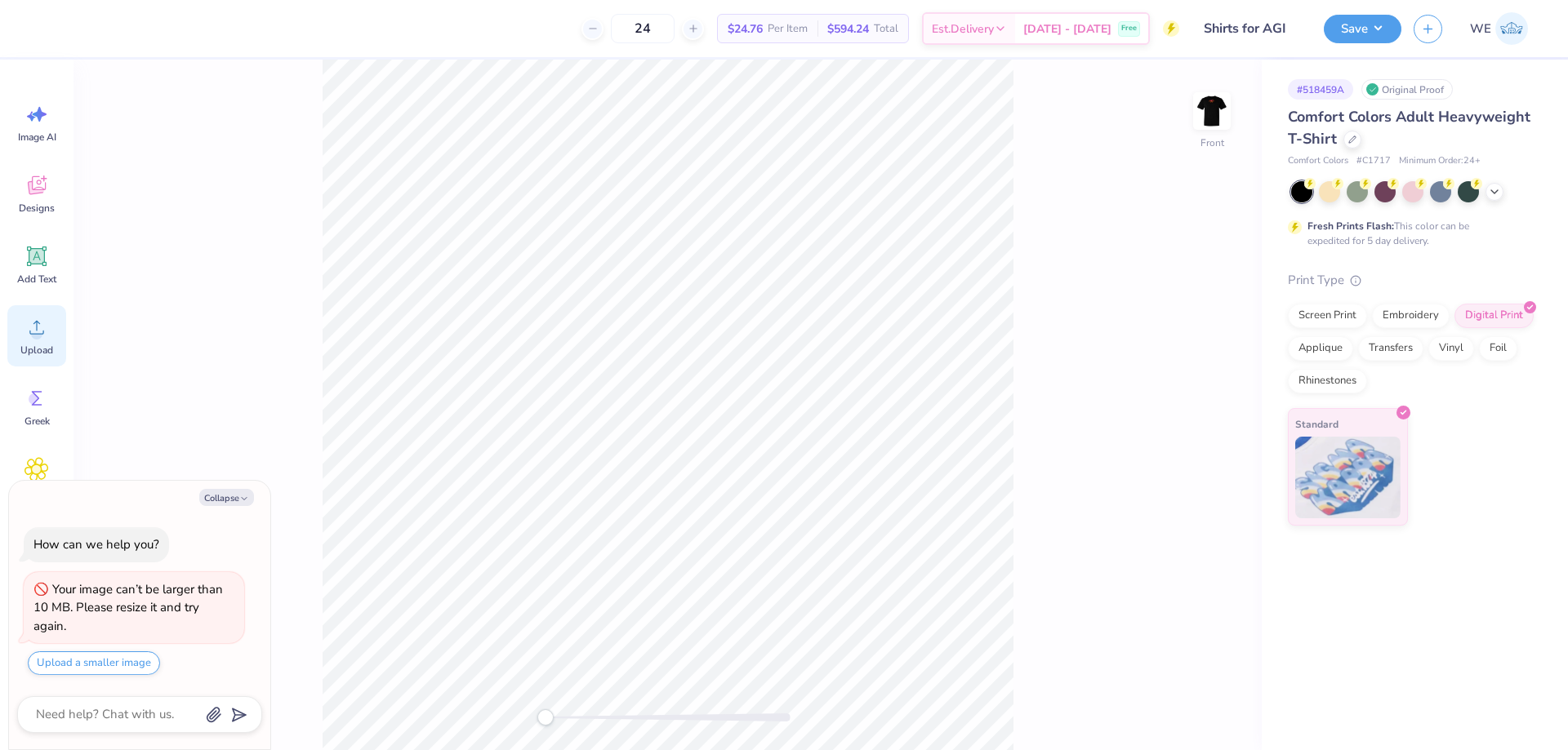
click at [32, 347] on span "Upload" at bounding box center [36, 350] width 33 height 13
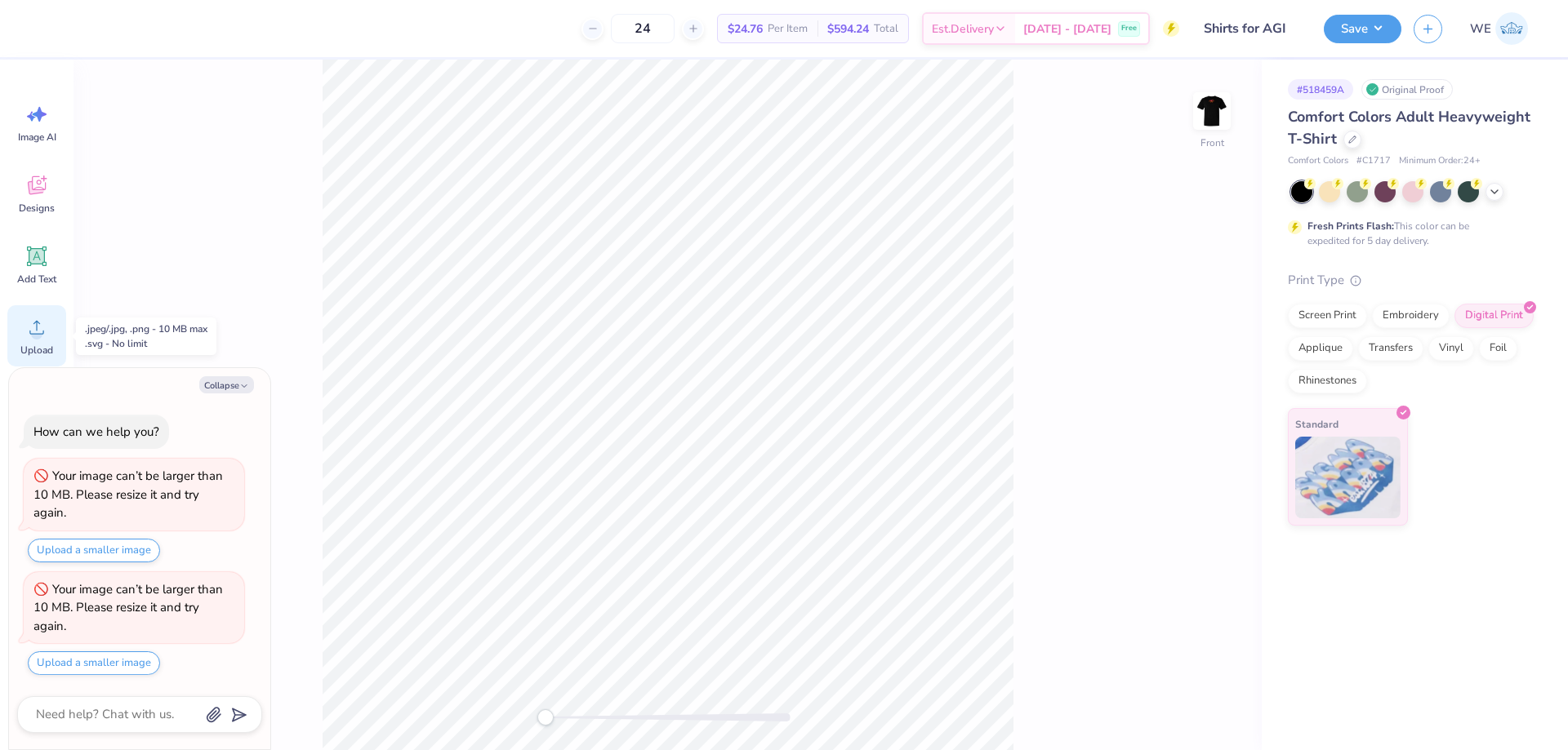
click at [31, 329] on icon at bounding box center [36, 327] width 24 height 24
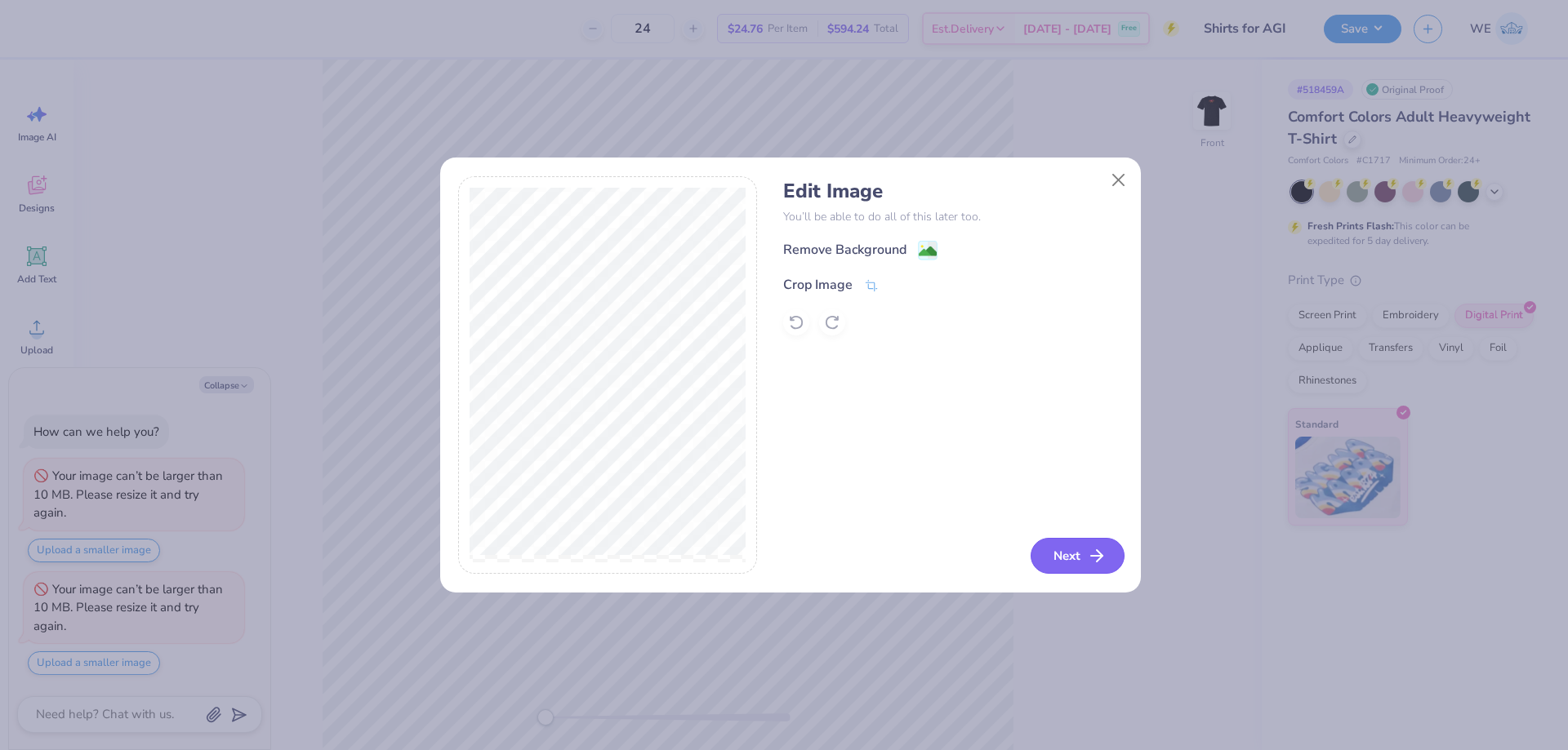
click at [1059, 546] on button "Next" at bounding box center [1077, 556] width 94 height 35
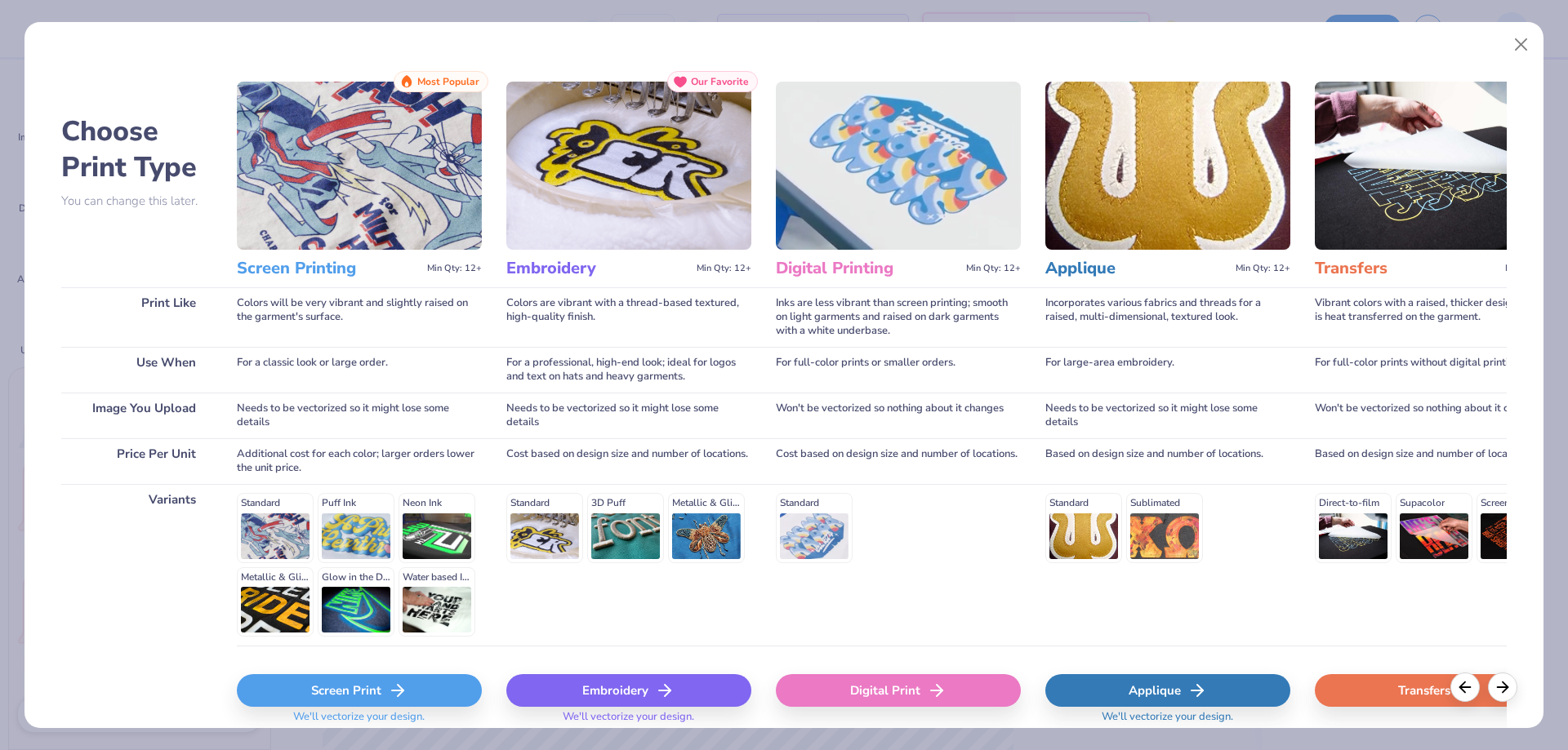
click at [879, 696] on div "Digital Print" at bounding box center [898, 690] width 245 height 33
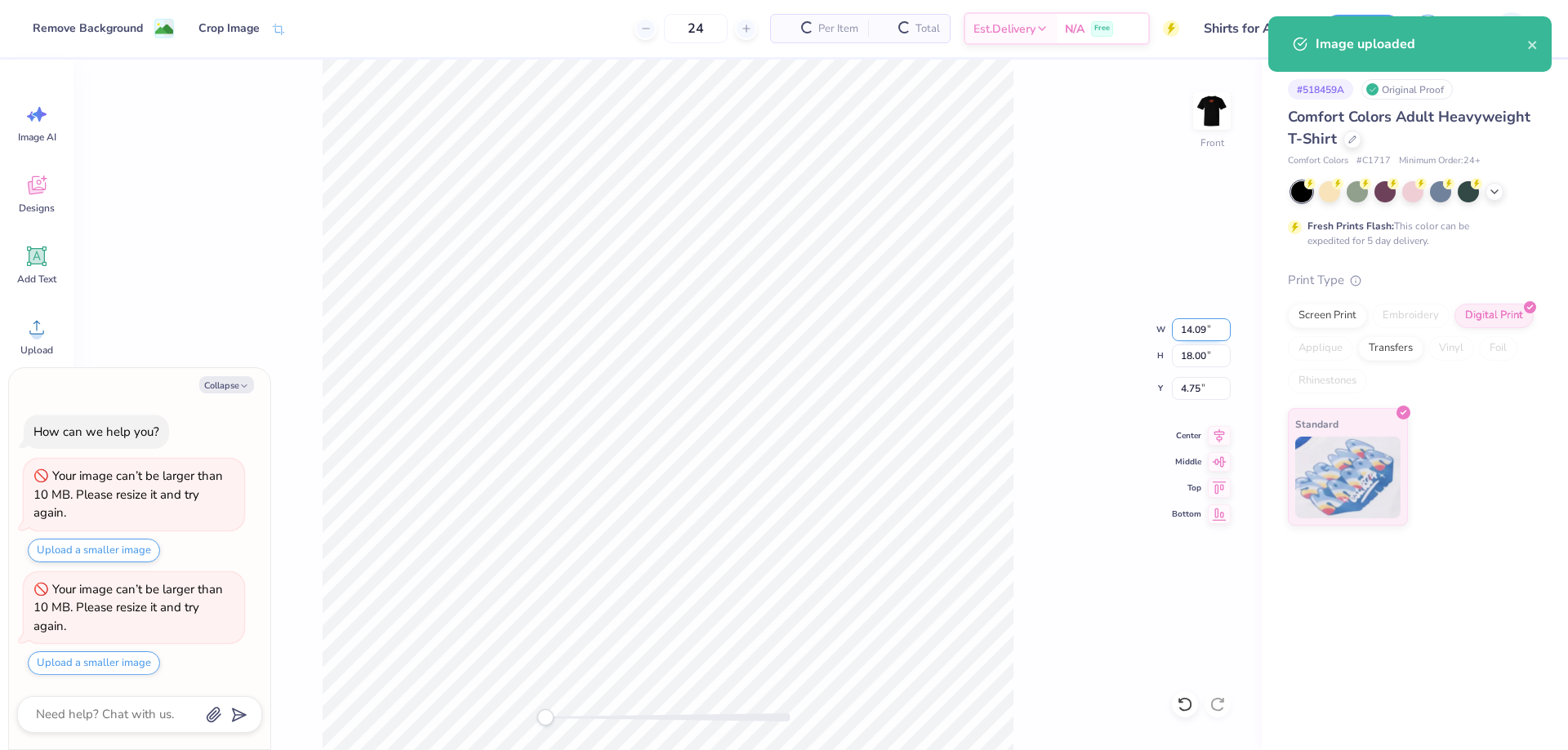
click at [1203, 326] on input "14.09" at bounding box center [1201, 330] width 59 height 22
type textarea "x"
type input "12"
type textarea "x"
type input "12.00"
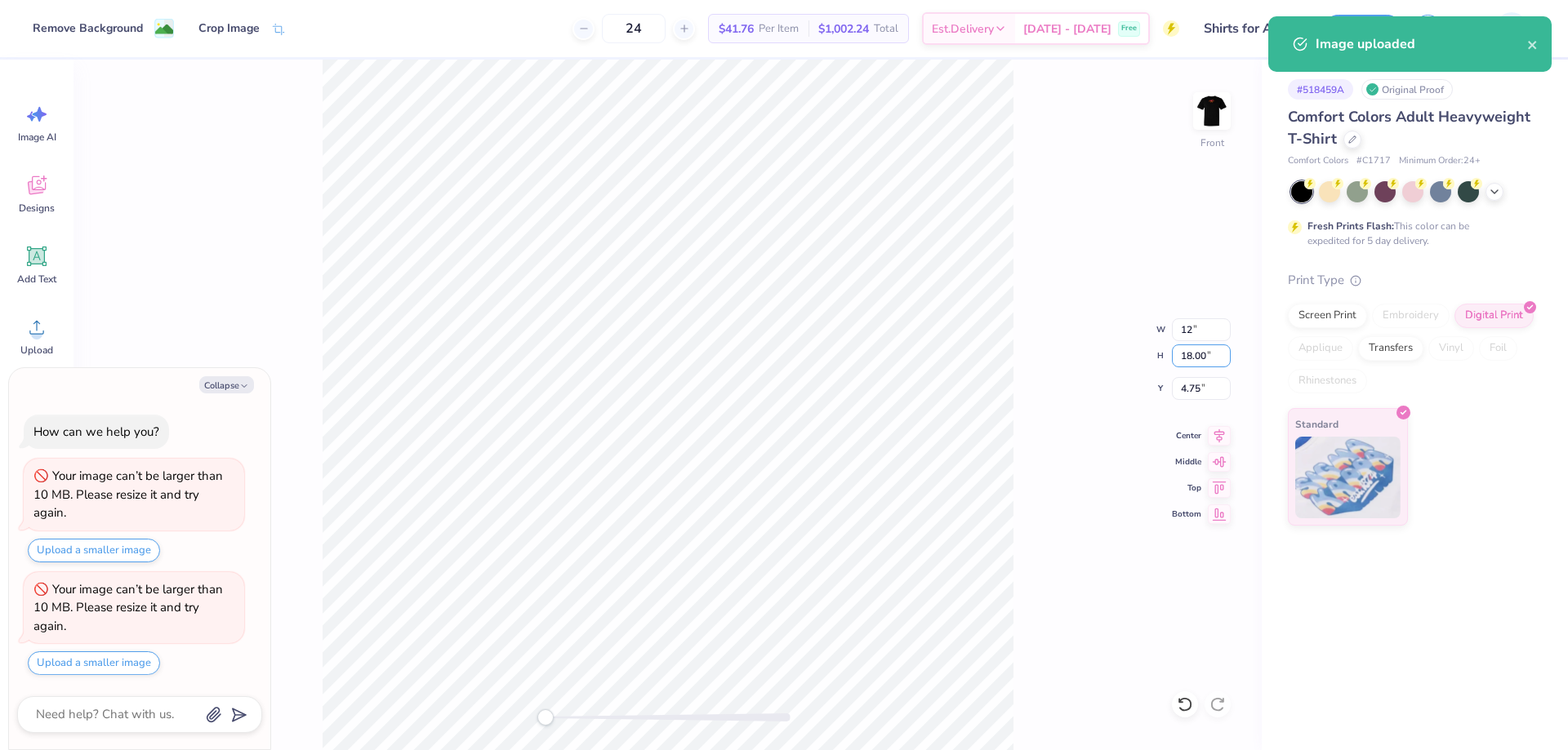
type input "15.32"
type input "3"
type textarea "x"
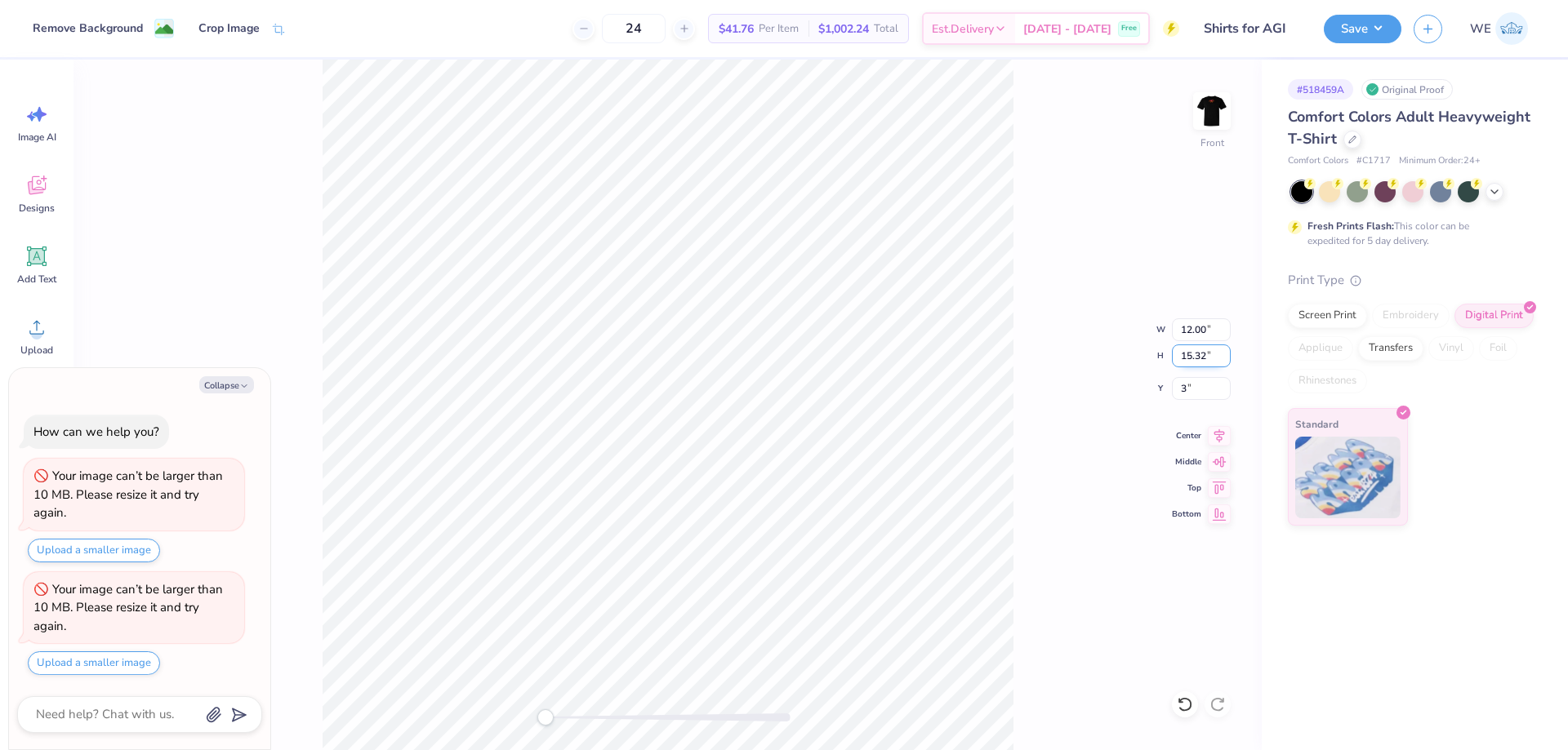
click at [1195, 359] on input "15.32" at bounding box center [1201, 356] width 59 height 22
type input "15"
type textarea "x"
type input "11.75"
type input "15.00"
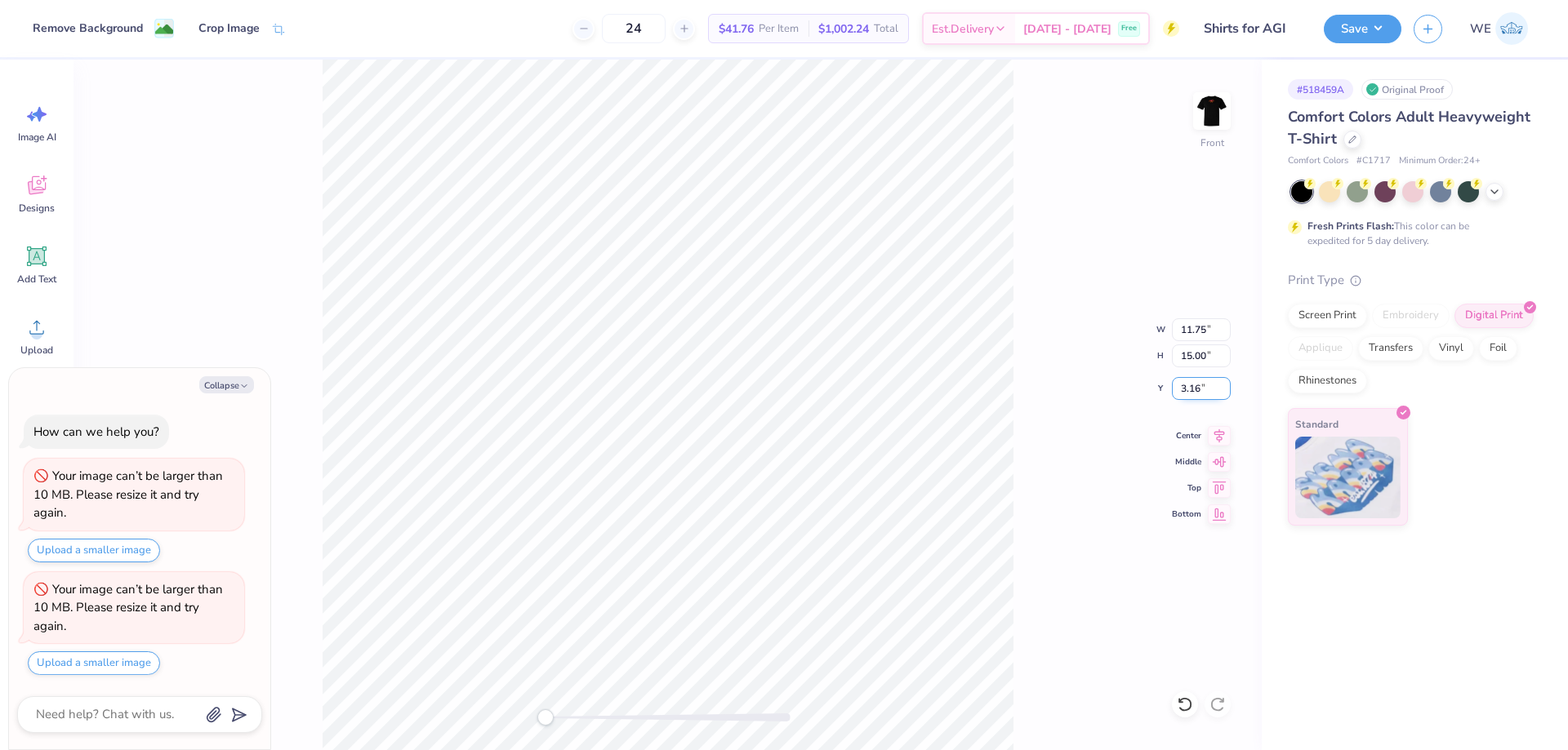
click at [1189, 387] on input "3.16" at bounding box center [1201, 389] width 59 height 22
type input "3"
drag, startPoint x: 1033, startPoint y: 460, endPoint x: 1023, endPoint y: 466, distance: 11.7
click at [1032, 461] on div "Front W 11.75 11.75 " H 15.00 15.00 " Y 3 3 " Center Middle Top Bottom" at bounding box center [668, 405] width 1188 height 691
type textarea "x"
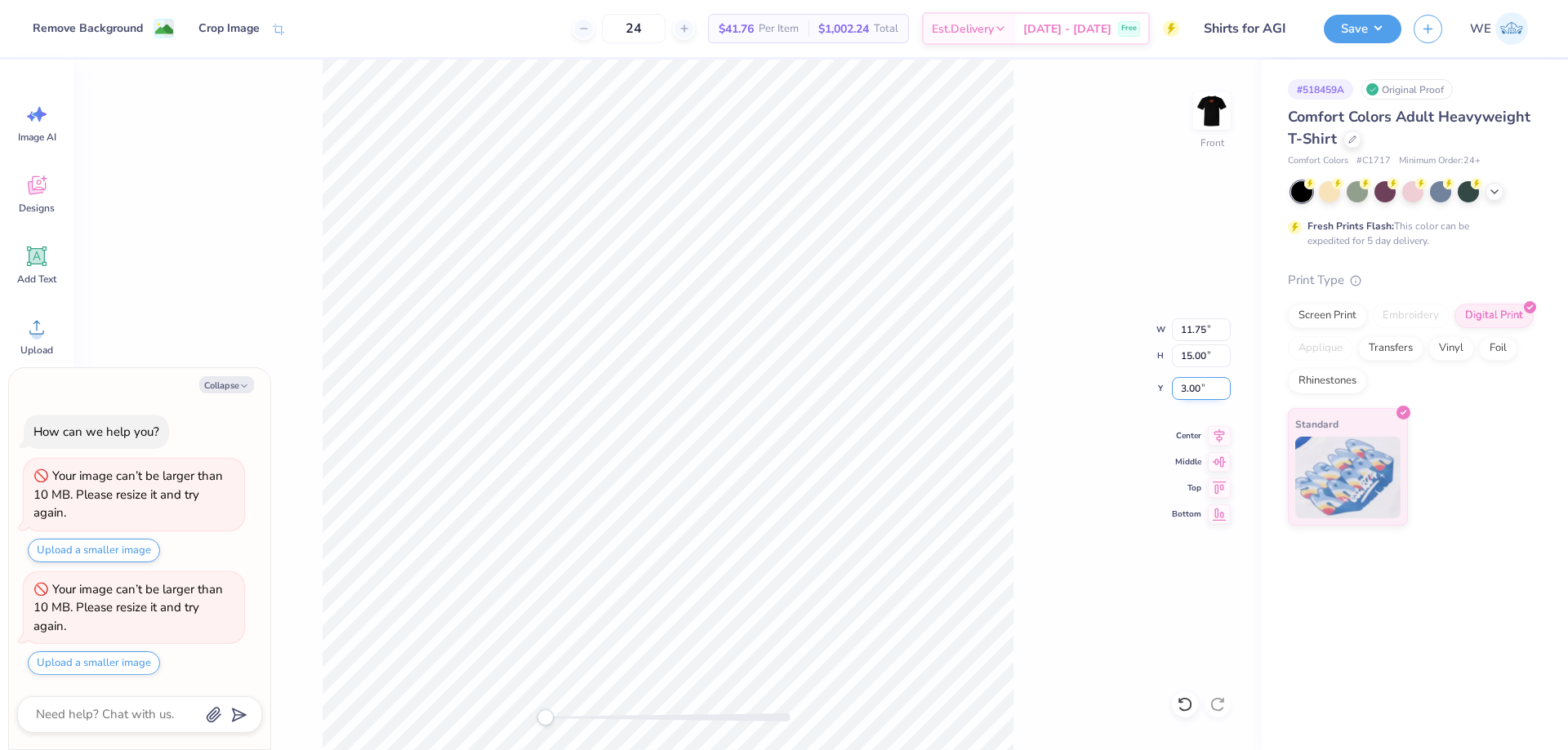
click at [1189, 392] on input "3.00" at bounding box center [1201, 389] width 59 height 22
type input "2"
click at [1389, 25] on button "Save" at bounding box center [1362, 26] width 78 height 29
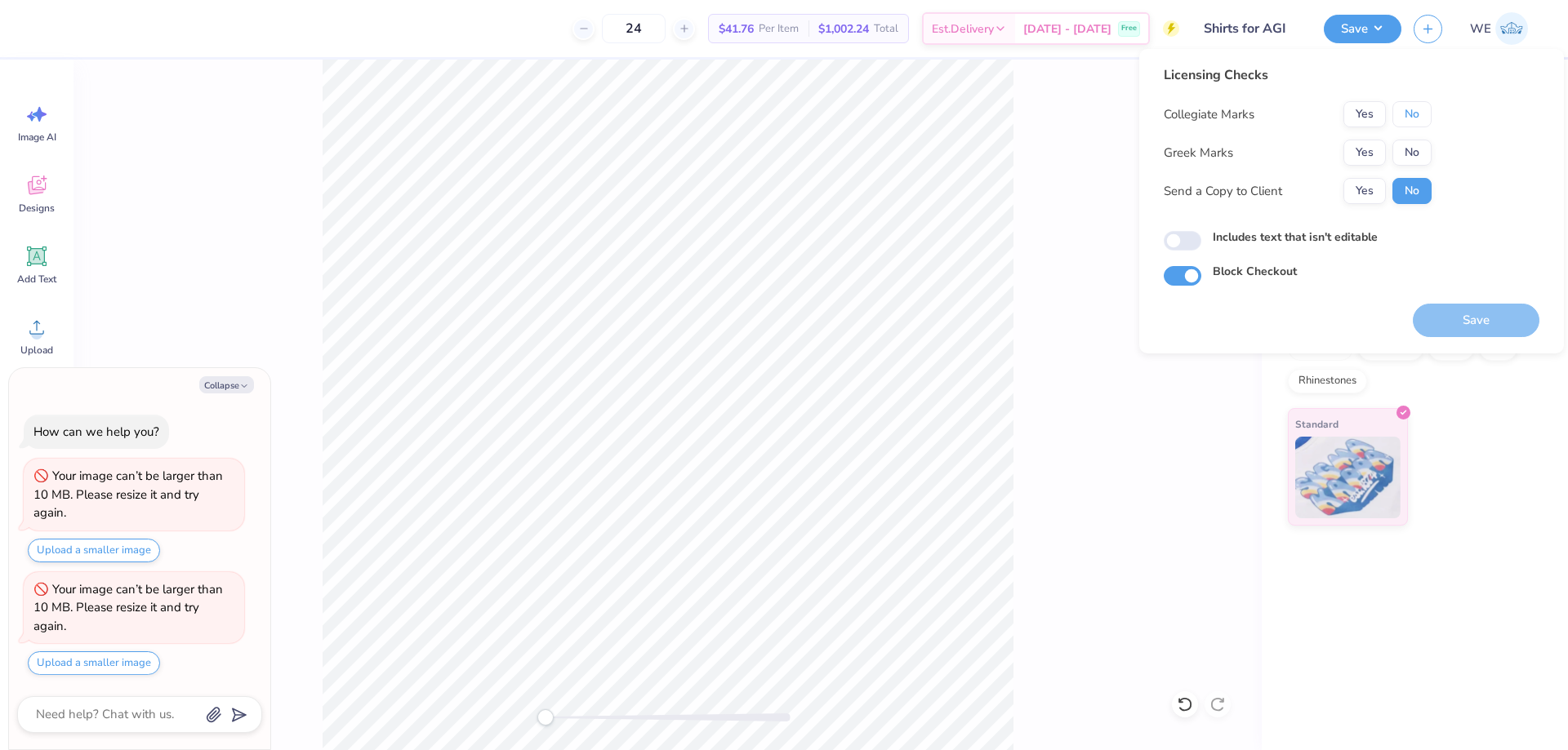
click at [1403, 111] on button "No" at bounding box center [1412, 114] width 39 height 26
click at [1404, 159] on button "No" at bounding box center [1412, 152] width 39 height 26
click at [1370, 187] on button "Yes" at bounding box center [1363, 191] width 42 height 26
type textarea "x"
click at [1182, 245] on input "Includes text that isn't editable" at bounding box center [1182, 240] width 37 height 20
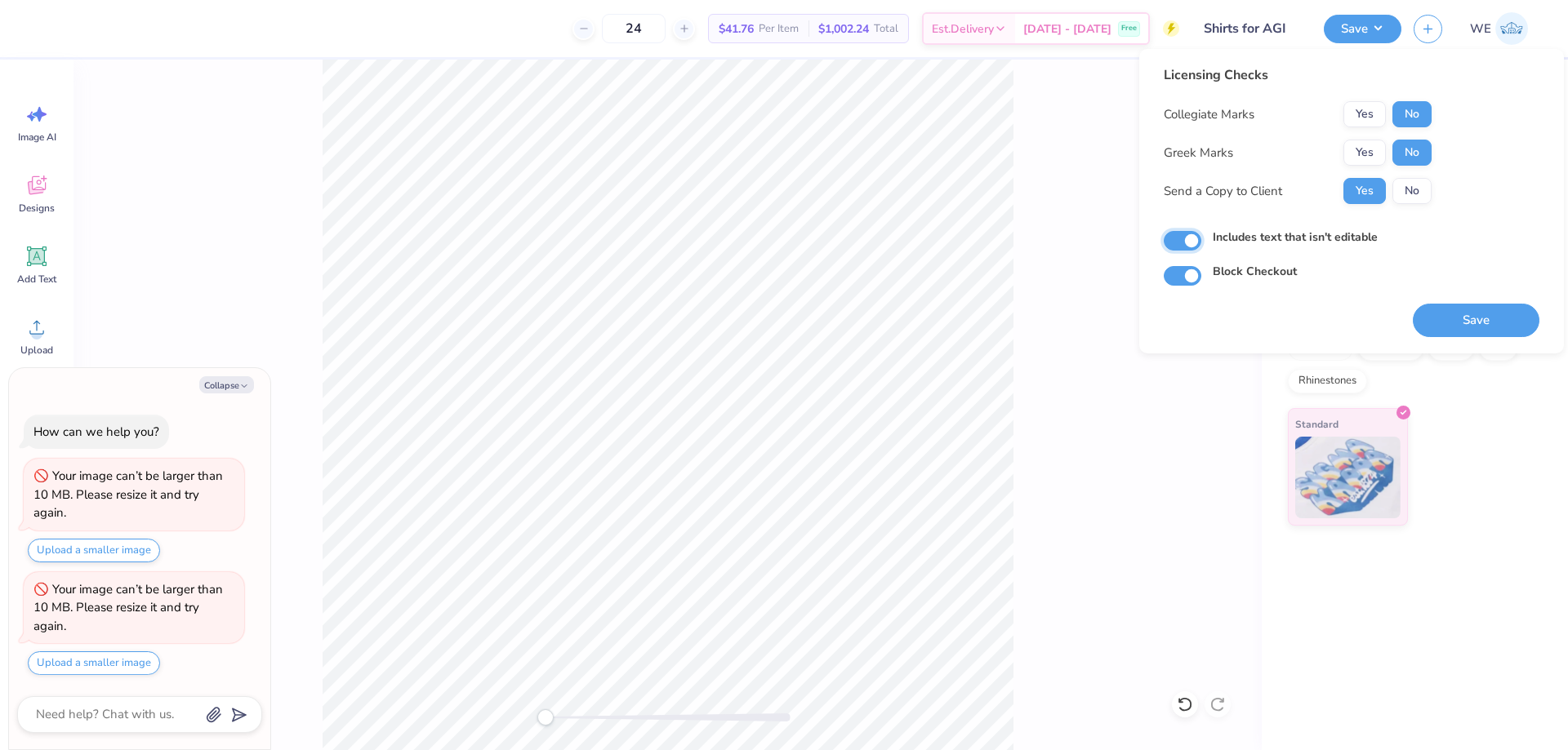
checkbox input "true"
click at [1454, 327] on button "Save" at bounding box center [1476, 320] width 127 height 34
type textarea "x"
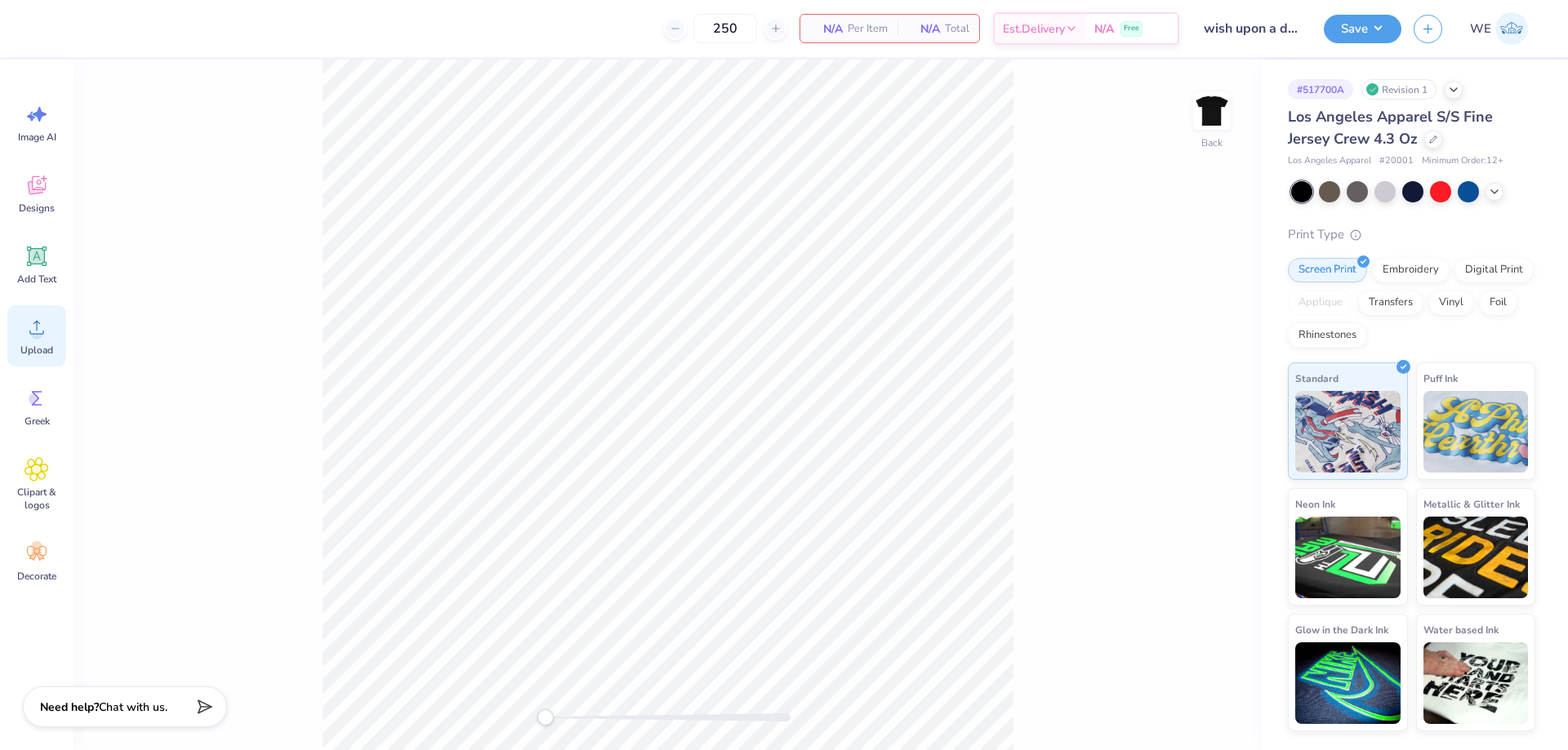
click at [35, 331] on circle at bounding box center [36, 333] width 11 height 11
click at [1514, 266] on div "Digital Print" at bounding box center [1493, 268] width 79 height 24
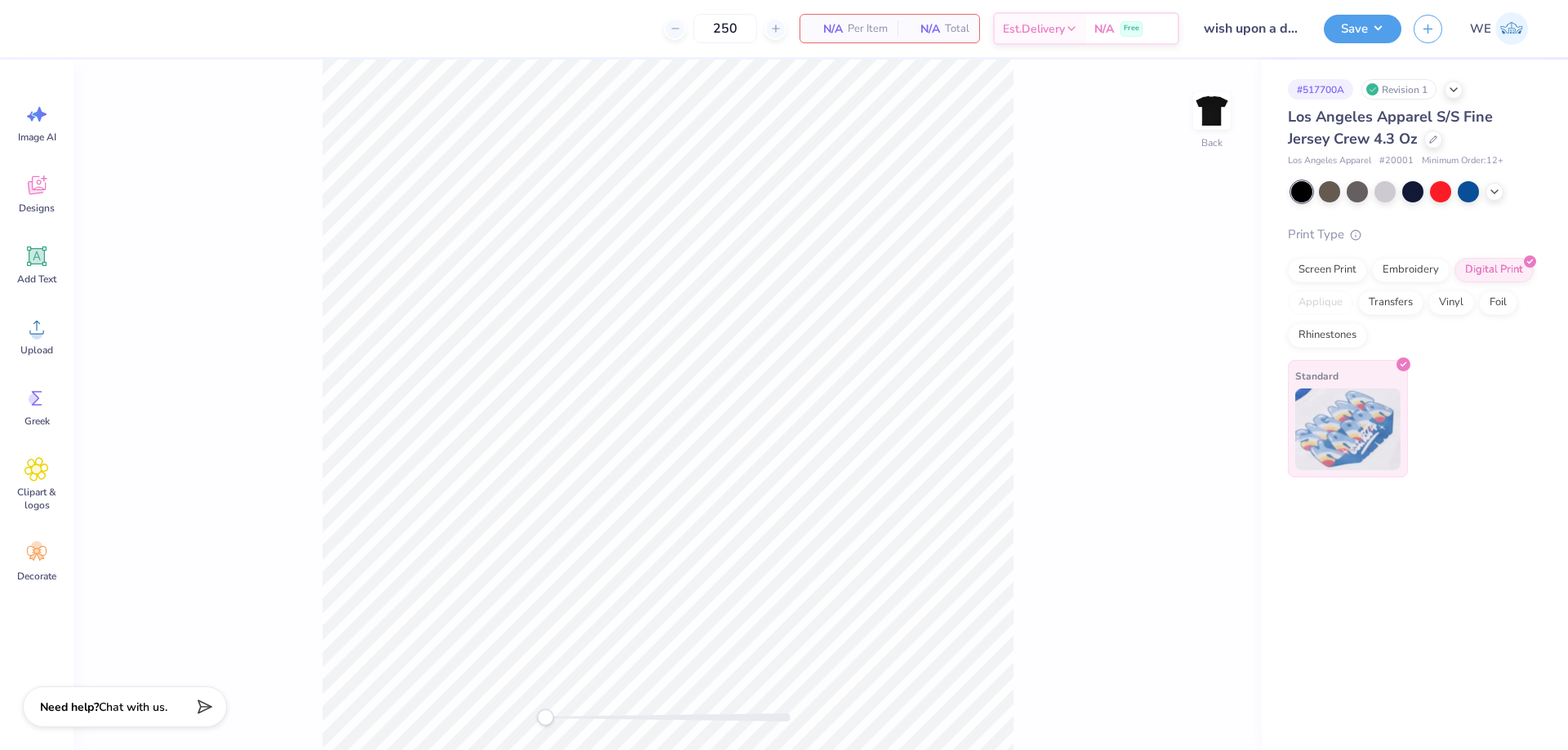
click at [1321, 419] on img at bounding box center [1348, 429] width 106 height 81
click at [1307, 283] on div "Screen Print Embroidery Digital Print Applique Transfers Vinyl Foil Rhinestones" at bounding box center [1411, 303] width 247 height 90
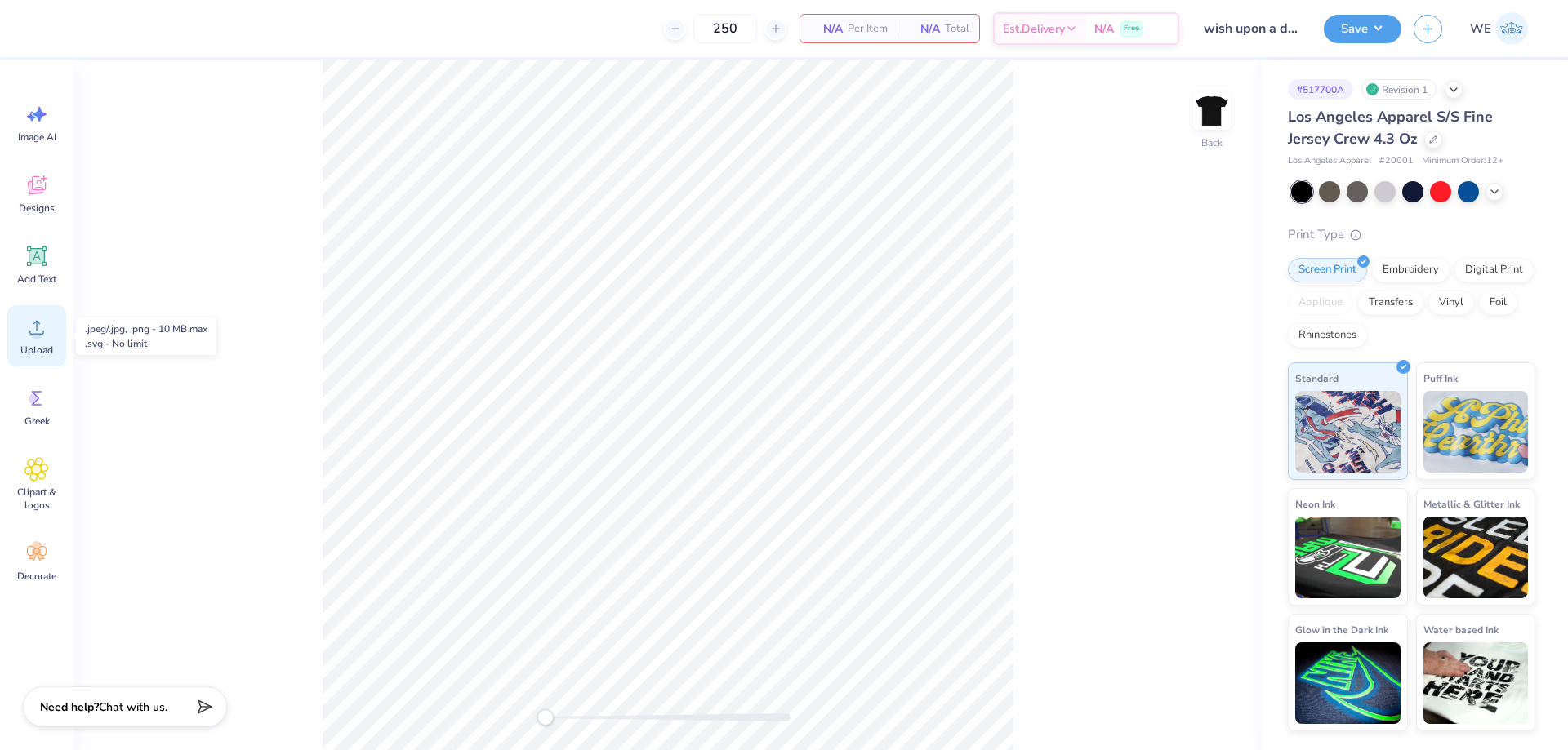
click at [29, 333] on icon at bounding box center [36, 327] width 24 height 24
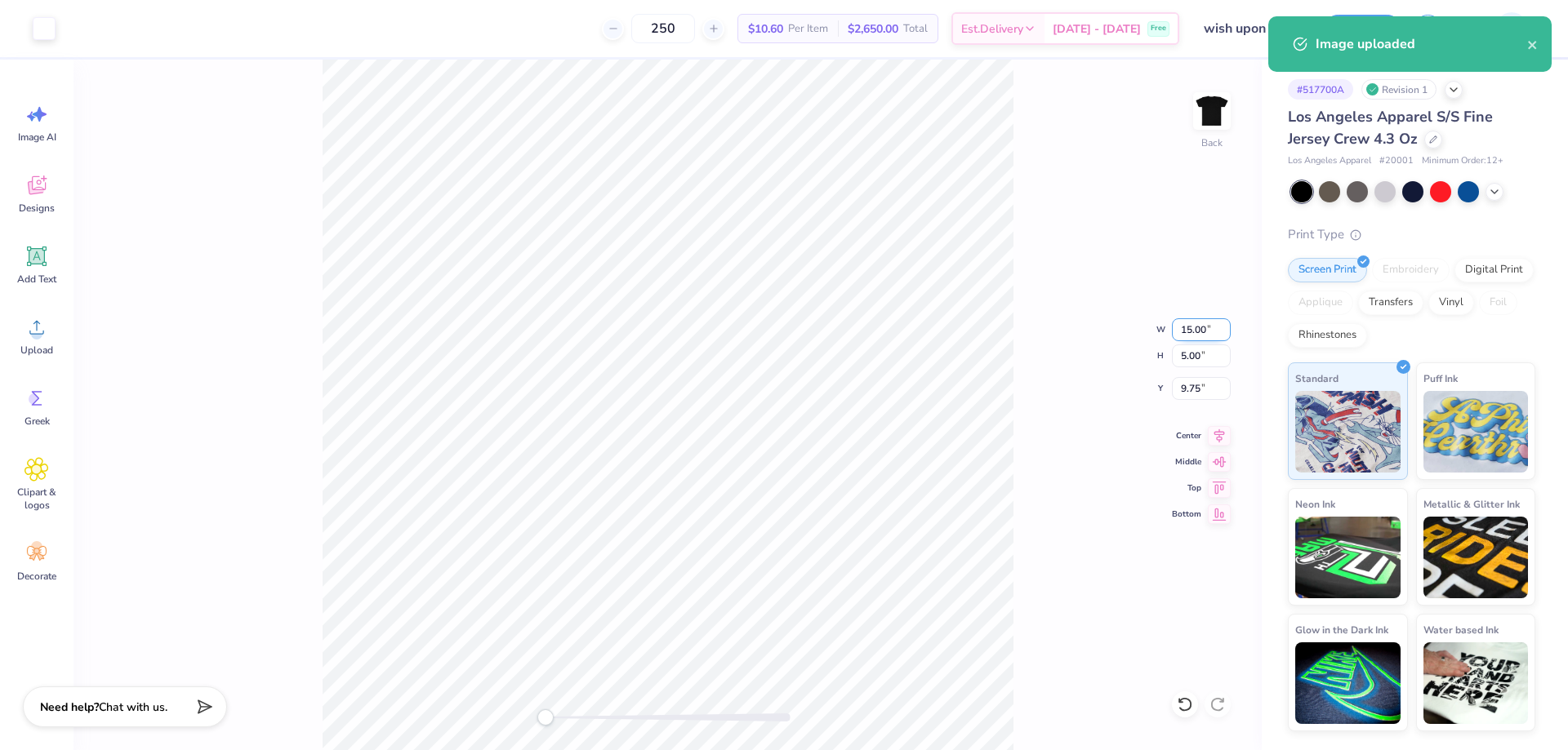
click at [1194, 332] on input "15.00" at bounding box center [1201, 330] width 59 height 22
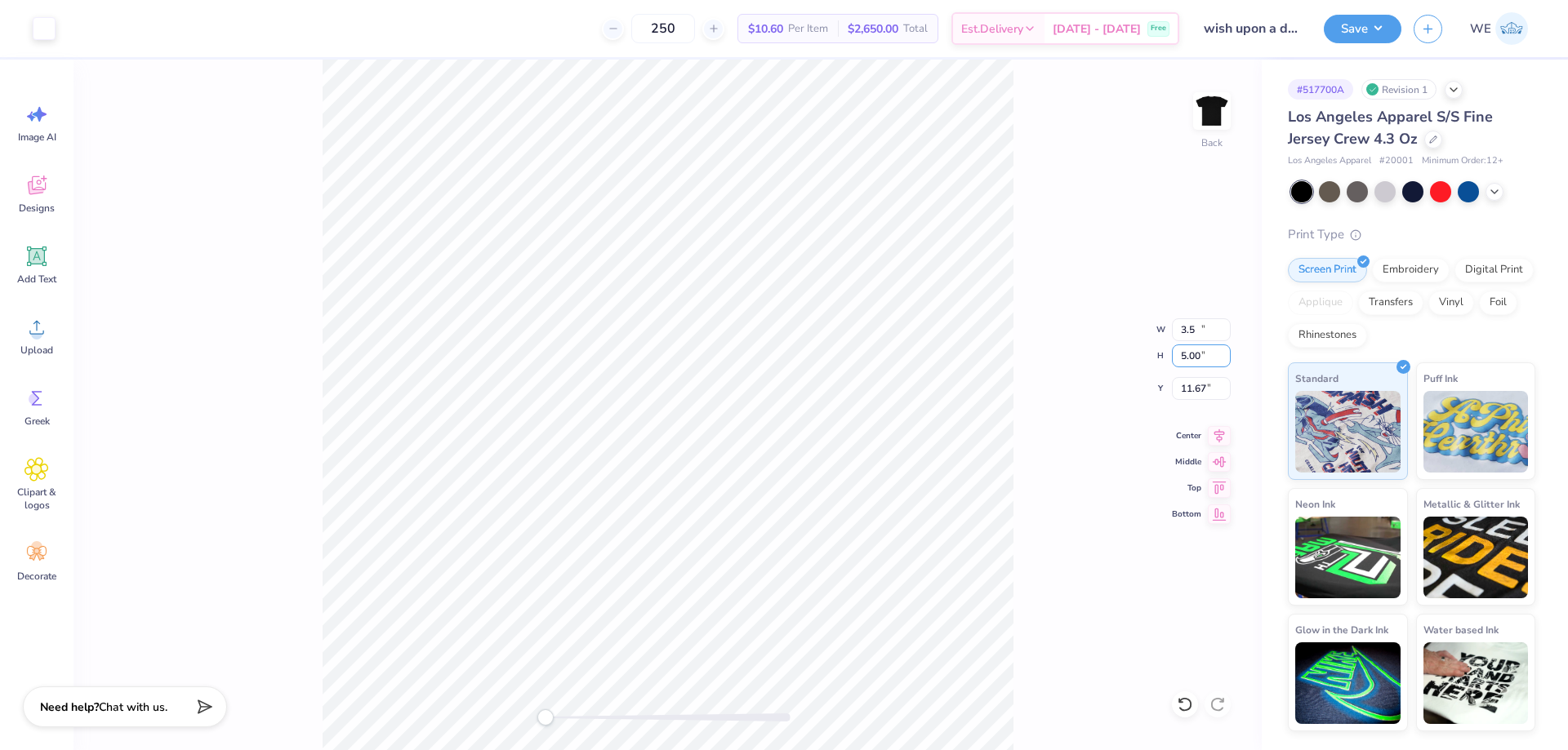
type input "3.50"
type input "1.17"
type input "3"
click at [1204, 387] on input "3.00" at bounding box center [1201, 389] width 59 height 22
type input "3"
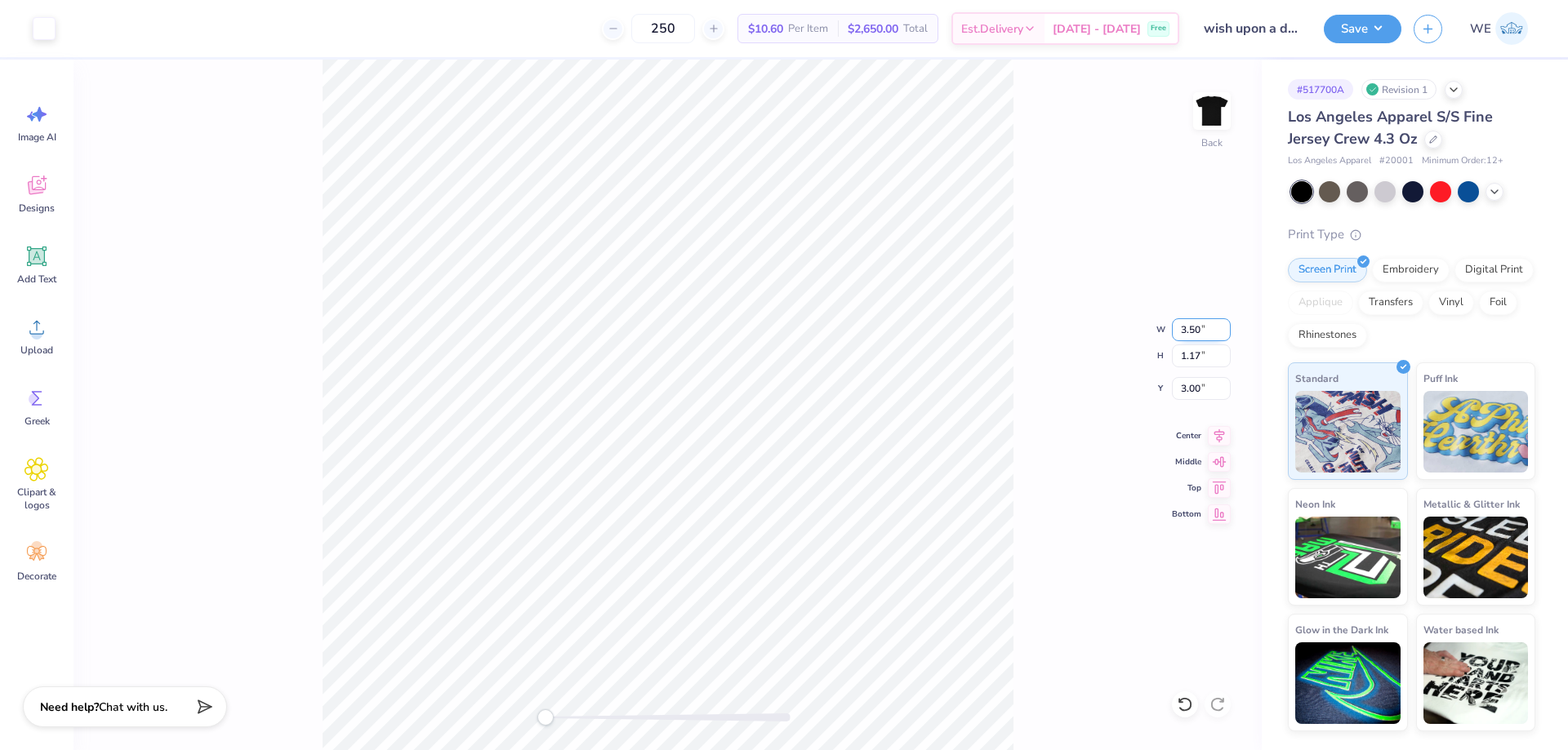
click at [1179, 329] on input "3.50" at bounding box center [1201, 330] width 59 height 22
type input "4.00"
type input "1.33"
type input "2.92"
click at [1204, 393] on input "2.92" at bounding box center [1201, 389] width 59 height 22
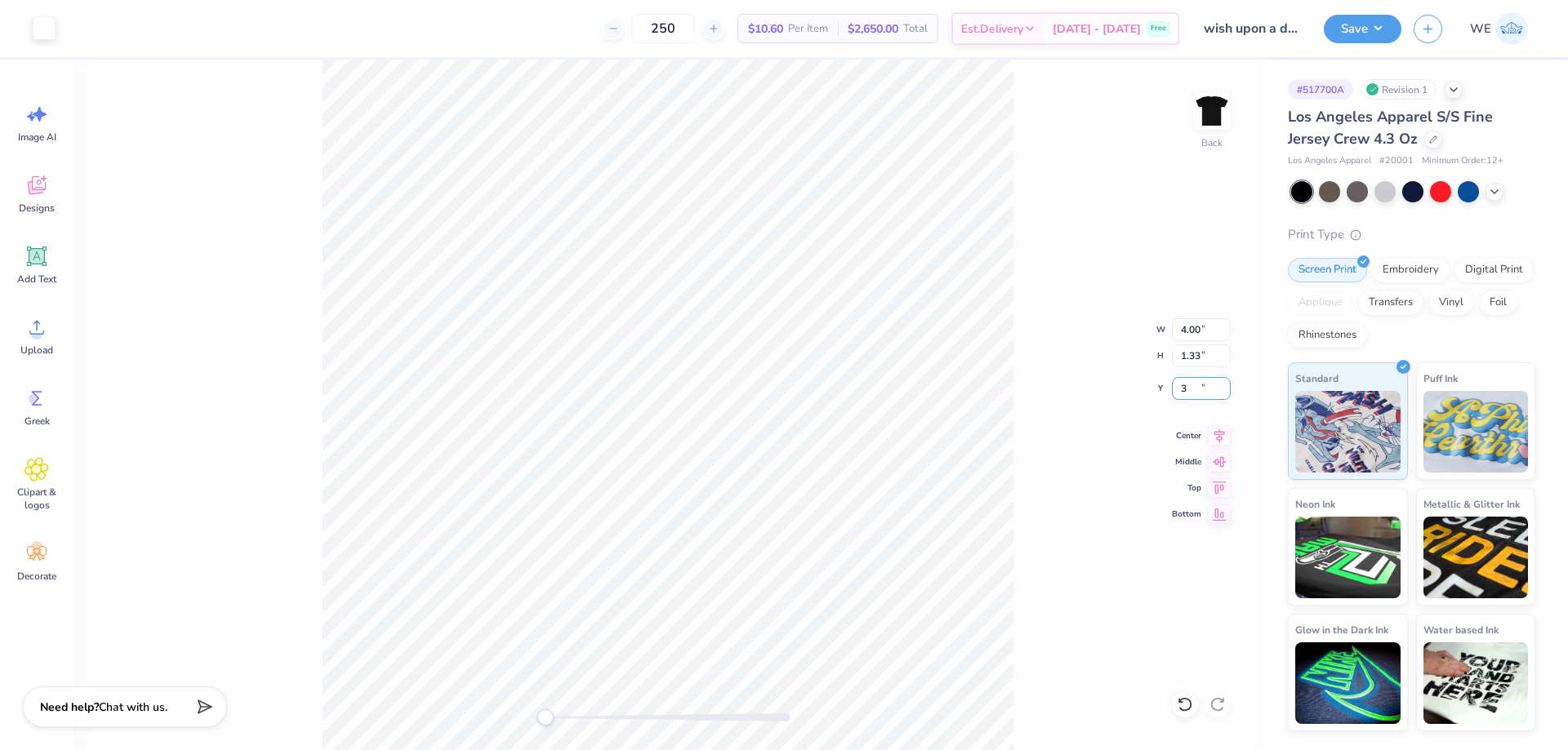
type input "3"
click at [1222, 107] on img at bounding box center [1211, 111] width 65 height 65
click at [39, 334] on circle at bounding box center [36, 333] width 11 height 11
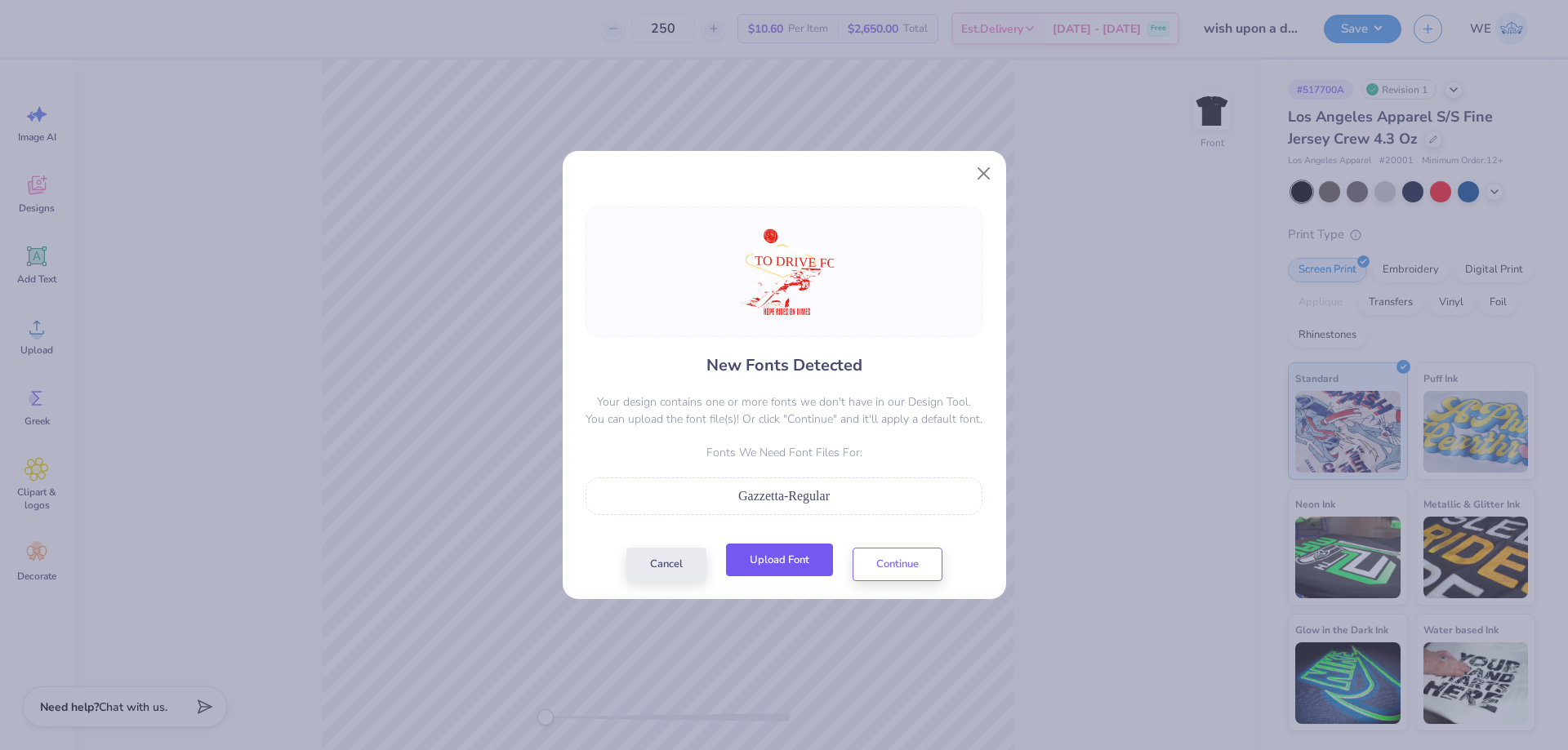
click at [762, 555] on button "Upload Font" at bounding box center [779, 560] width 107 height 34
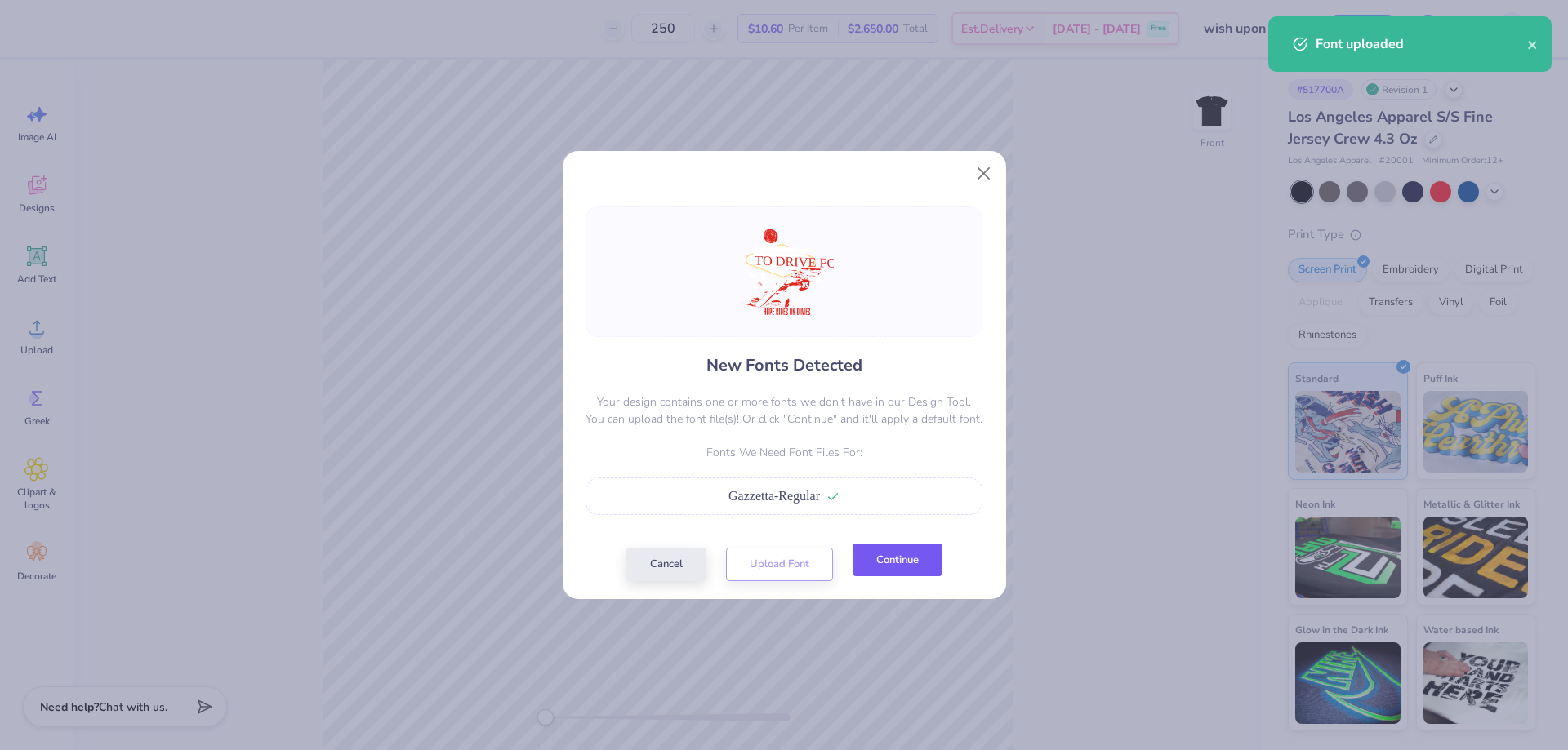
click at [906, 553] on button "Continue" at bounding box center [897, 560] width 90 height 34
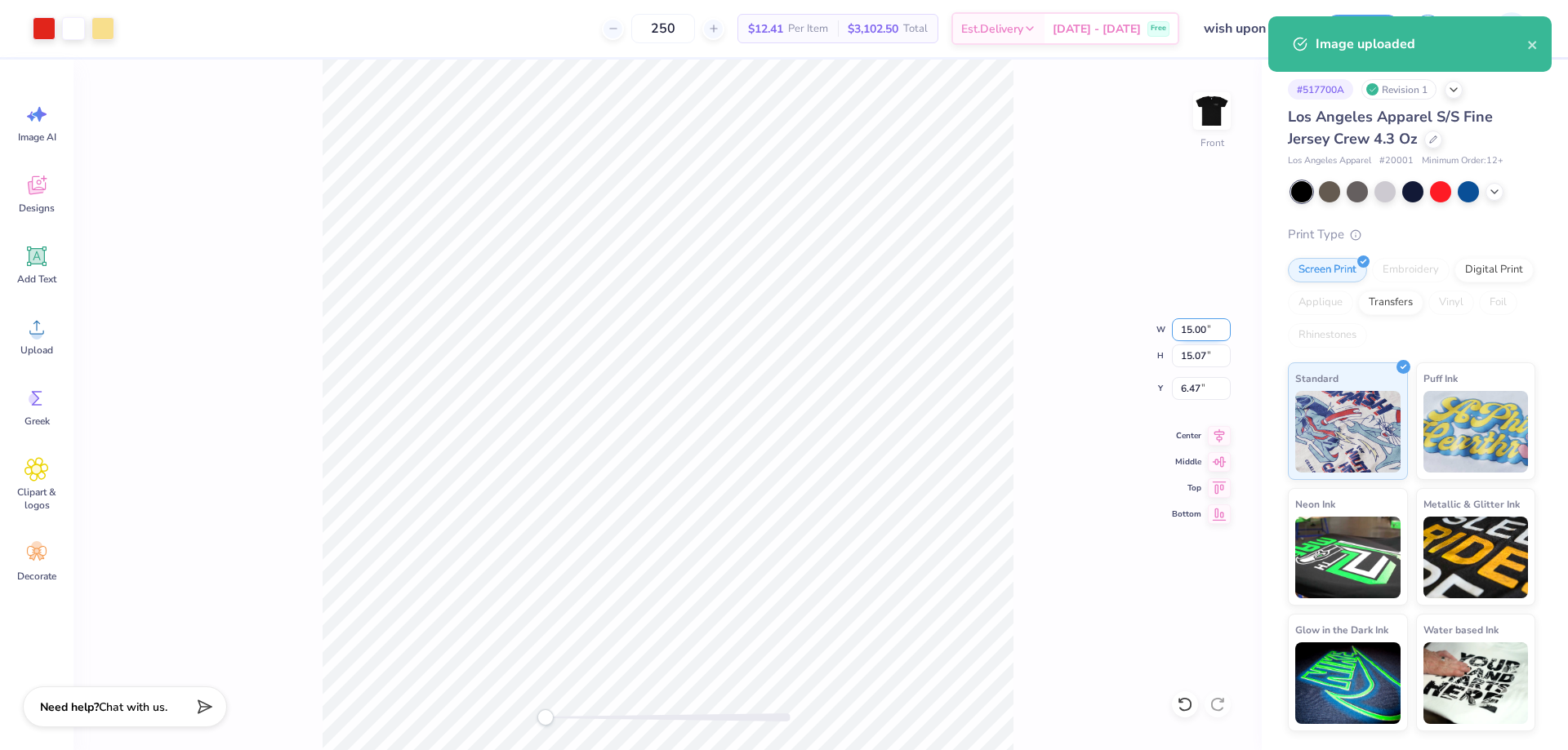
click at [1188, 328] on input "15.00" at bounding box center [1201, 330] width 59 height 22
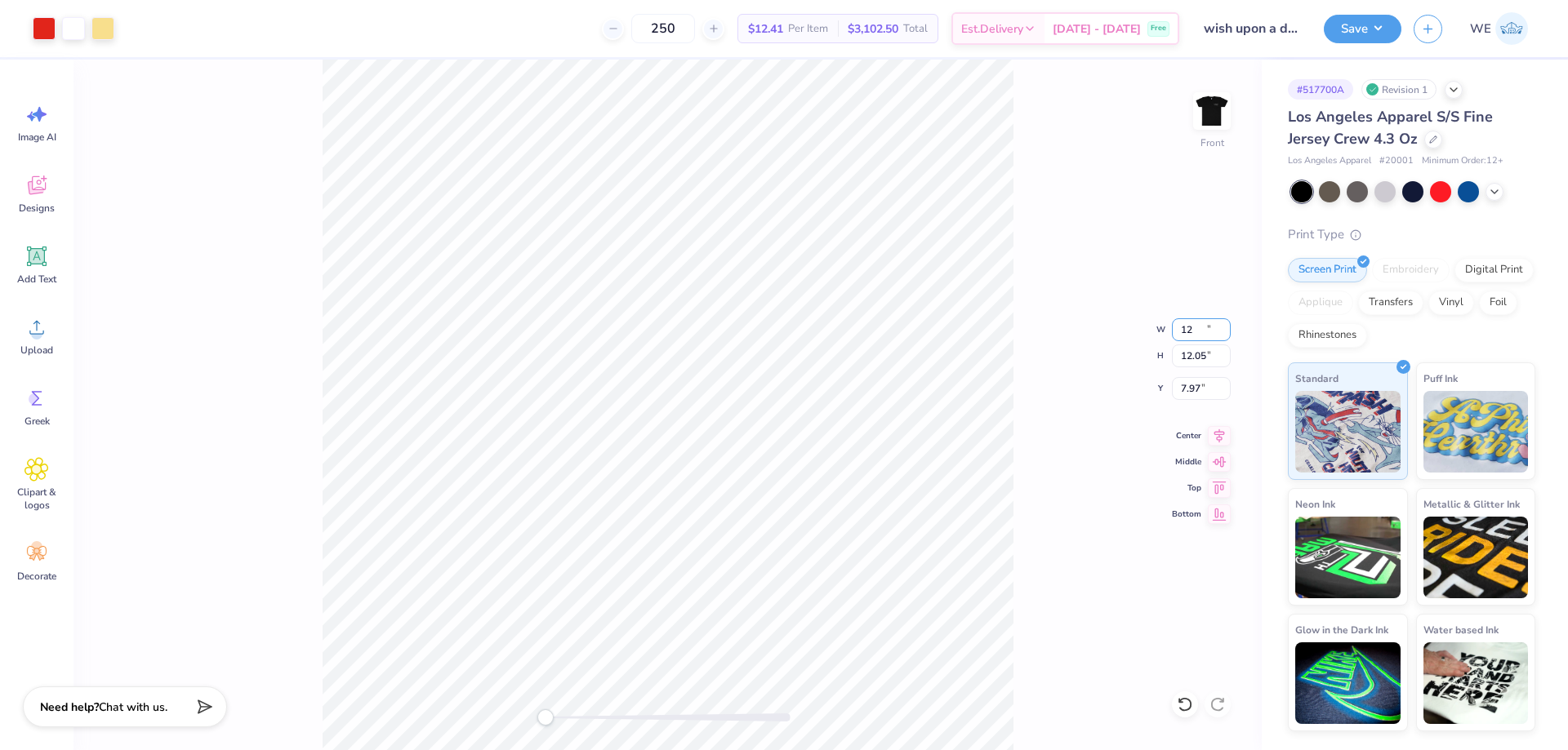
type input "12.00"
type input "12.05"
type input "7.97"
click at [1189, 390] on input "7.97" at bounding box center [1201, 389] width 59 height 22
type input "3.00"
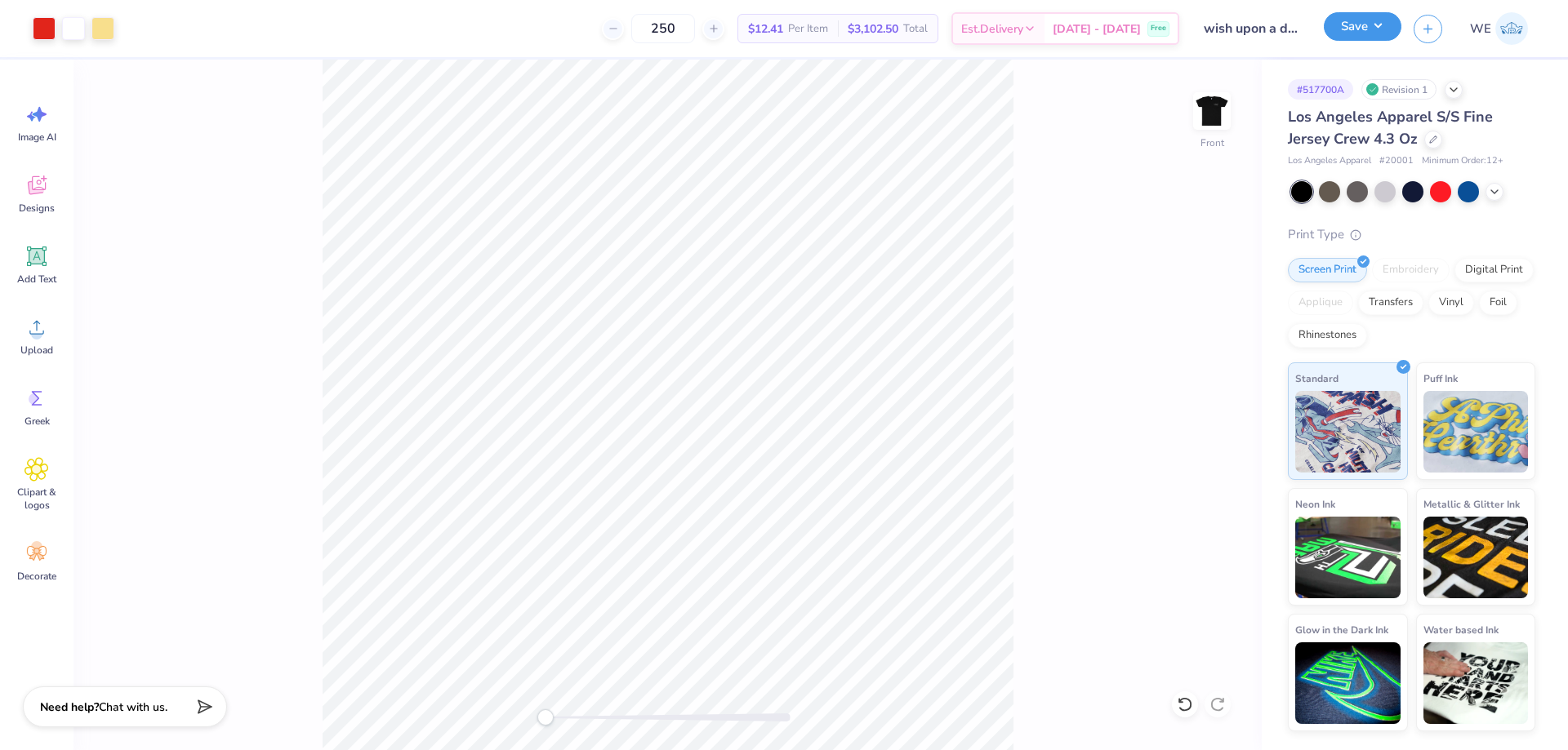
click at [1342, 36] on button "Save" at bounding box center [1362, 26] width 78 height 29
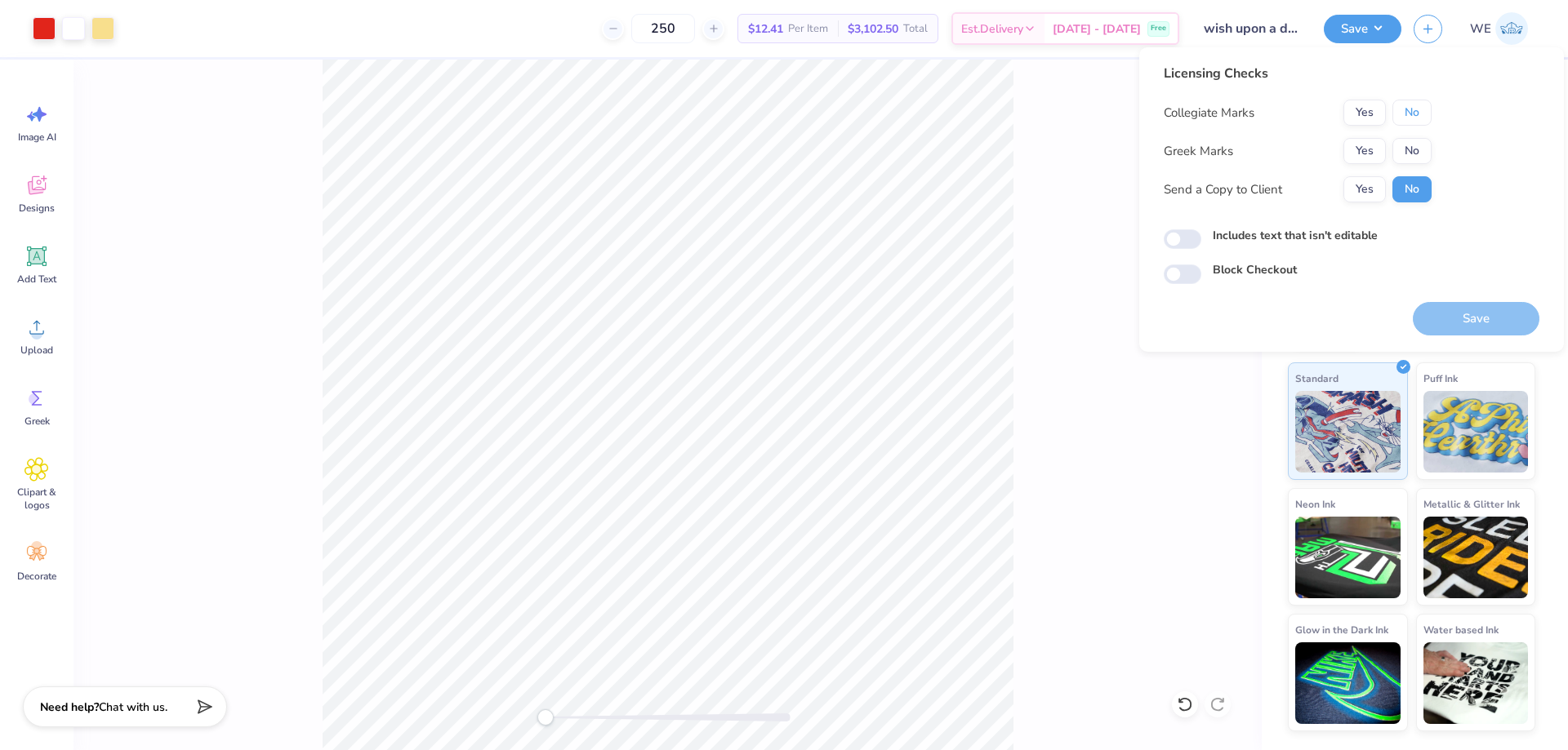
drag, startPoint x: 1420, startPoint y: 120, endPoint x: 1399, endPoint y: 131, distance: 23.7
click at [1417, 120] on button "No" at bounding box center [1412, 113] width 39 height 26
click at [1377, 150] on button "Yes" at bounding box center [1363, 151] width 42 height 26
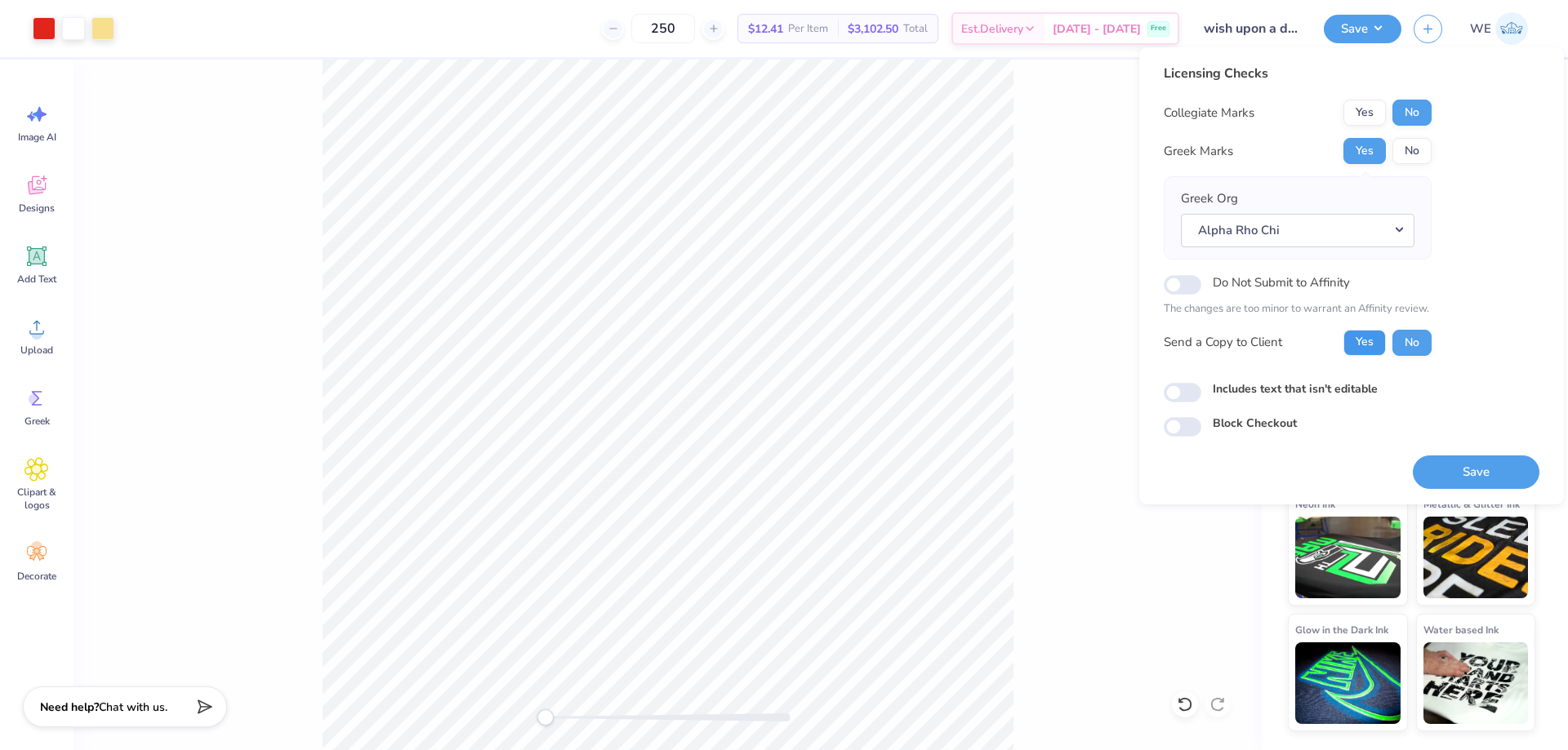
click at [1368, 354] on button "Yes" at bounding box center [1363, 343] width 42 height 26
click at [1192, 387] on input "Includes text that isn't editable" at bounding box center [1182, 392] width 37 height 20
checkbox input "true"
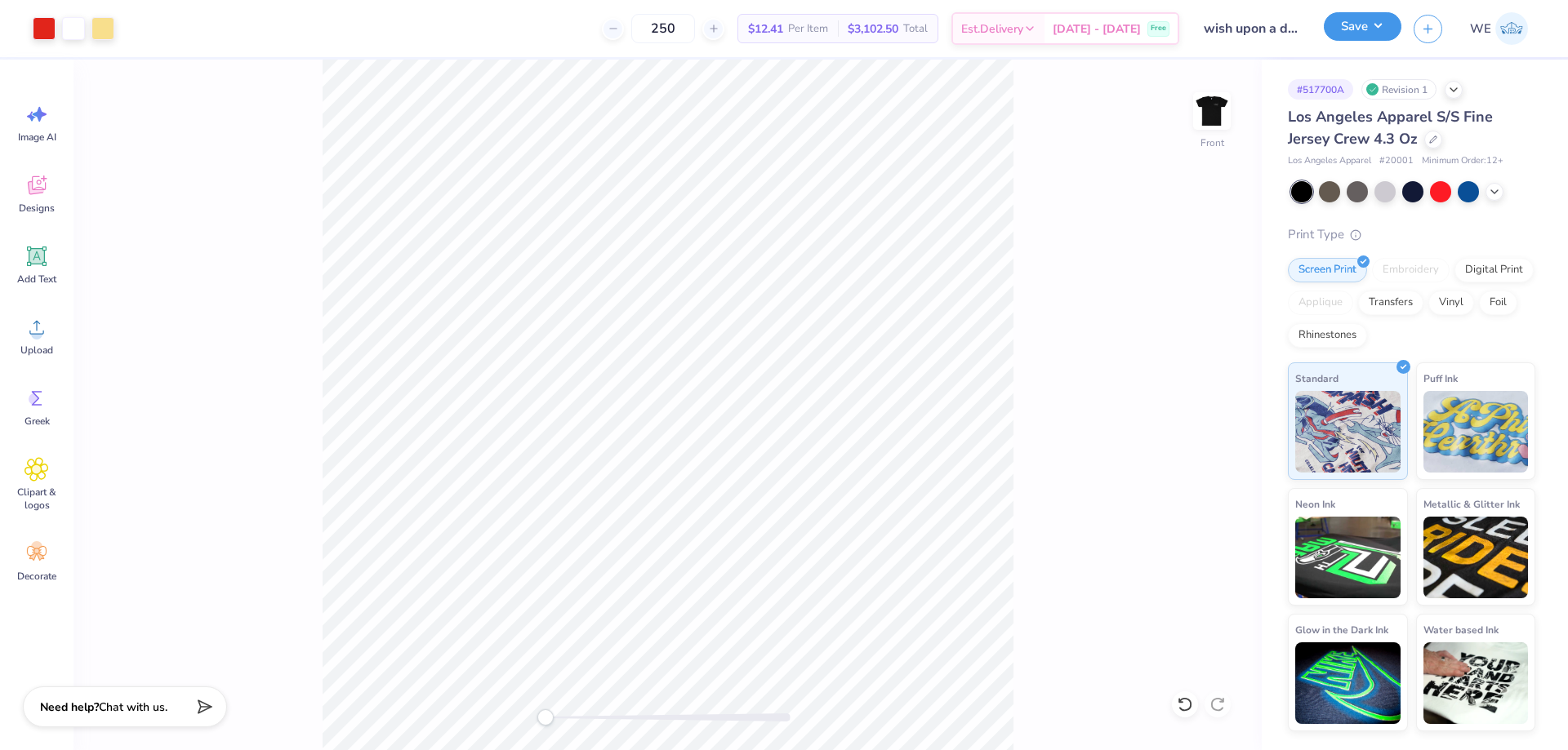
click at [1365, 27] on button "Save" at bounding box center [1362, 26] width 78 height 29
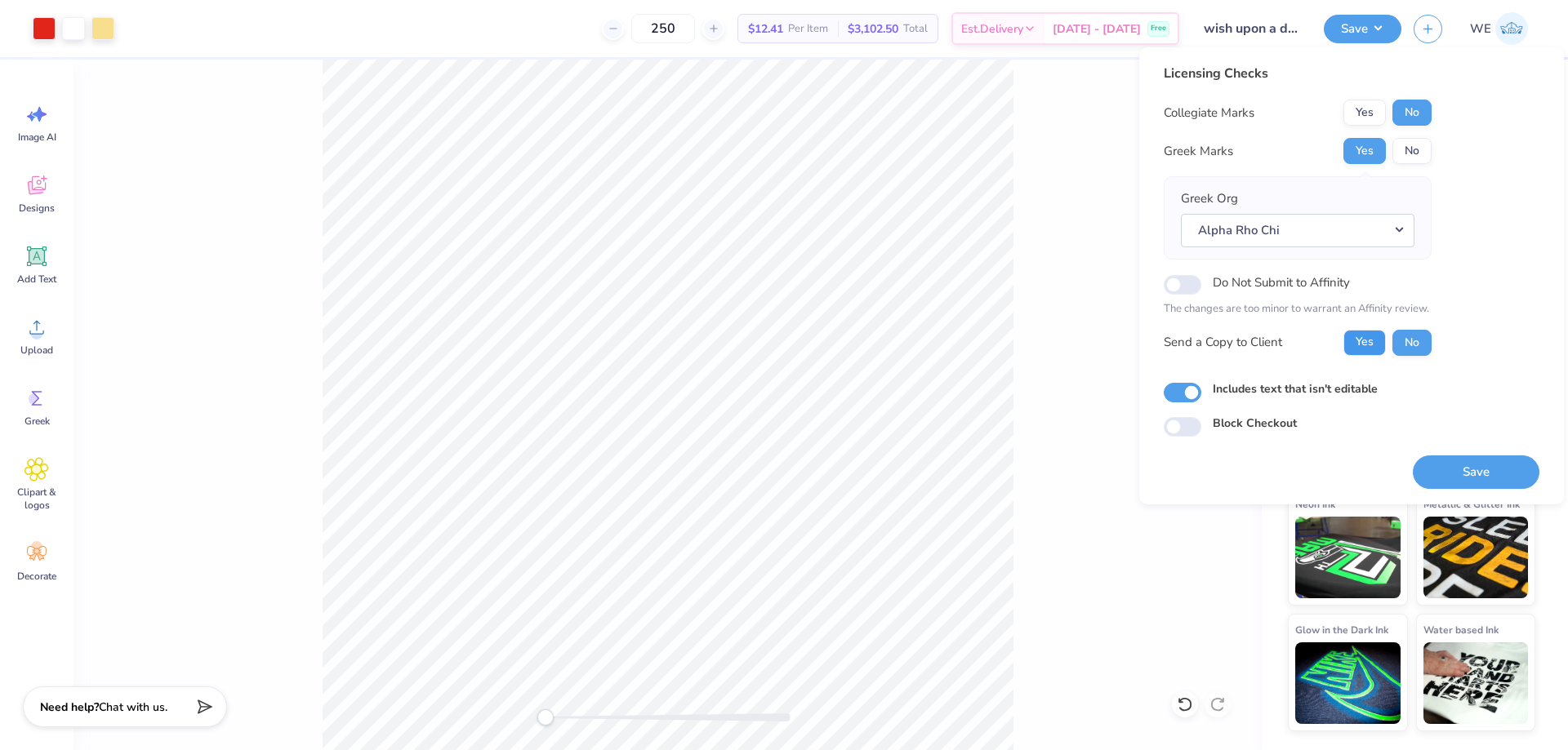
click at [1371, 344] on button "Yes" at bounding box center [1363, 343] width 42 height 26
click at [1460, 482] on button "Save" at bounding box center [1476, 473] width 127 height 34
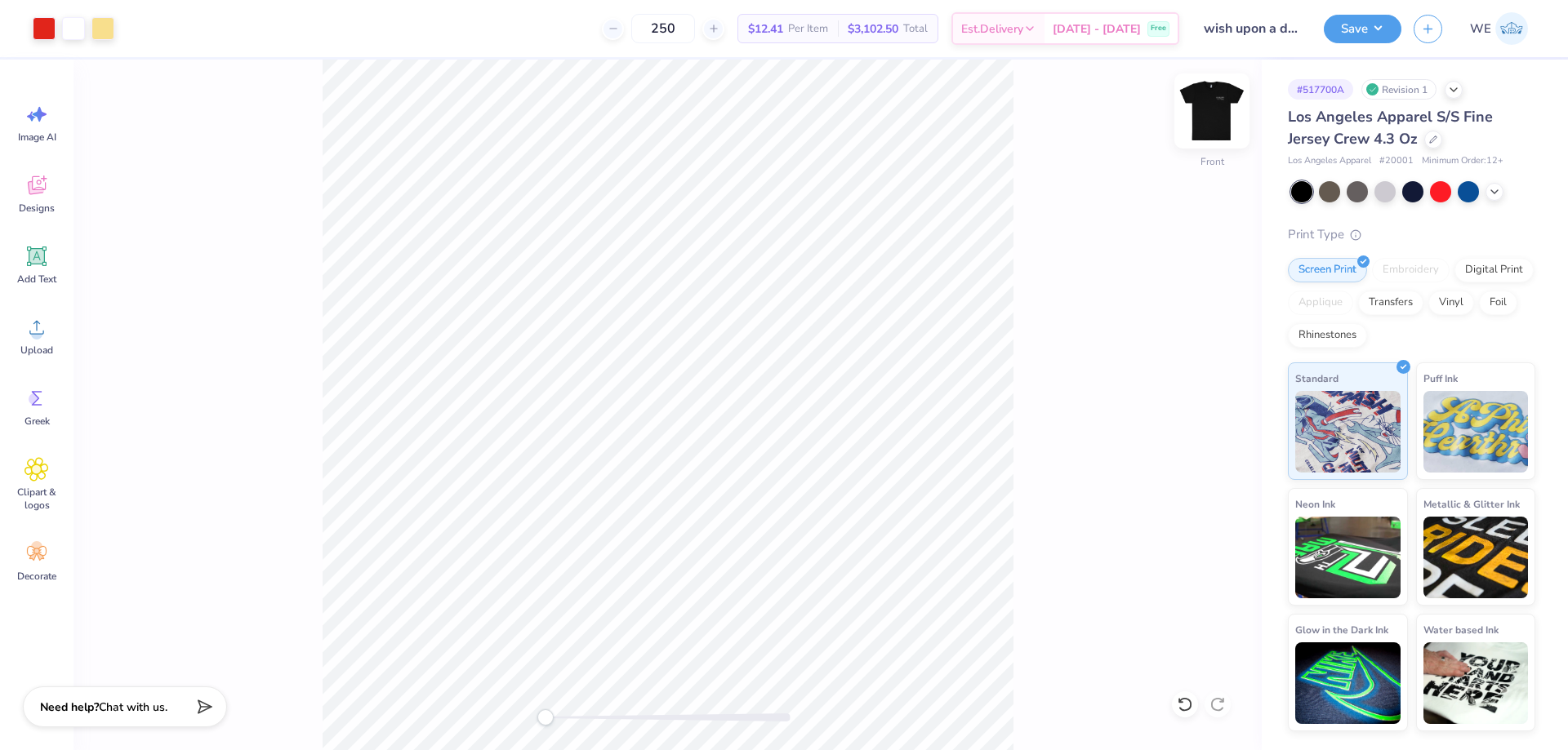
click at [1221, 109] on img at bounding box center [1211, 111] width 65 height 65
click at [1191, 325] on input "4.00" at bounding box center [1201, 330] width 59 height 22
type input "8.00"
type input "2.67"
click at [1191, 390] on input "2.33" at bounding box center [1201, 389] width 59 height 22
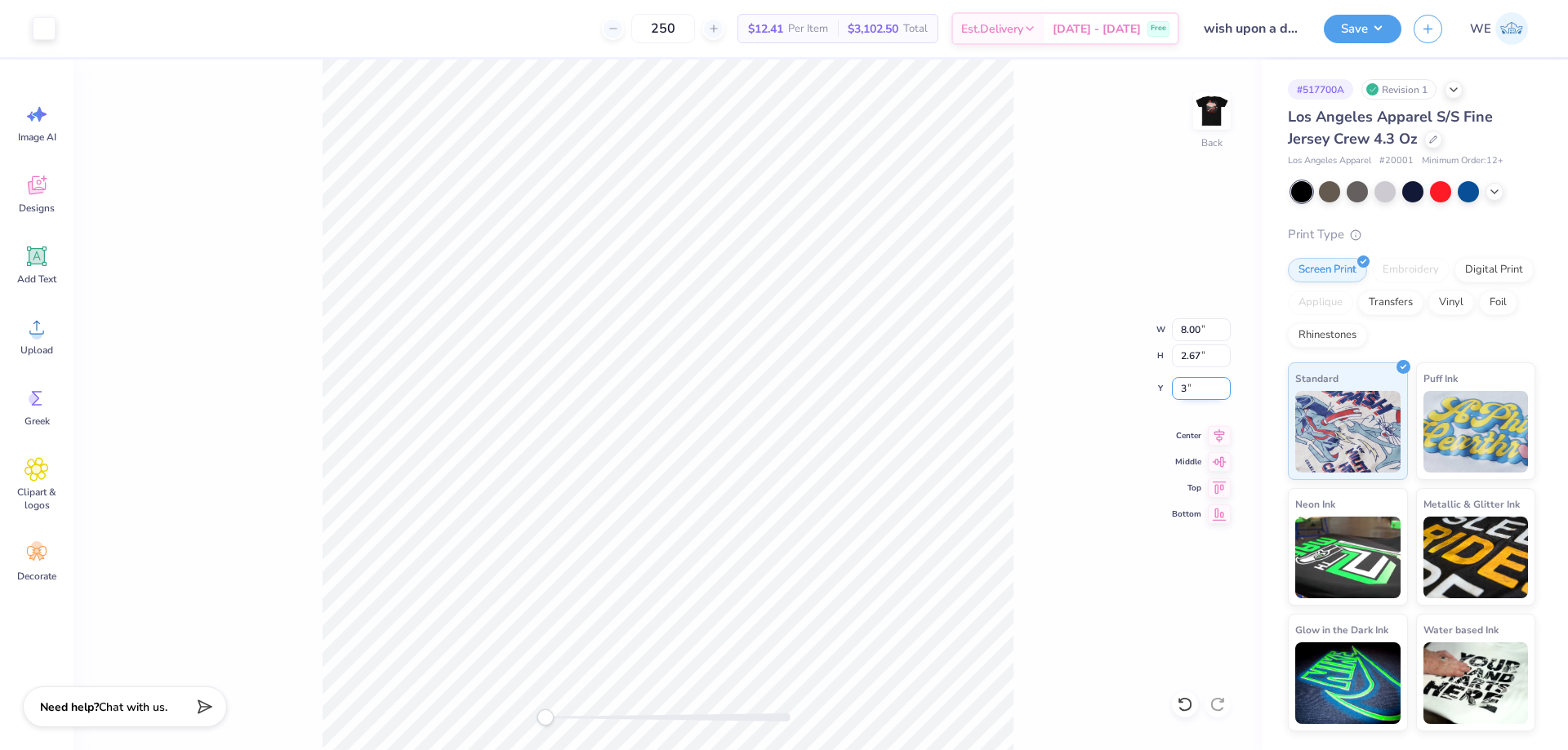
click at [1192, 392] on input "3" at bounding box center [1201, 389] width 59 height 22
type input "3.5"
click at [1211, 431] on icon at bounding box center [1219, 433] width 22 height 20
click at [1210, 109] on img at bounding box center [1211, 111] width 65 height 65
click at [1191, 334] on input "12.00" at bounding box center [1201, 330] width 59 height 22
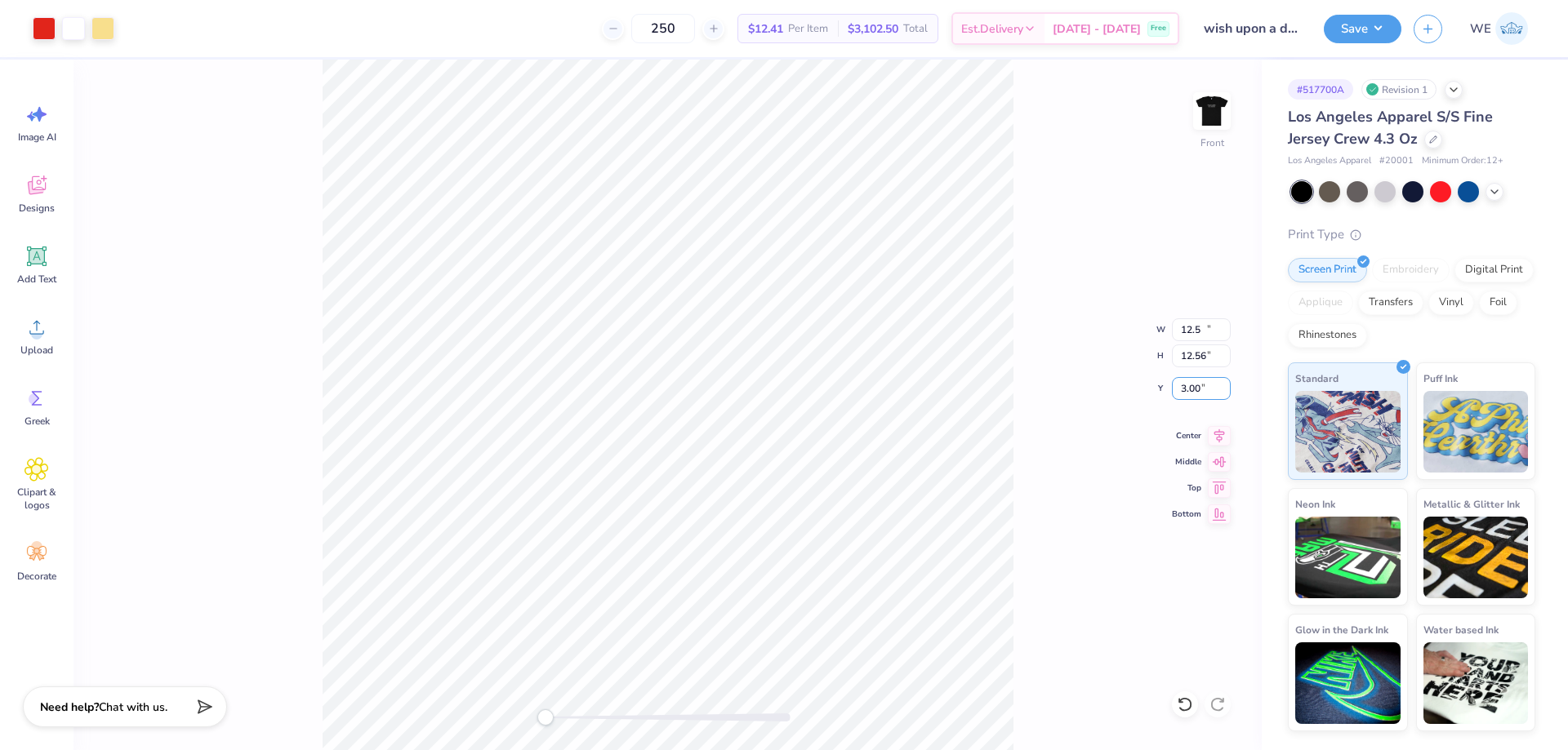
type input "12.50"
type input "12.56"
type input "4.50"
drag, startPoint x: 1372, startPoint y: 29, endPoint x: 1382, endPoint y: 48, distance: 21.5
click at [1372, 30] on button "Save" at bounding box center [1362, 29] width 78 height 29
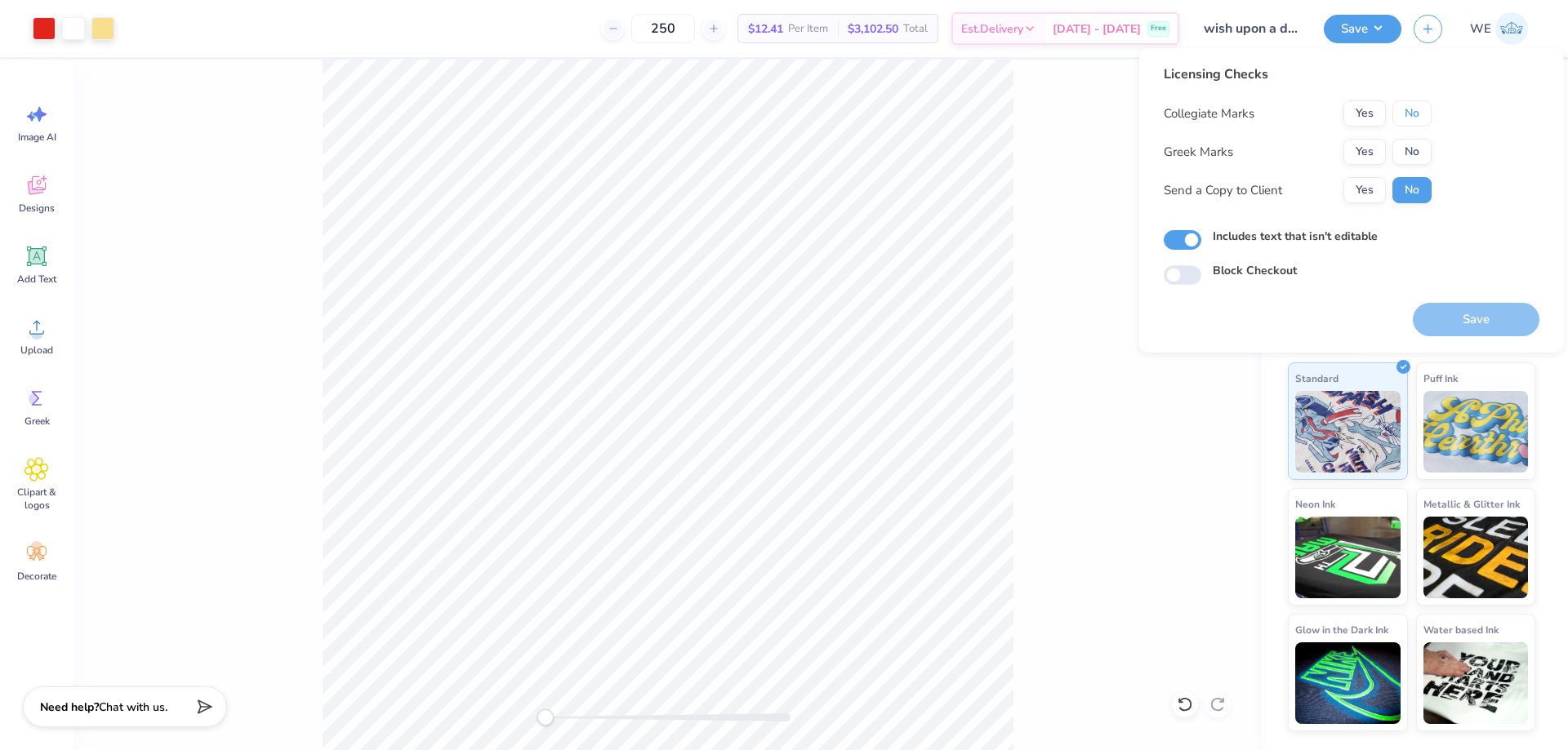
drag, startPoint x: 1422, startPoint y: 121, endPoint x: 1412, endPoint y: 132, distance: 14.9
click at [1421, 120] on button "No" at bounding box center [1412, 114] width 39 height 26
drag, startPoint x: 1383, startPoint y: 152, endPoint x: 1377, endPoint y: 165, distance: 14.3
click at [1381, 153] on button "Yes" at bounding box center [1363, 152] width 42 height 26
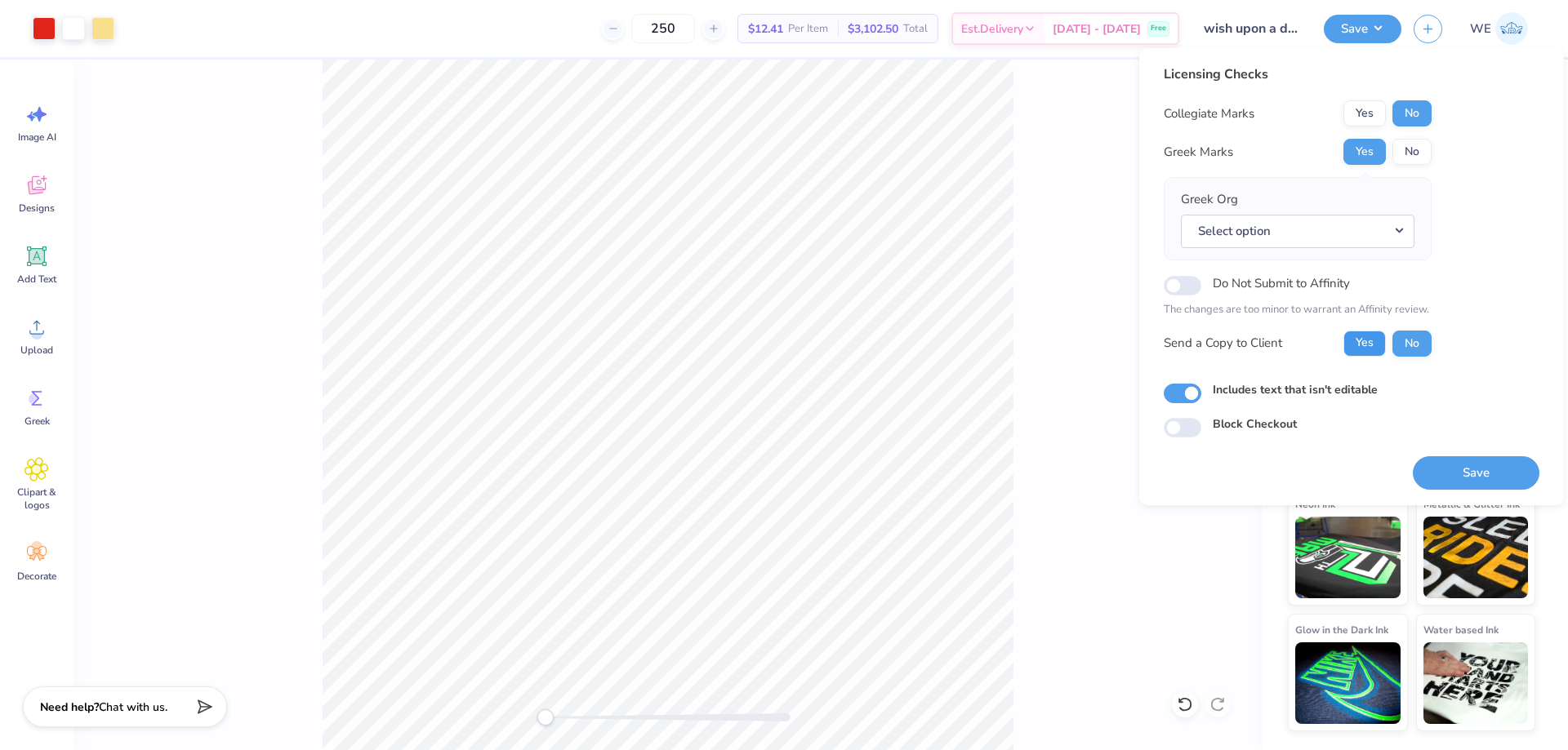
click at [1368, 339] on button "Yes" at bounding box center [1363, 344] width 42 height 26
drag, startPoint x: 1259, startPoint y: 221, endPoint x: 1285, endPoint y: 228, distance: 26.9
click at [1262, 228] on button "Select option" at bounding box center [1297, 232] width 233 height 34
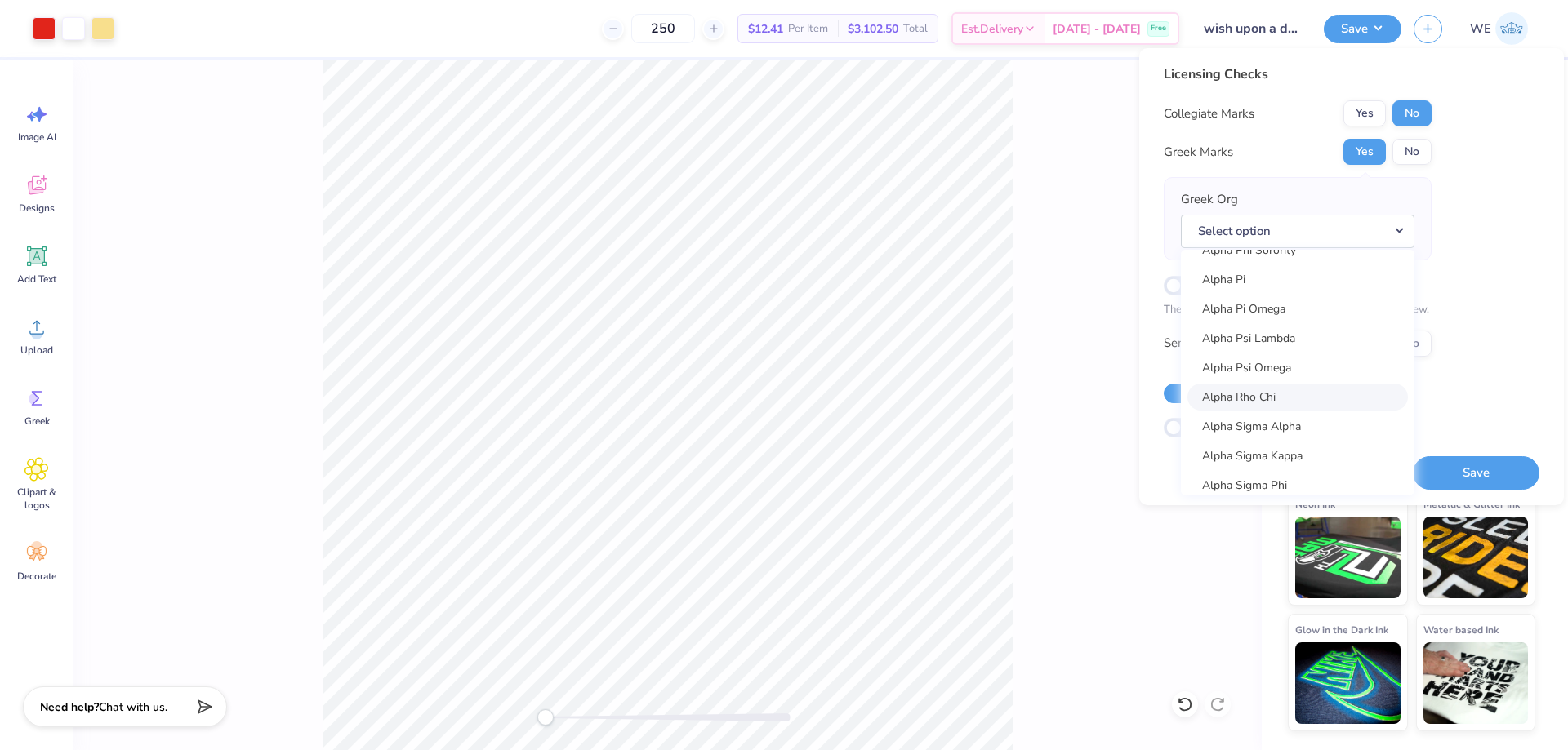
click at [1292, 393] on link "Alpha Rho Chi" at bounding box center [1297, 397] width 220 height 27
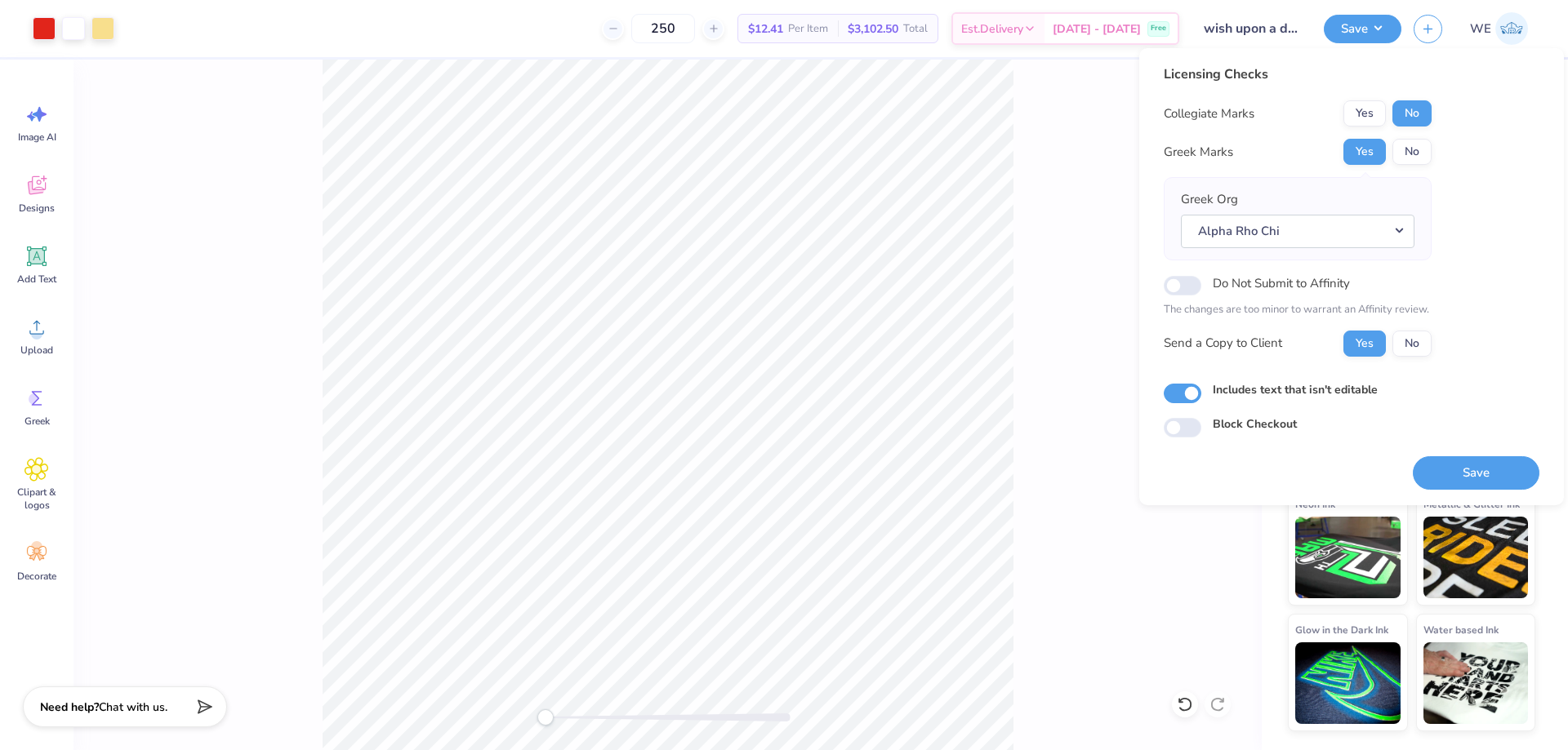
click at [1452, 467] on button "Save" at bounding box center [1476, 474] width 127 height 34
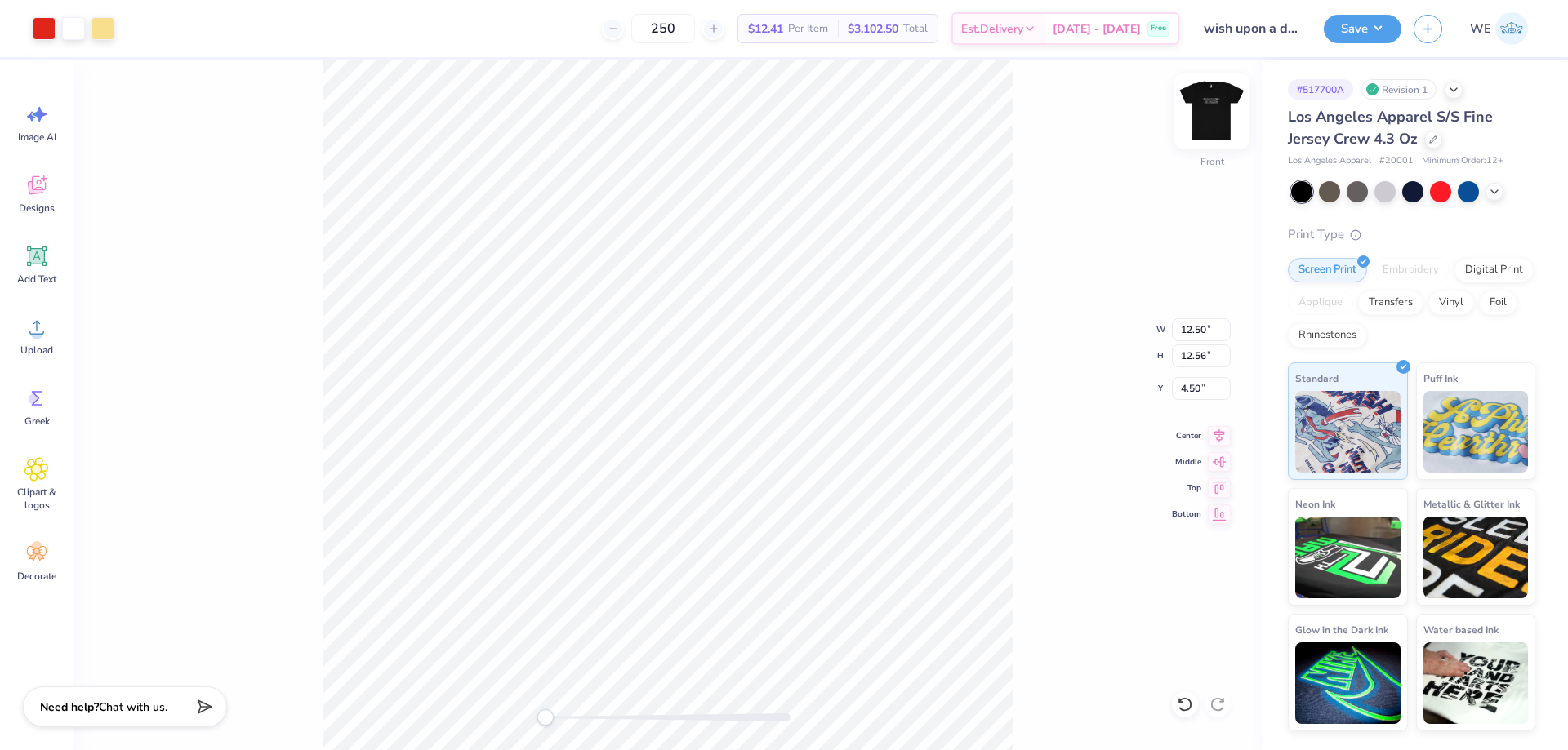
click at [1202, 107] on img at bounding box center [1211, 111] width 65 height 65
